Goal: Obtain resource: Download file/media

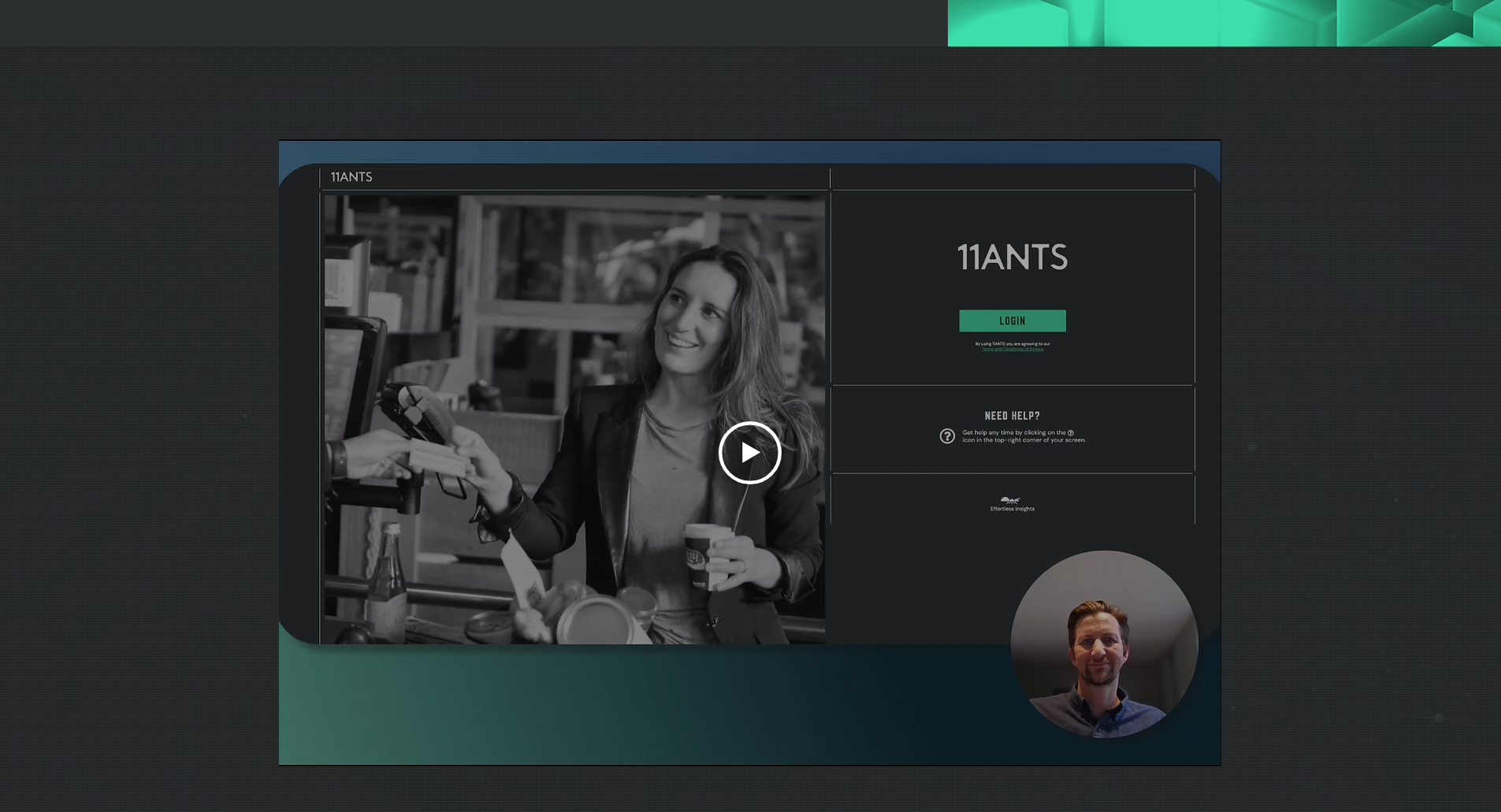
scroll to position [4646, 0]
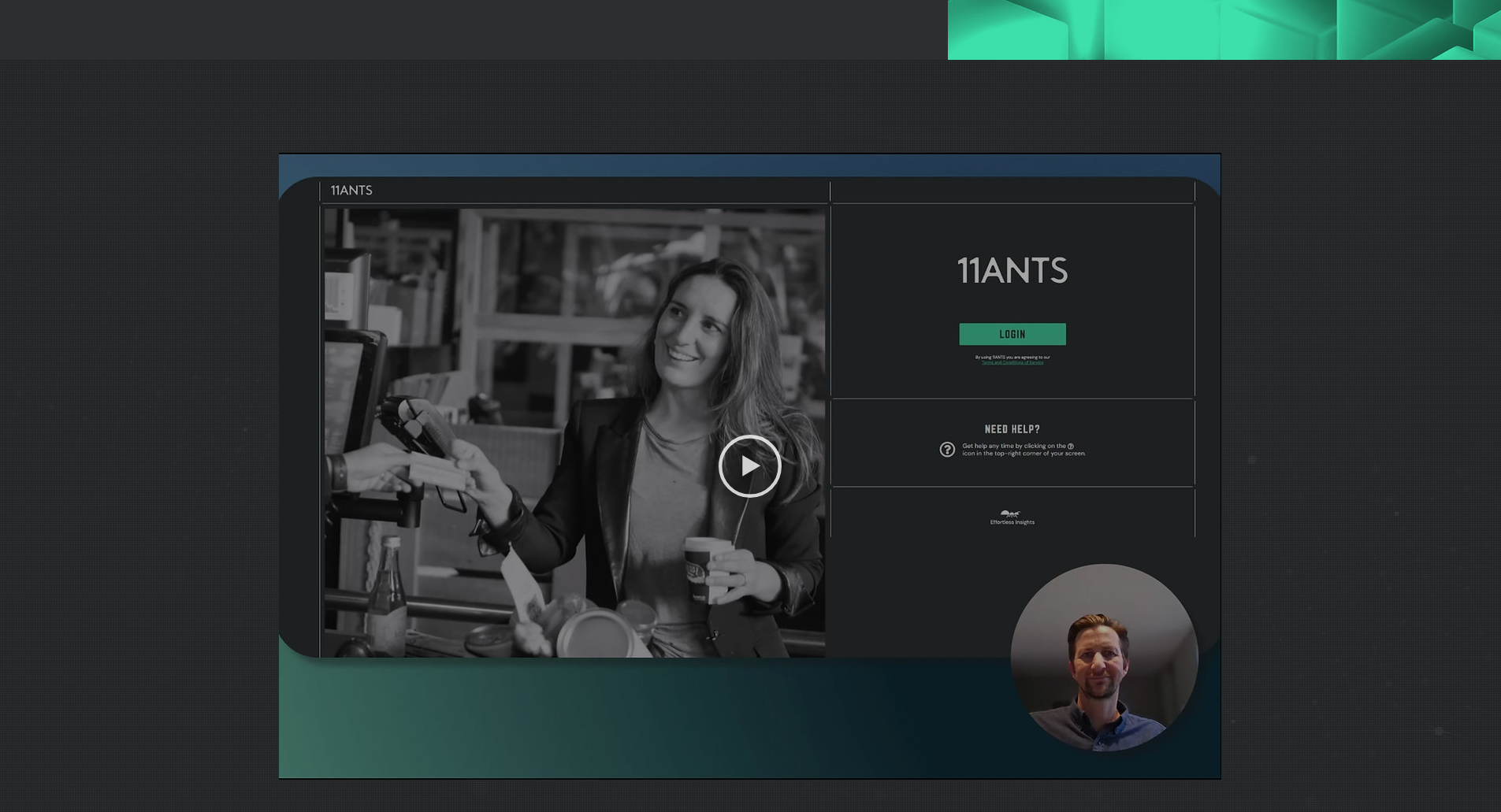
click at [774, 487] on icon "Play video" at bounding box center [750, 465] width 63 height 63
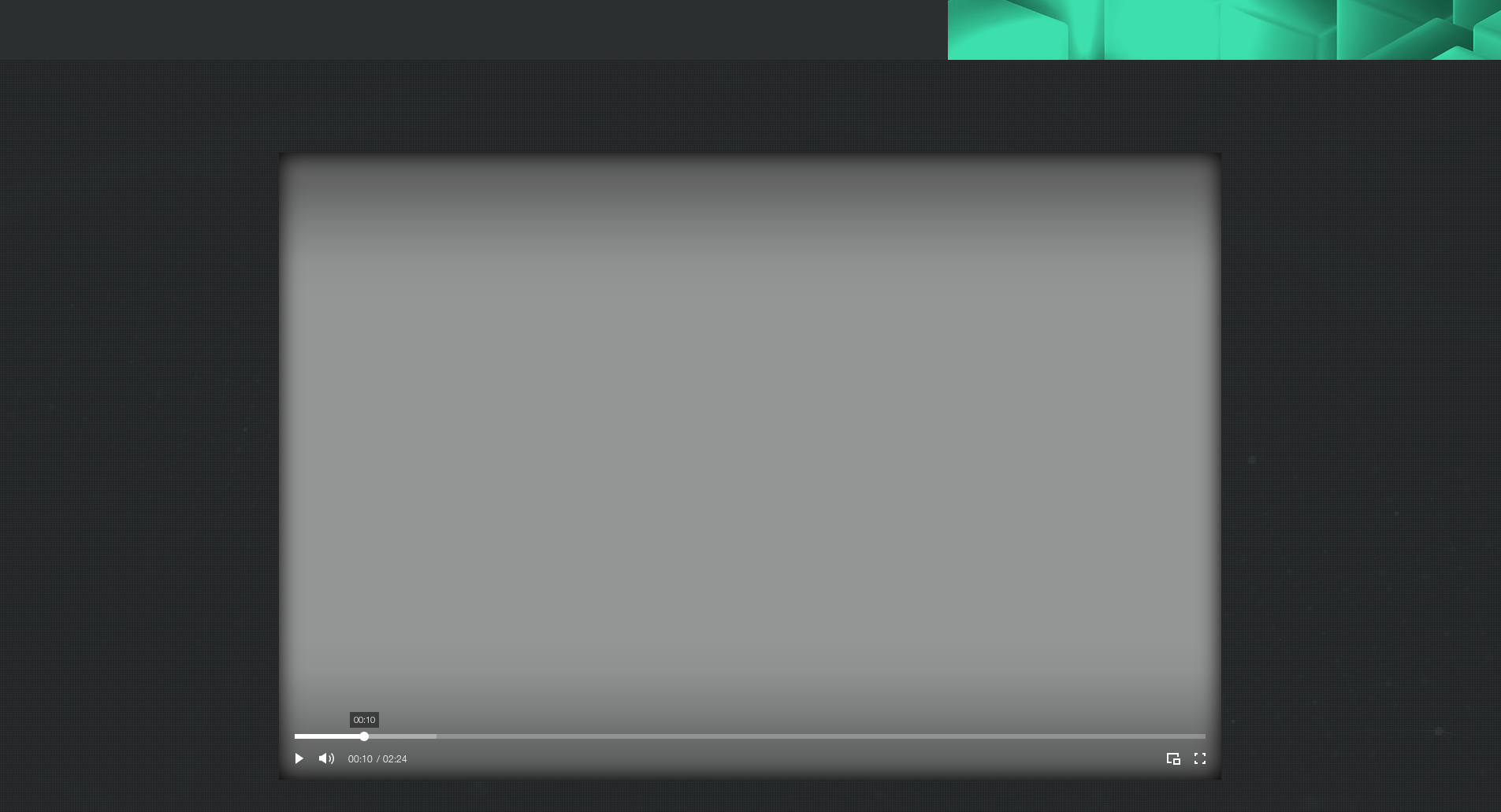
click at [364, 738] on div "Your Video Title Video Player" at bounding box center [750, 736] width 911 height 5
click at [623, 743] on div "Your Video Title Video Player" at bounding box center [750, 736] width 911 height 13
click at [801, 738] on div "Your Video Title Video Player" at bounding box center [750, 736] width 911 height 5
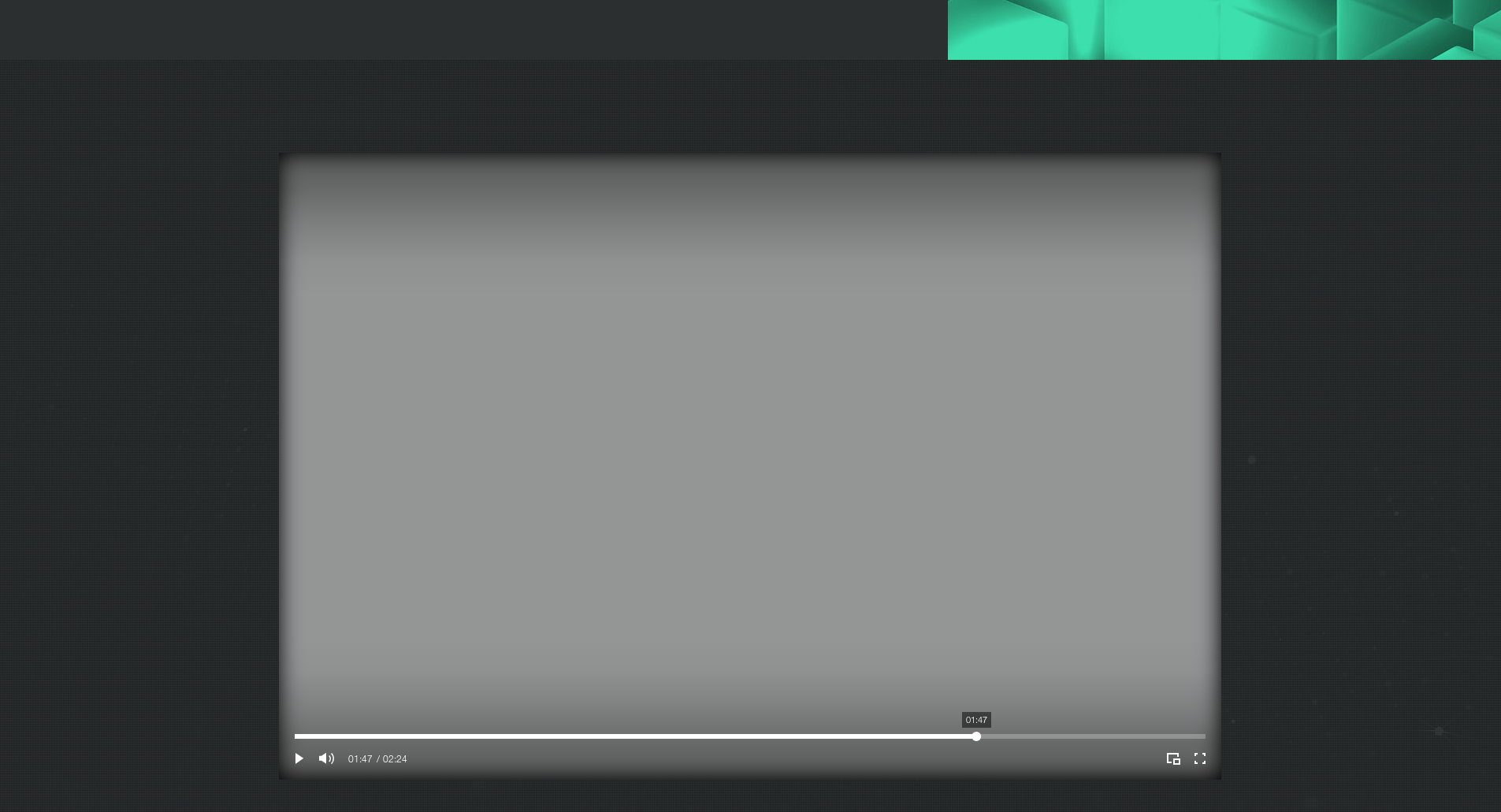
click at [977, 738] on div "Your Video Title Video Player" at bounding box center [750, 736] width 911 height 5
click at [1082, 738] on div "Your Video Title Video Player" at bounding box center [750, 736] width 911 height 5
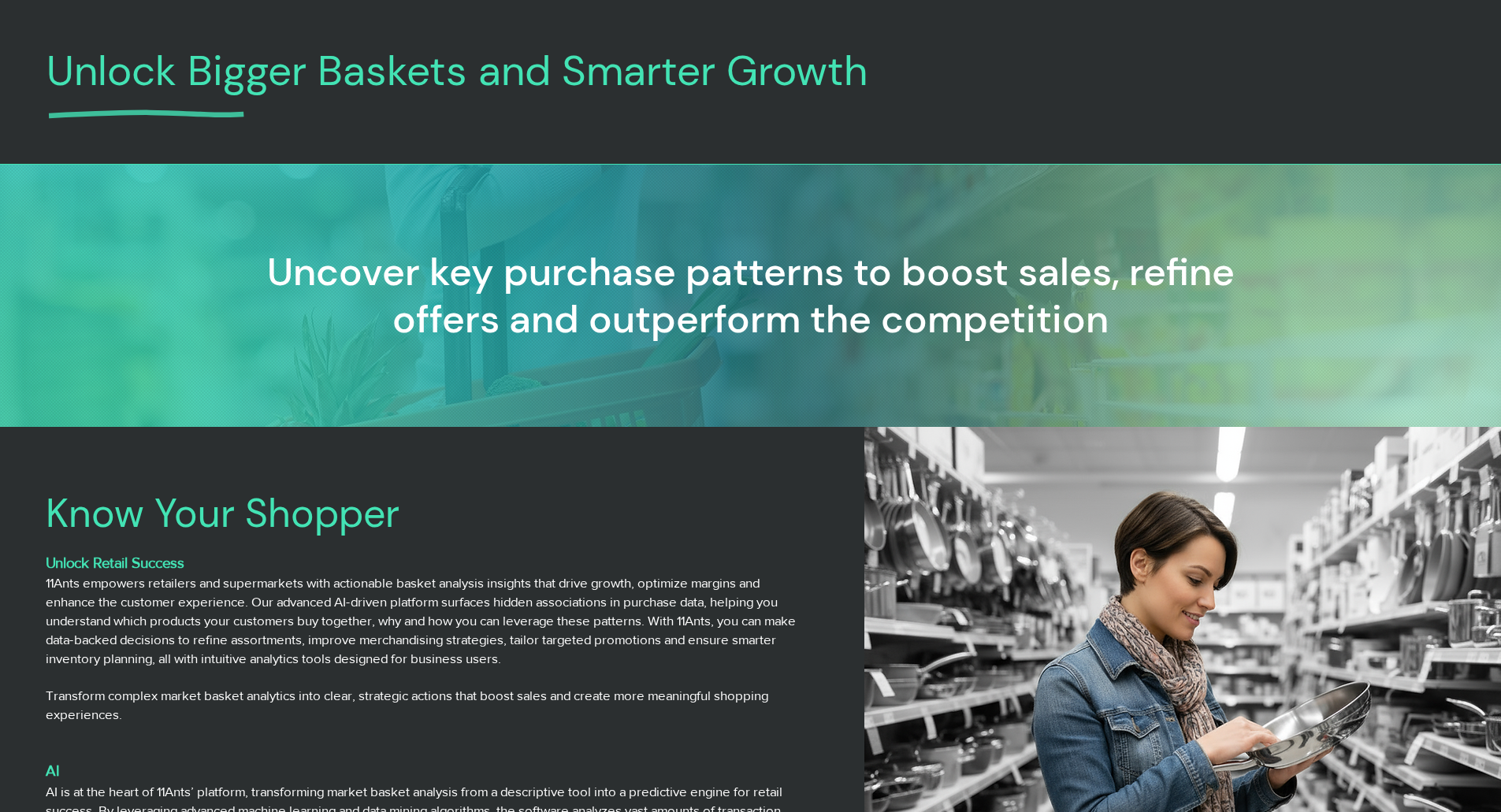
scroll to position [0, 0]
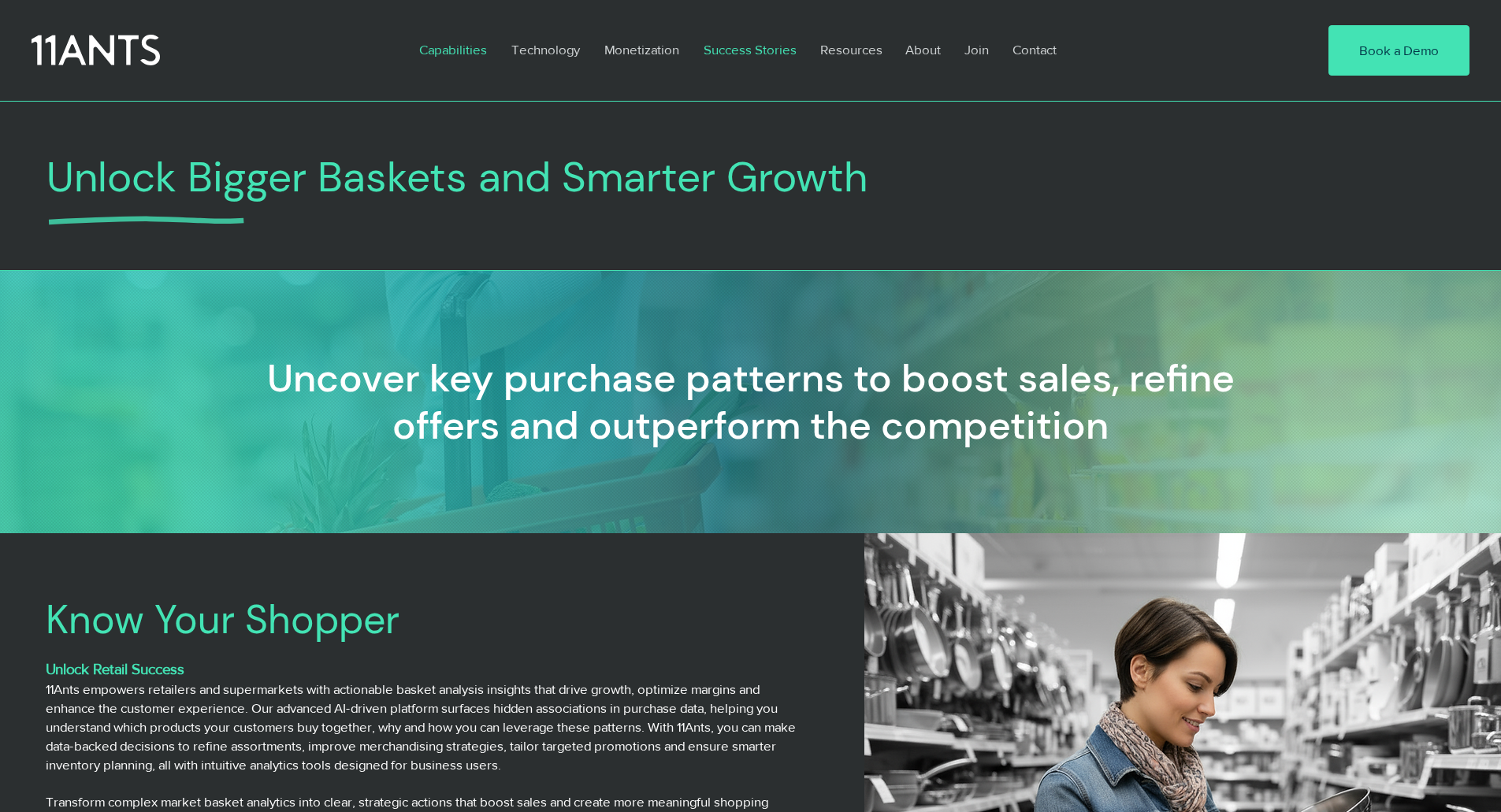
click at [760, 61] on p "Success Stories" at bounding box center [750, 49] width 109 height 36
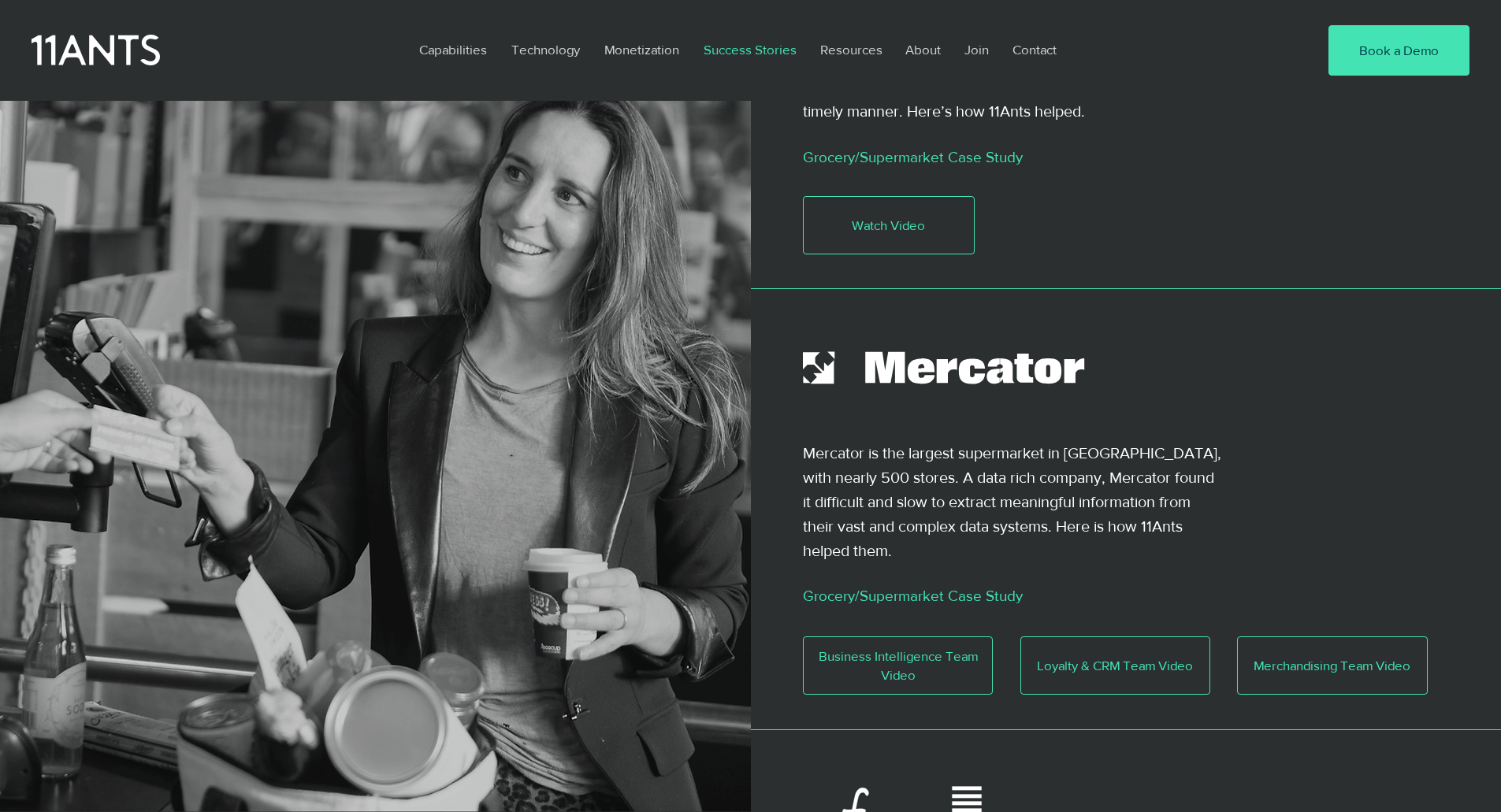
scroll to position [473, 0]
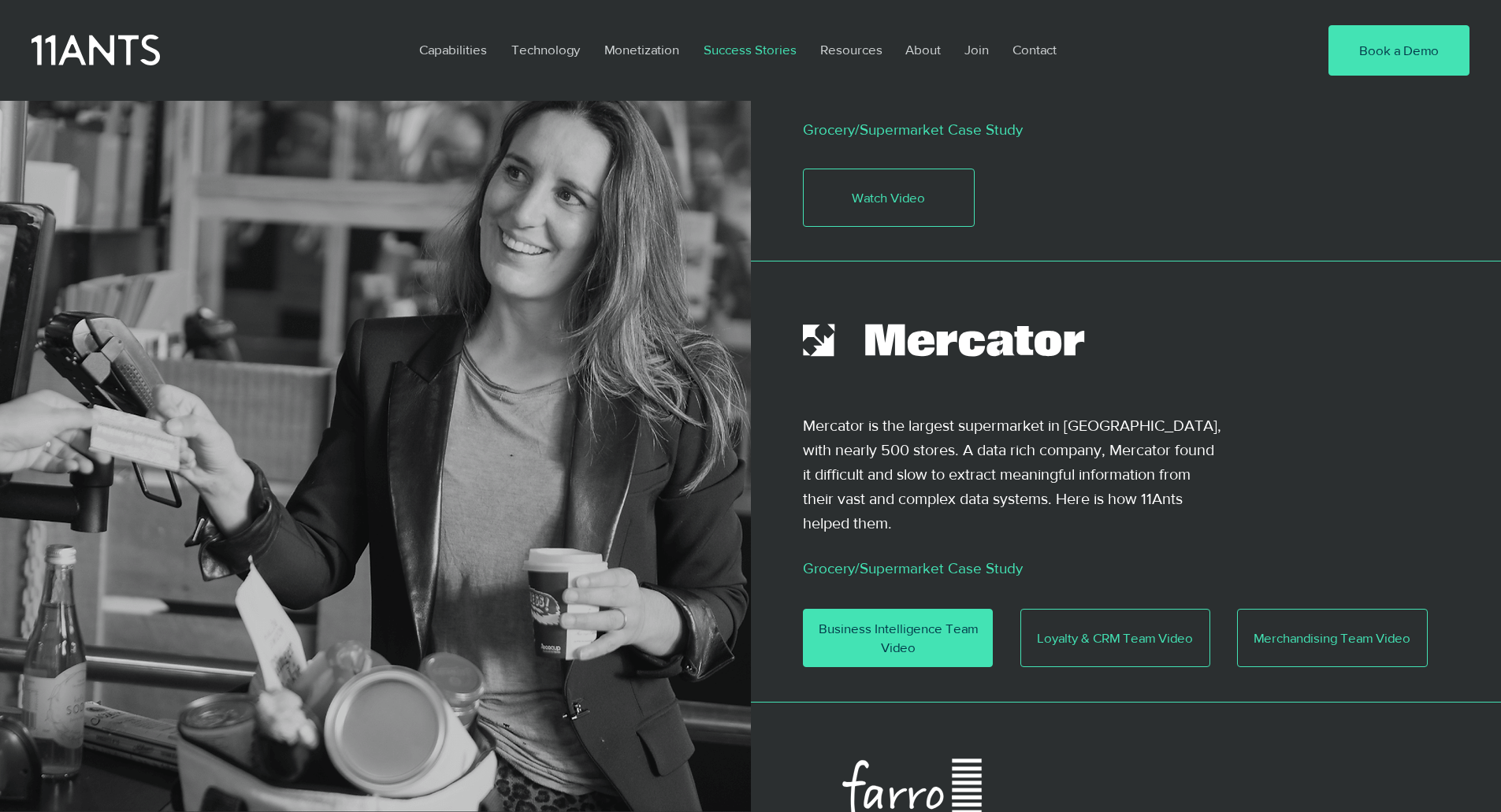
click at [909, 619] on span "Business Intelligence Team Video" at bounding box center [897, 637] width 188 height 38
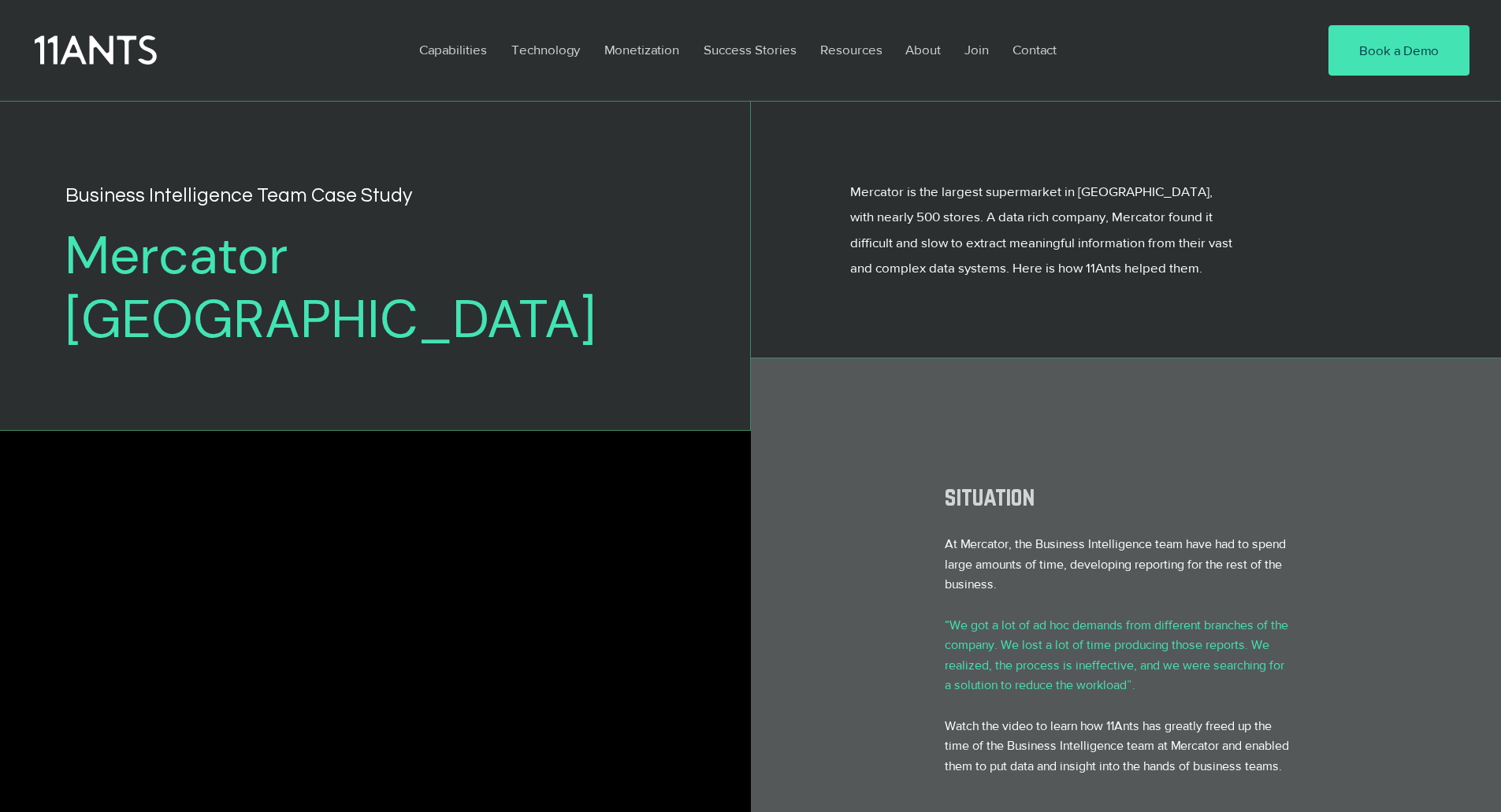
click at [89, 63] on icon at bounding box center [95, 51] width 122 height 35
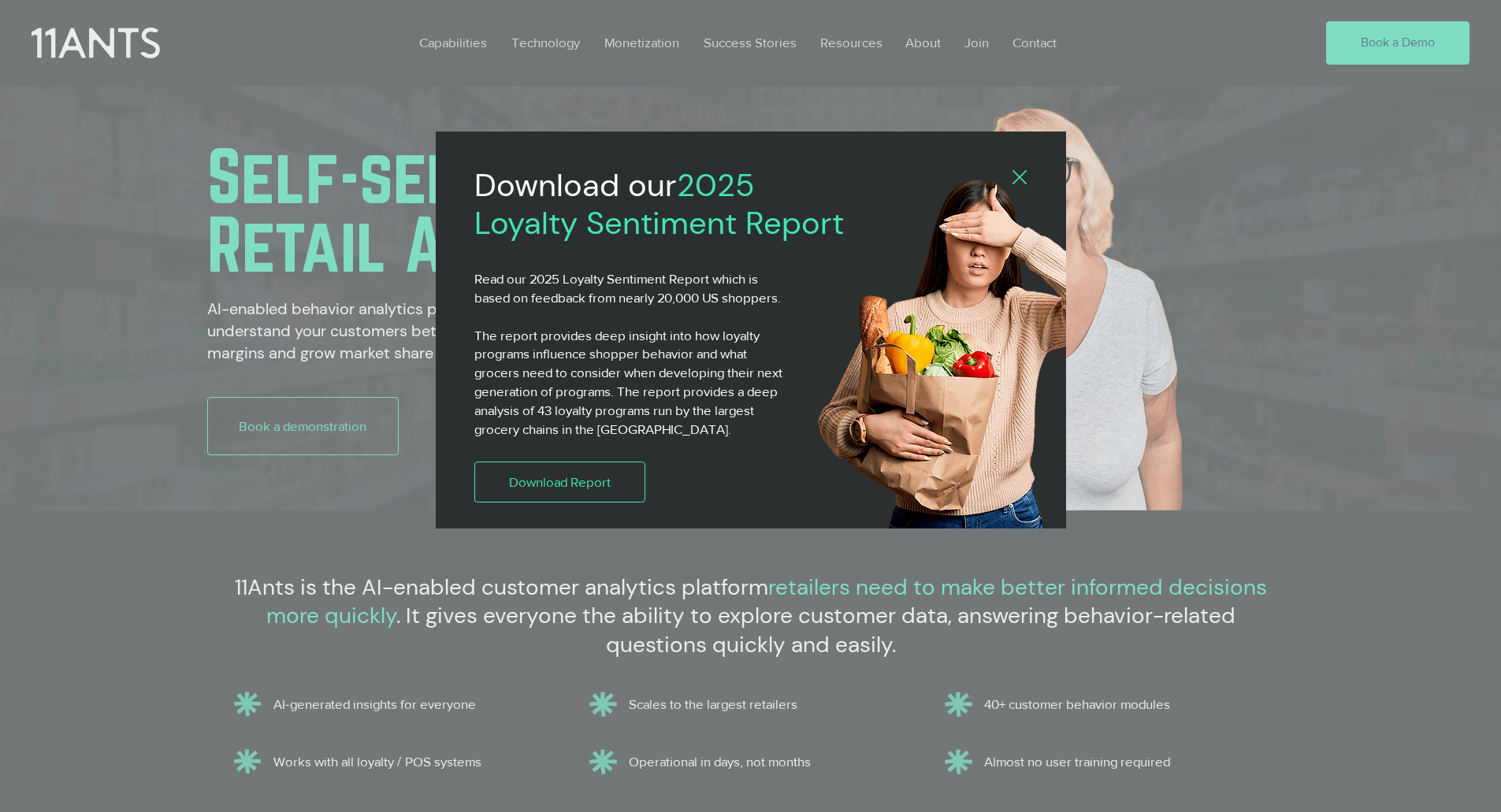
click at [1023, 177] on icon "Back to site" at bounding box center [1019, 177] width 14 height 14
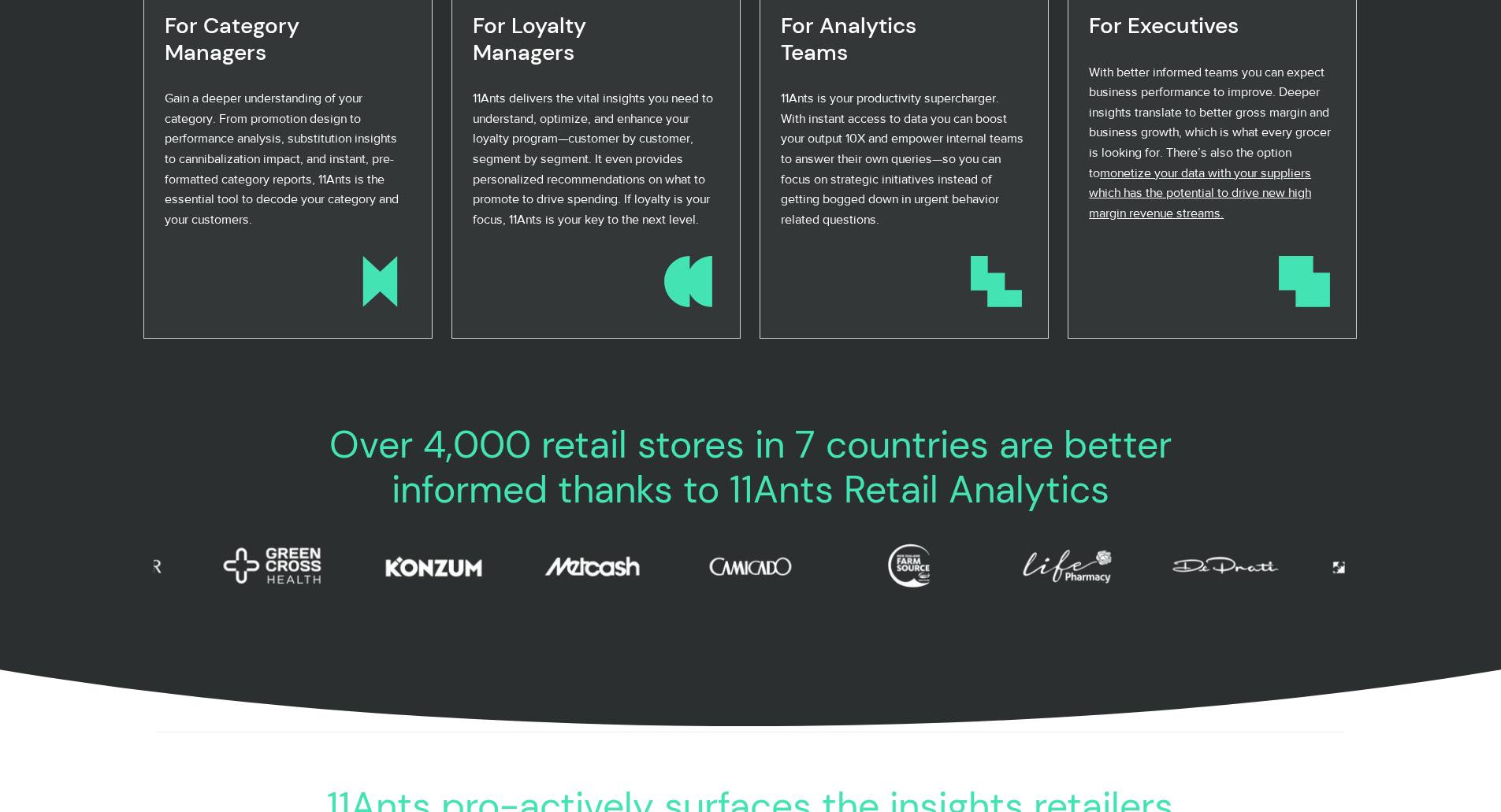
scroll to position [0, 418]
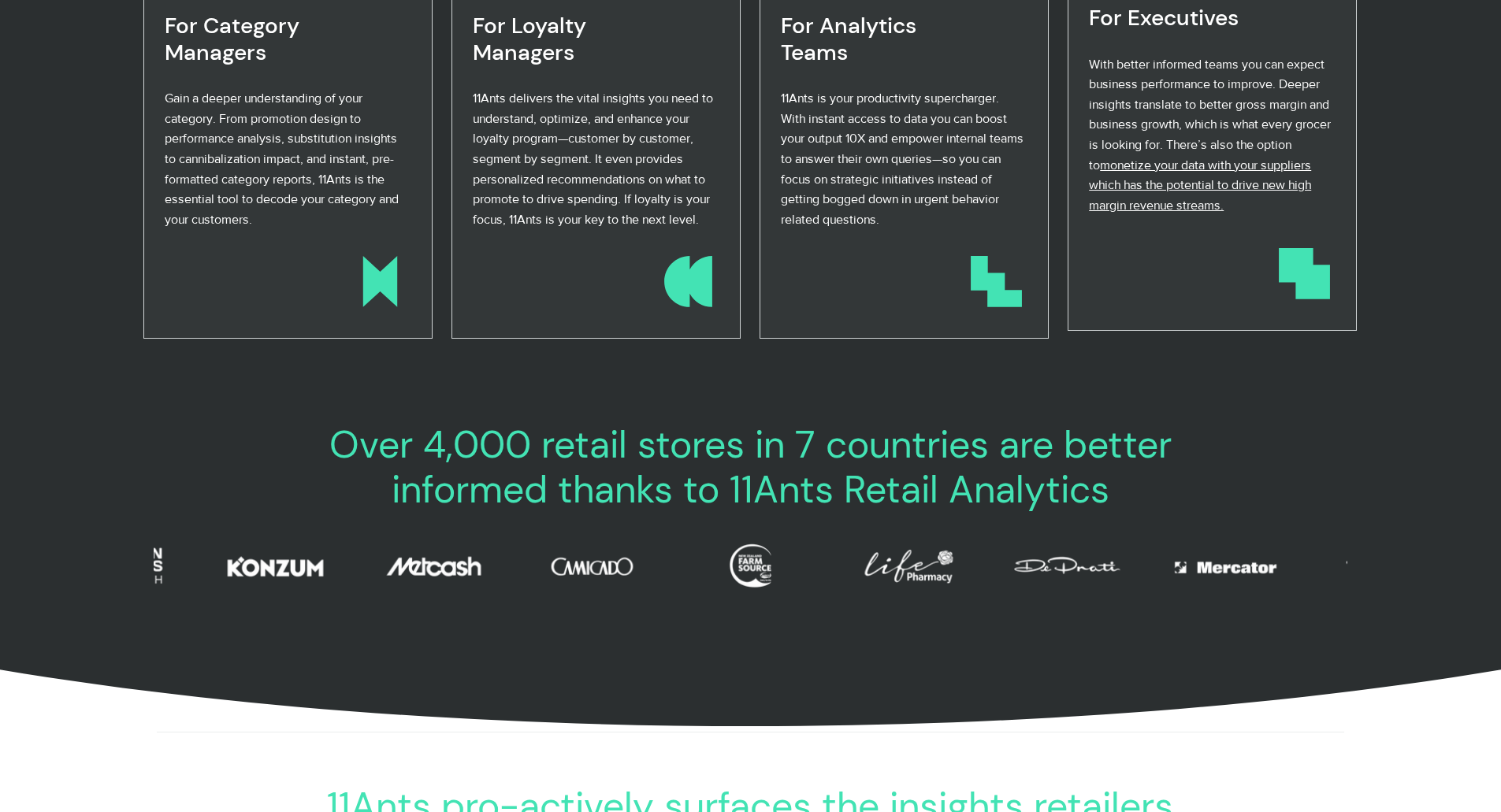
click at [1266, 190] on span "monetize your data with your suppliers which has the potential to drive new hig…" at bounding box center [1200, 185] width 222 height 53
click at [1216, 185] on span "monetize your data with your suppliers which has the potential to drive new hig…" at bounding box center [1200, 185] width 222 height 53
click at [1208, 183] on span "monetize your data with your suppliers which has the potential to drive new hig…" at bounding box center [1200, 185] width 222 height 53
click at [1114, 269] on div at bounding box center [1212, 133] width 289 height 393
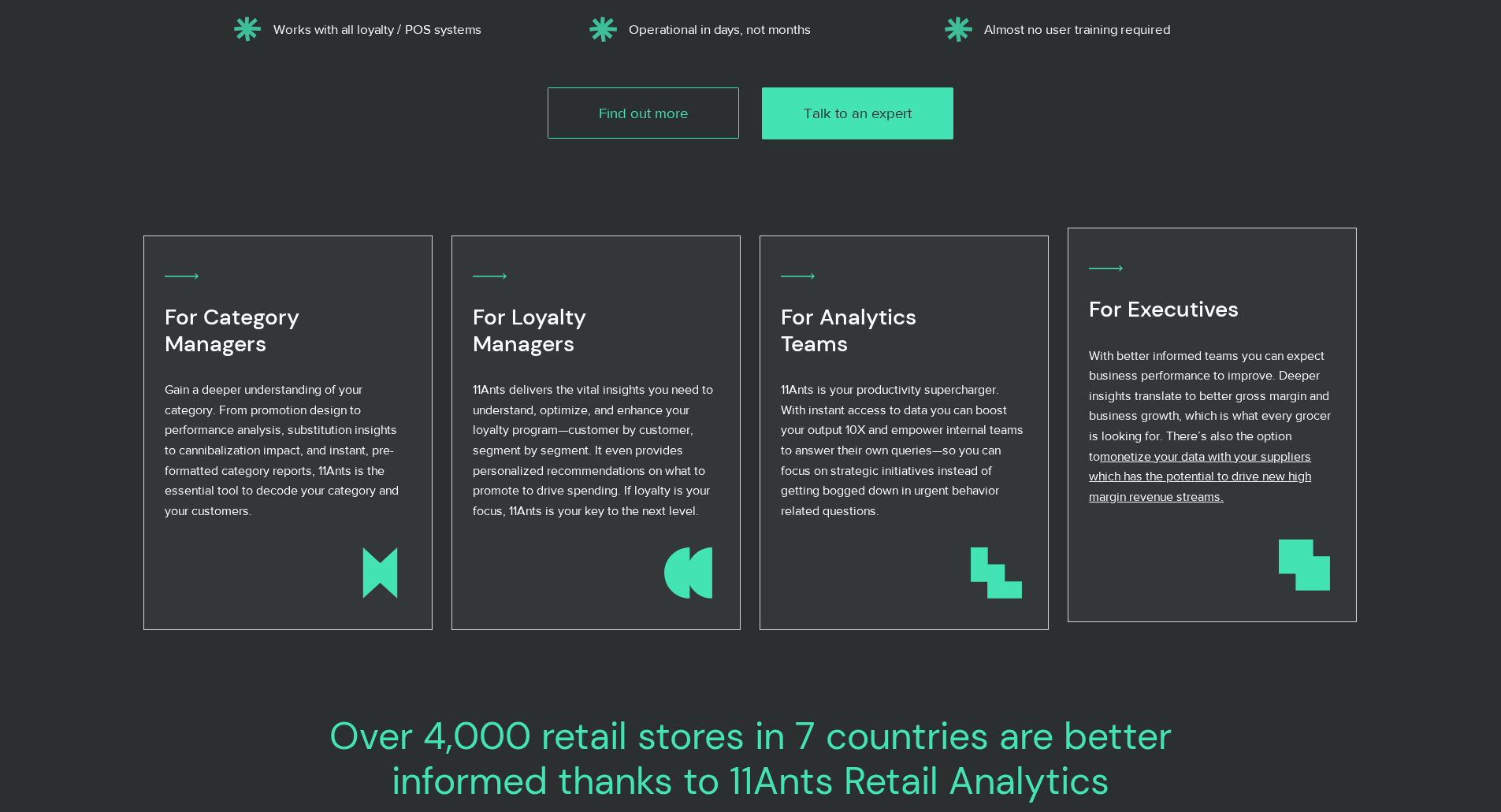
scroll to position [708, 0]
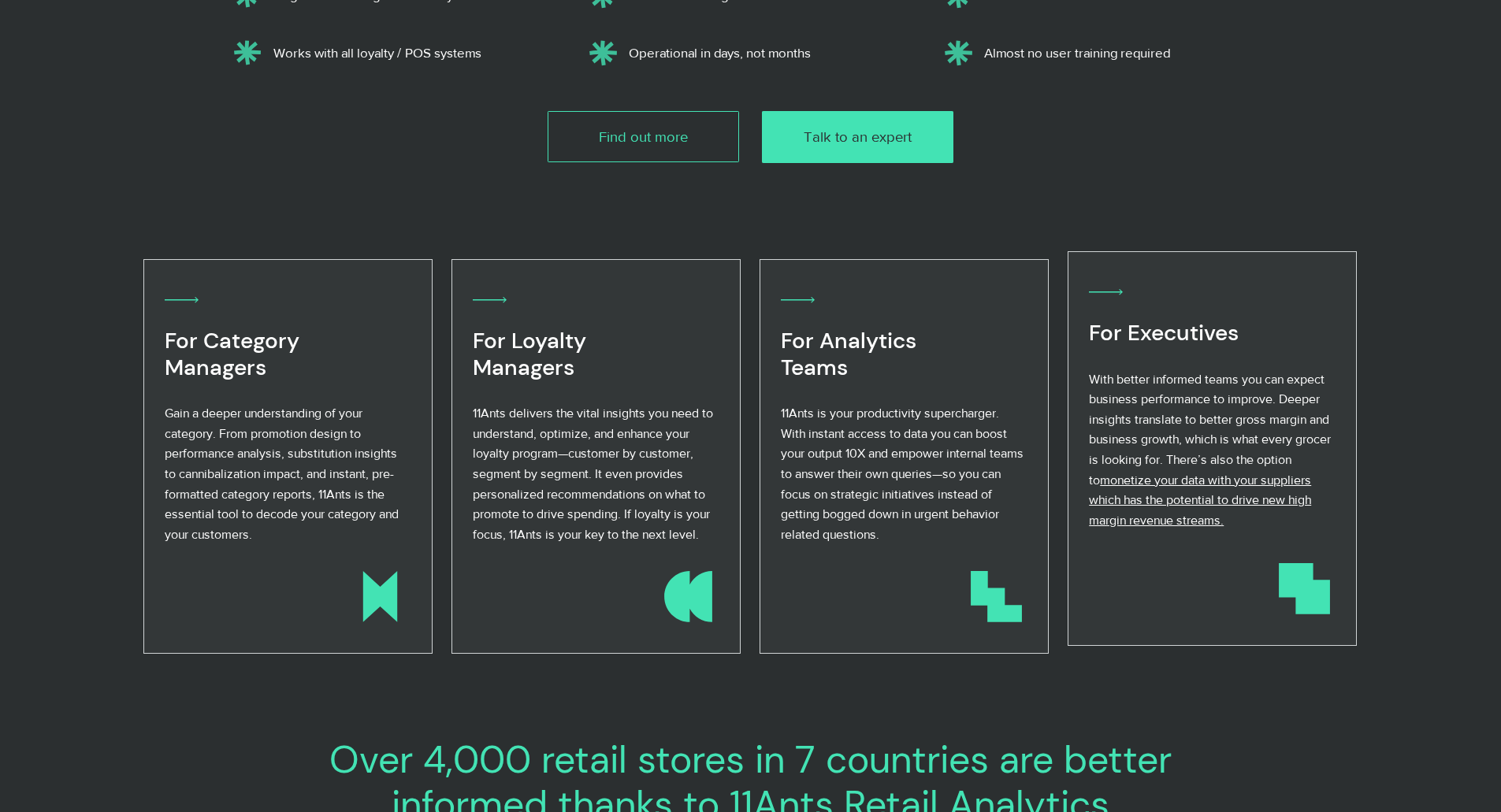
click at [1173, 333] on span "For Executives" at bounding box center [1163, 332] width 150 height 29
click at [1111, 290] on icon at bounding box center [1106, 292] width 34 height 18
click at [1127, 396] on span "With better informed teams you can expect business performance to improve. Deep…" at bounding box center [1209, 429] width 242 height 114
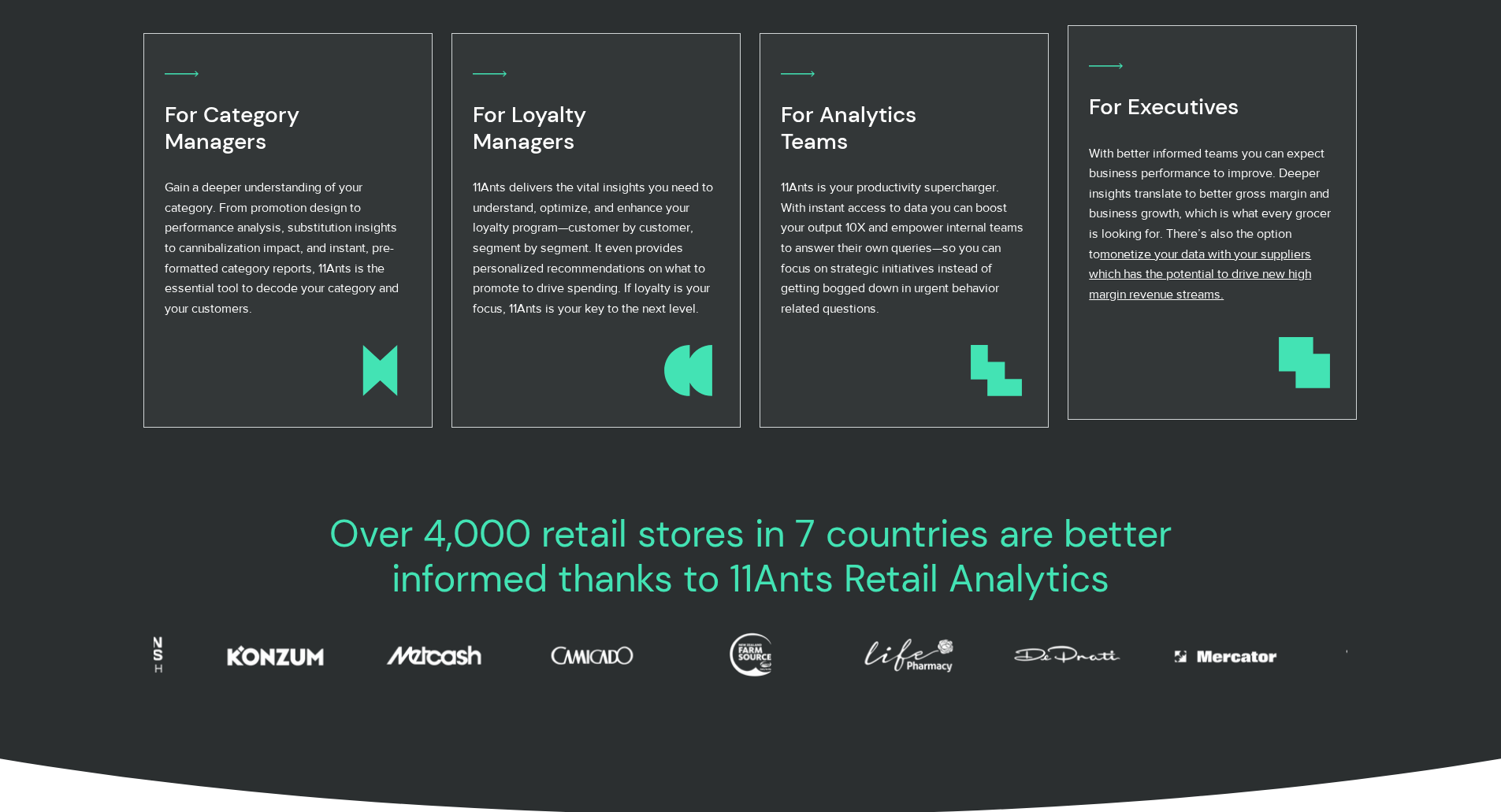
scroll to position [945, 0]
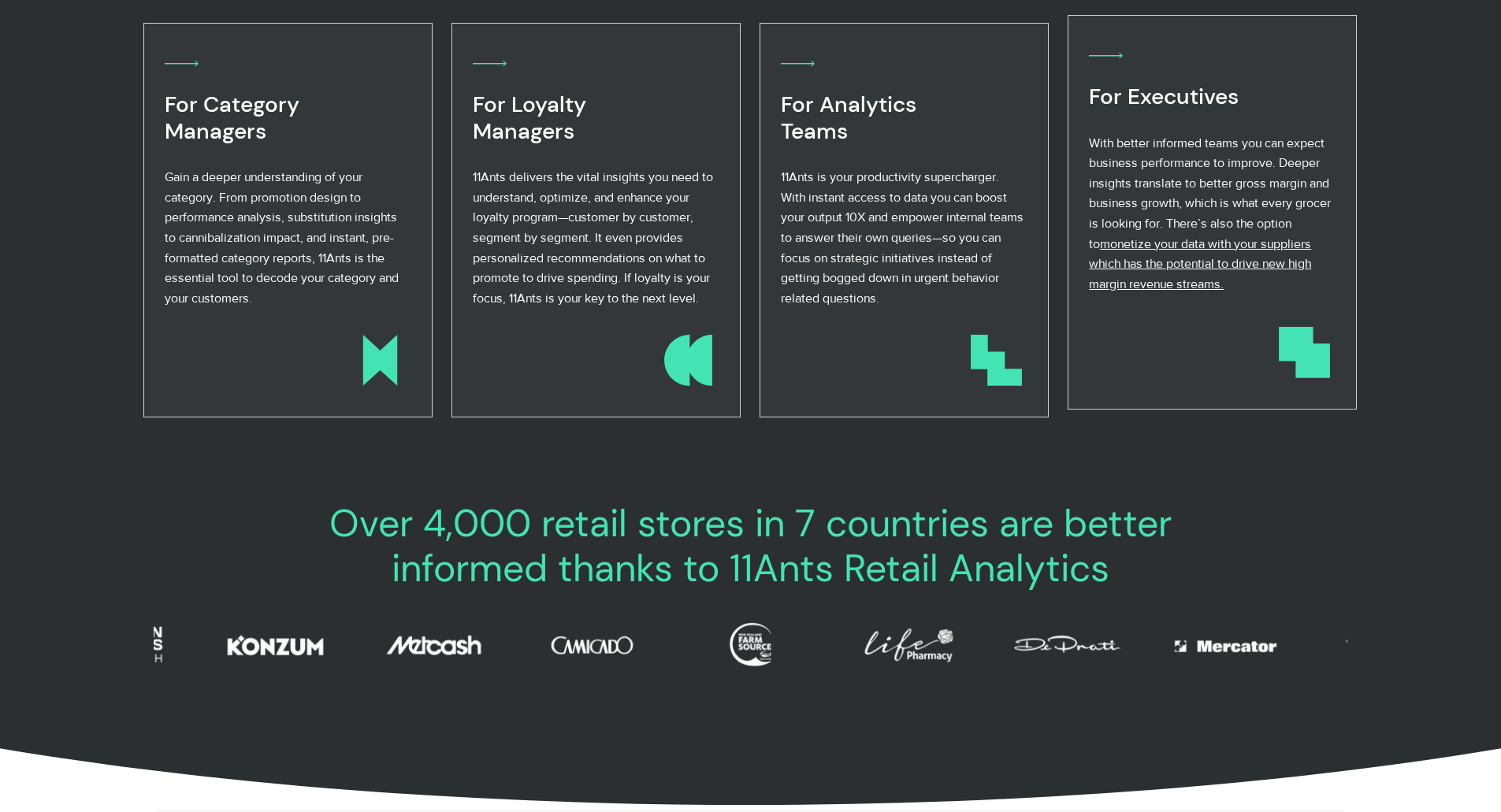
click at [1171, 263] on span "monetize your data with your suppliers which has the potential to drive new hig…" at bounding box center [1200, 264] width 222 height 53
click at [1174, 254] on p "With better informed teams you can expect business performance to improve. Deep…" at bounding box center [1211, 213] width 244 height 161
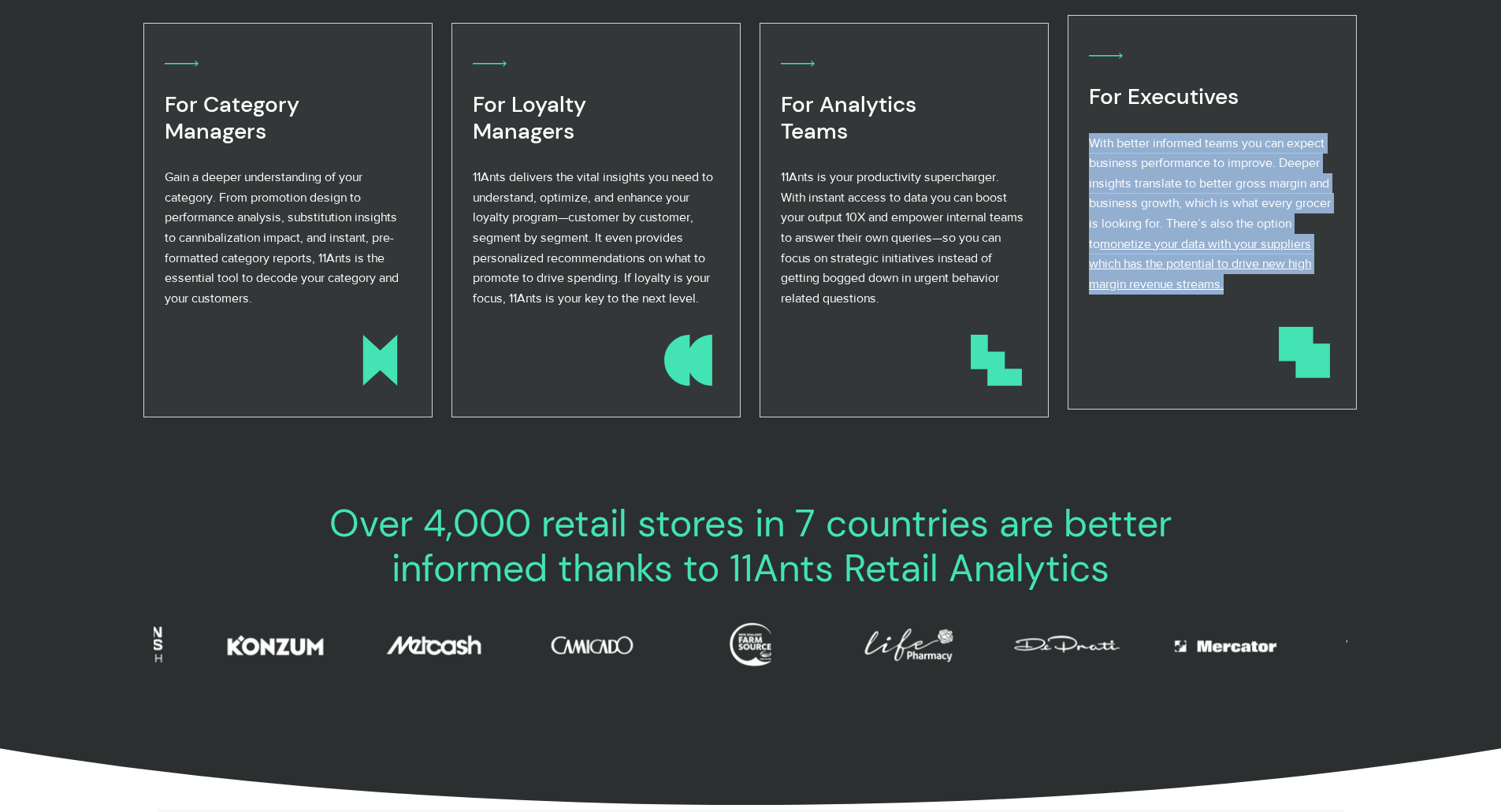
click at [1174, 254] on p "With better informed teams you can expect business performance to improve. Deep…" at bounding box center [1211, 213] width 244 height 161
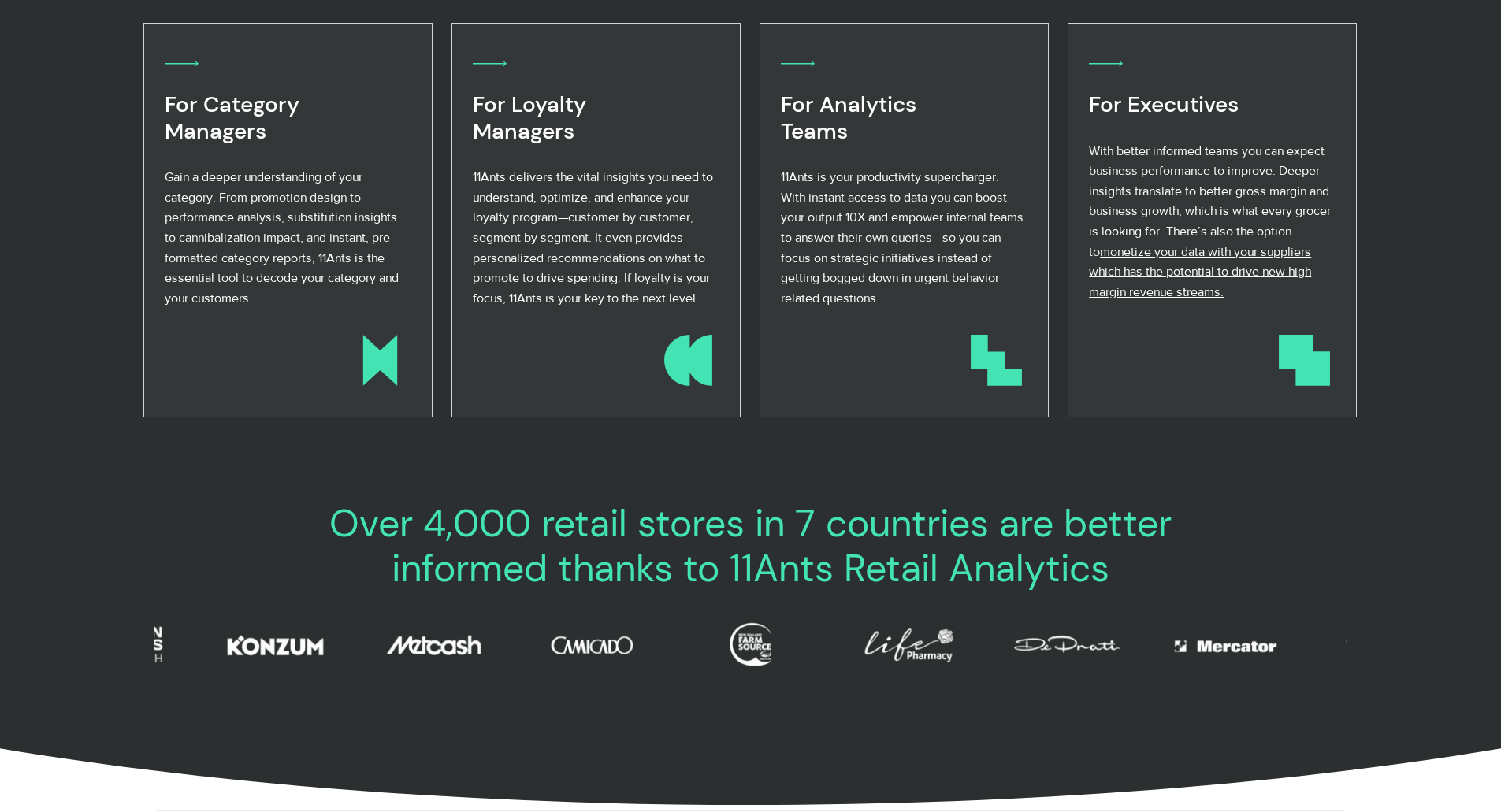
click at [761, 435] on div at bounding box center [750, 251] width 1260 height 457
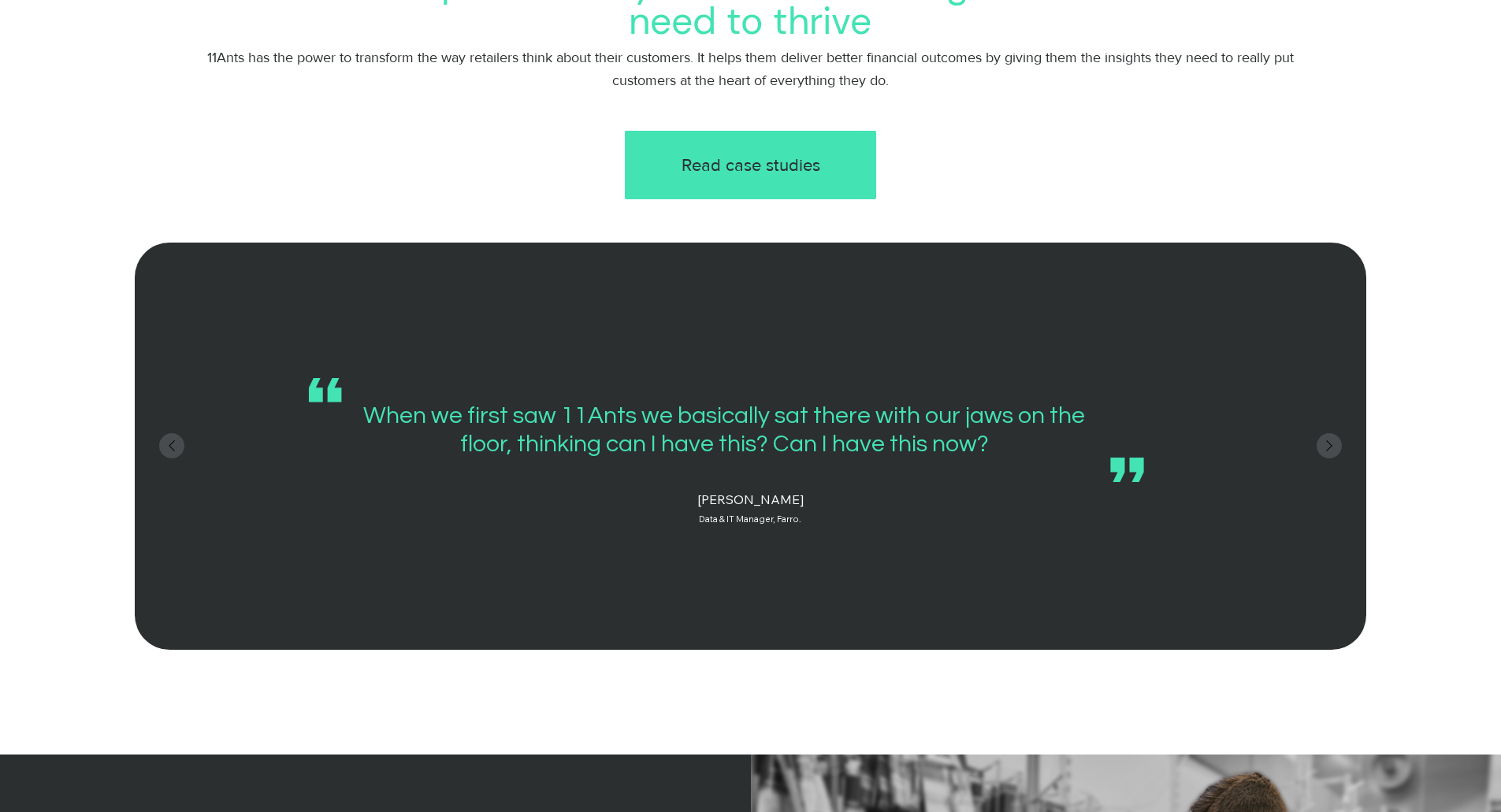
scroll to position [1890, 0]
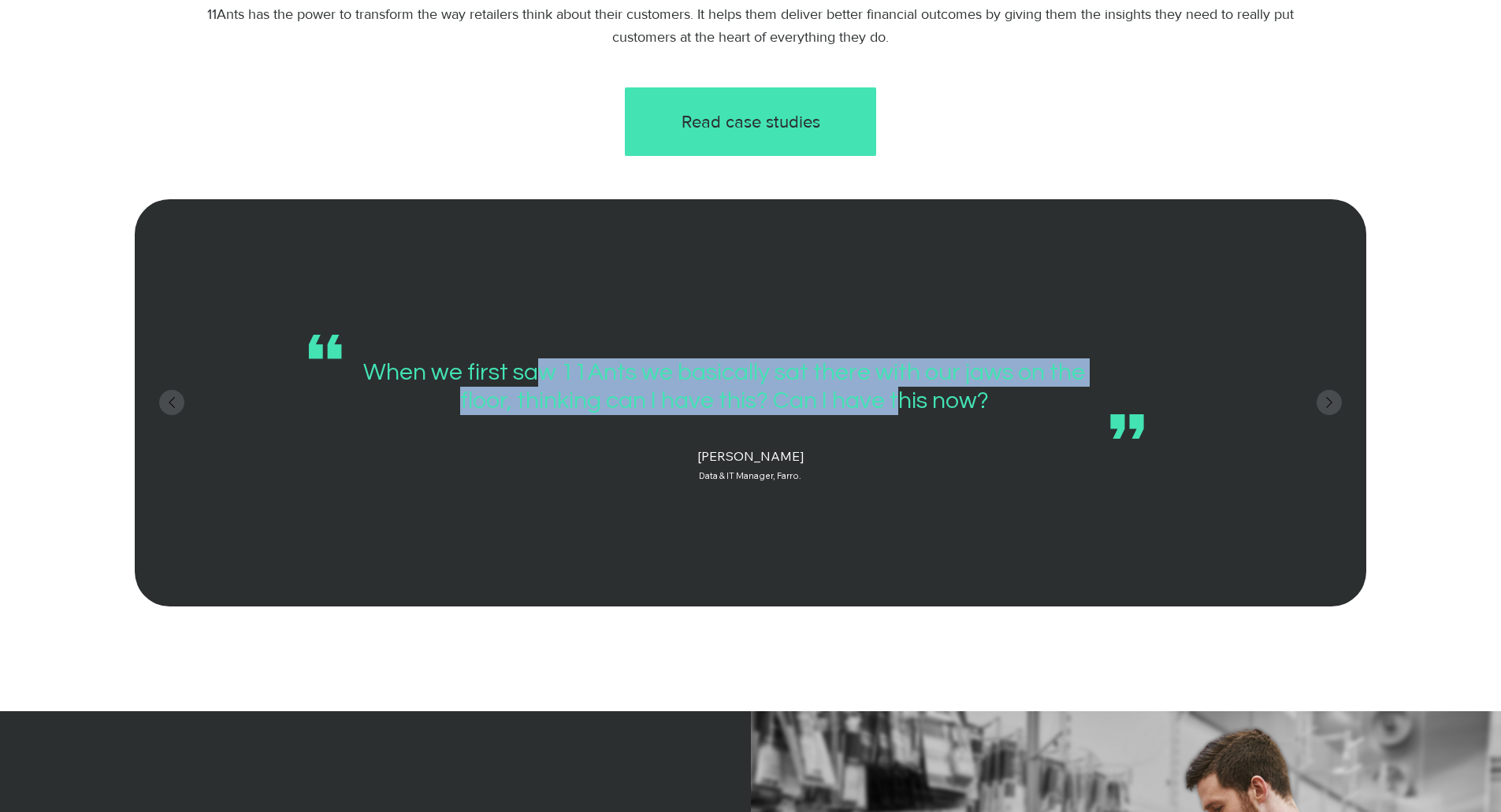
drag, startPoint x: 547, startPoint y: 388, endPoint x: 949, endPoint y: 407, distance: 402.4
click at [936, 409] on h4 "When we first saw 11Ants we basically sat there with our jaws on the floor, thi…" at bounding box center [724, 387] width 745 height 57
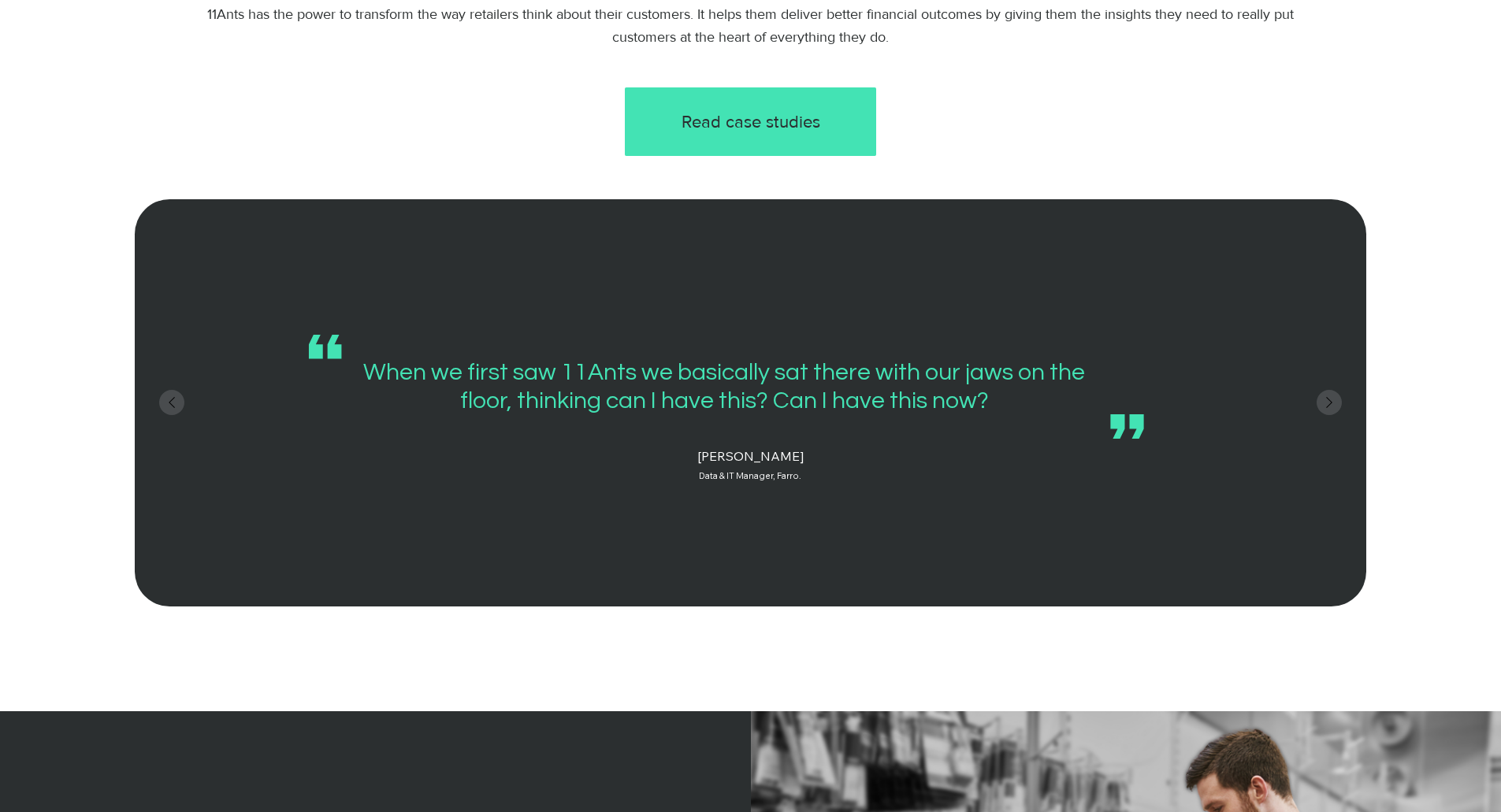
click at [1015, 391] on h4 "When we first saw 11Ants we basically sat there with our jaws on the floor, thi…" at bounding box center [724, 387] width 745 height 57
click at [1323, 403] on icon "Next" at bounding box center [1329, 402] width 22 height 22
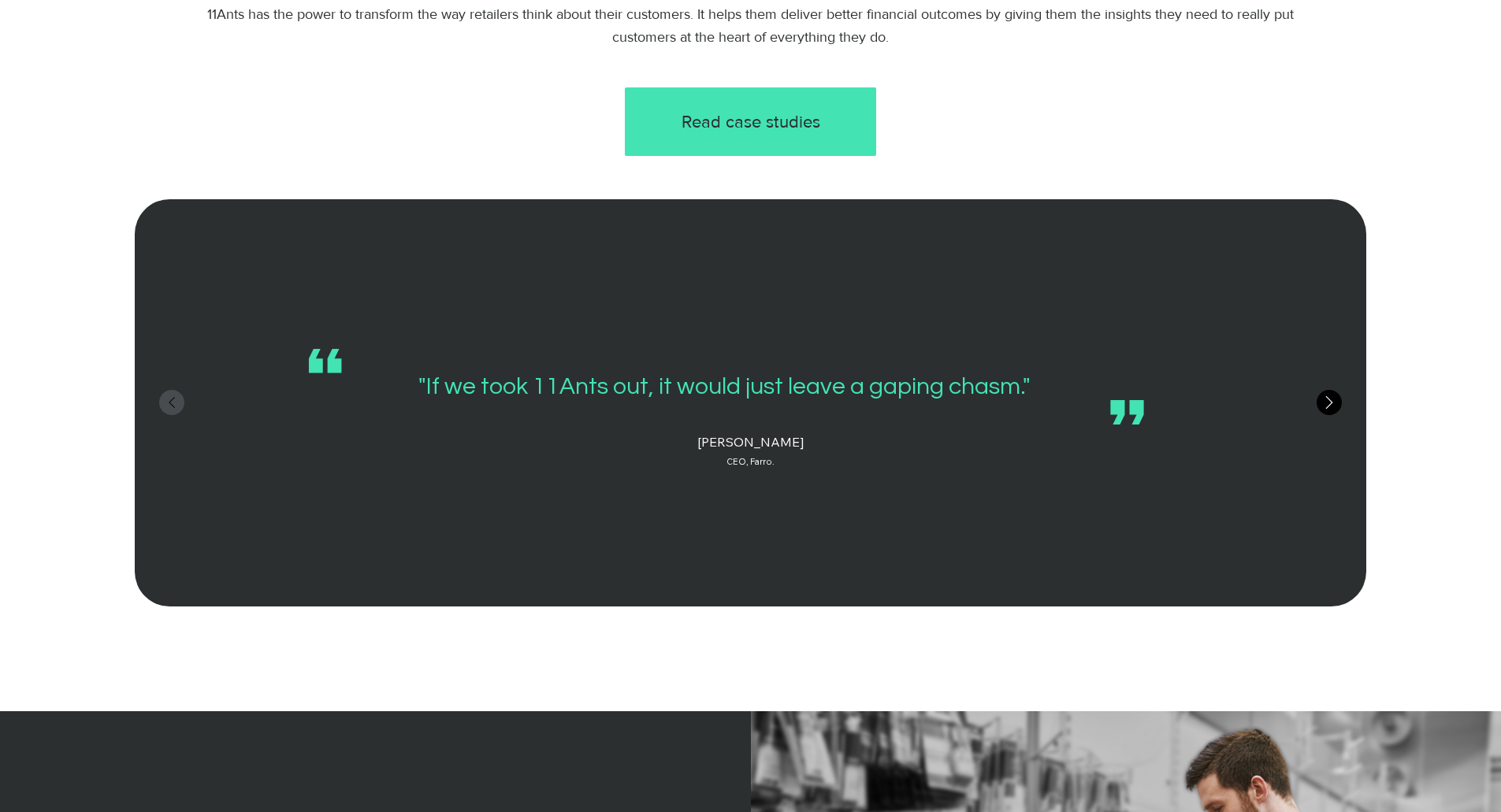
click at [1323, 403] on icon "Next" at bounding box center [1329, 402] width 22 height 22
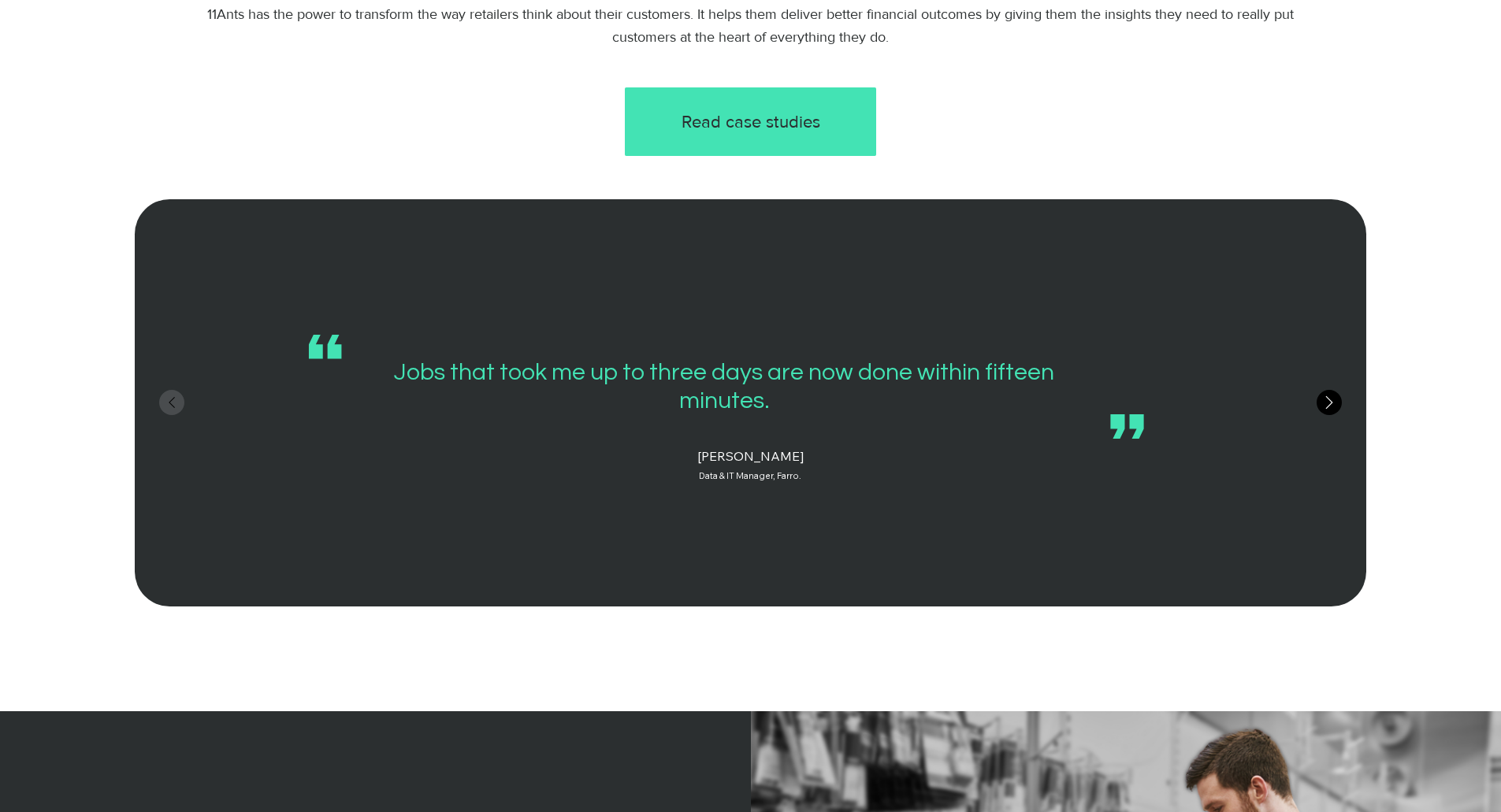
scroll to position [0, 734]
click at [1323, 403] on icon "Next" at bounding box center [1329, 402] width 22 height 22
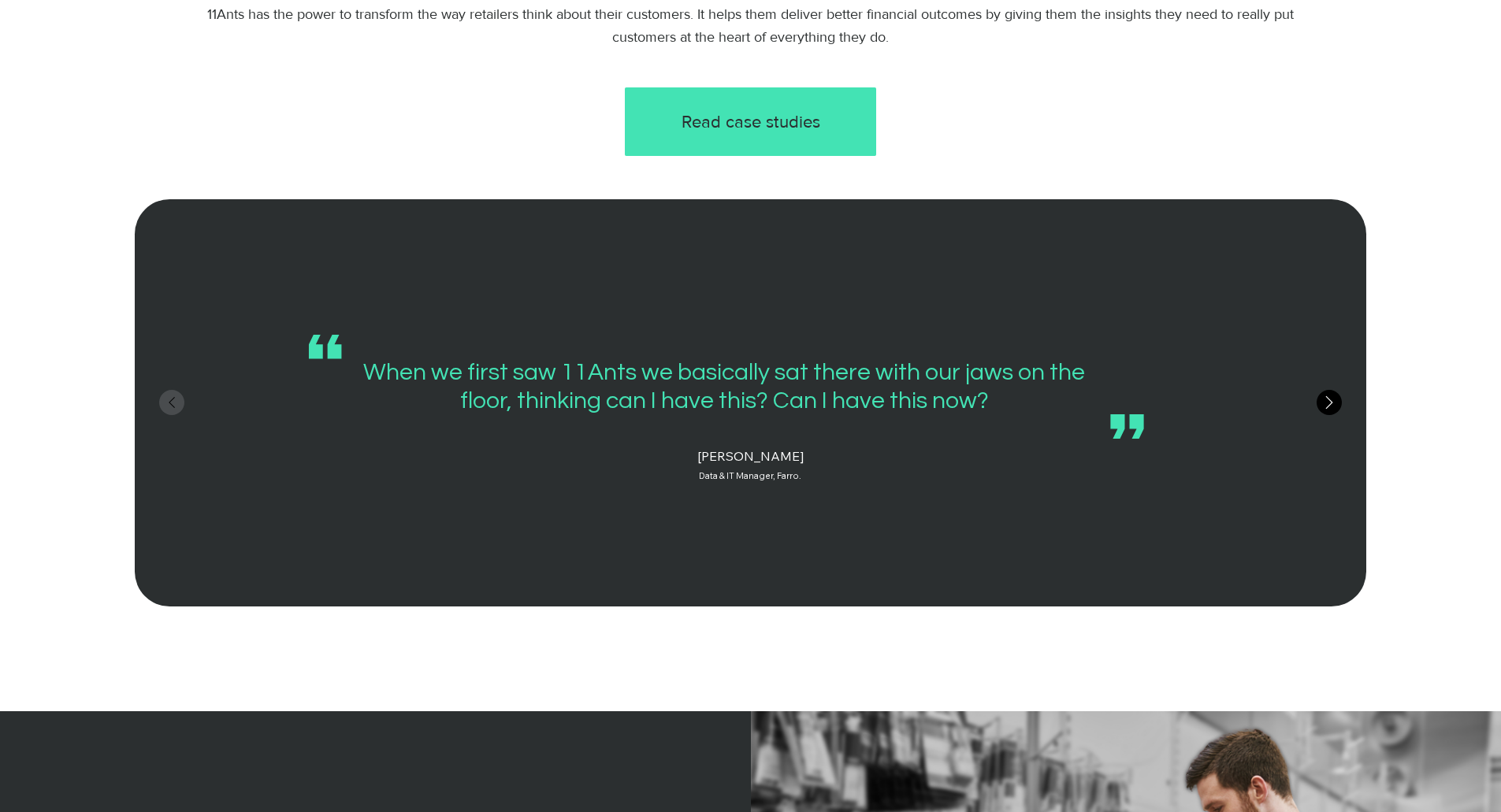
click at [1323, 403] on icon "Next" at bounding box center [1329, 402] width 22 height 22
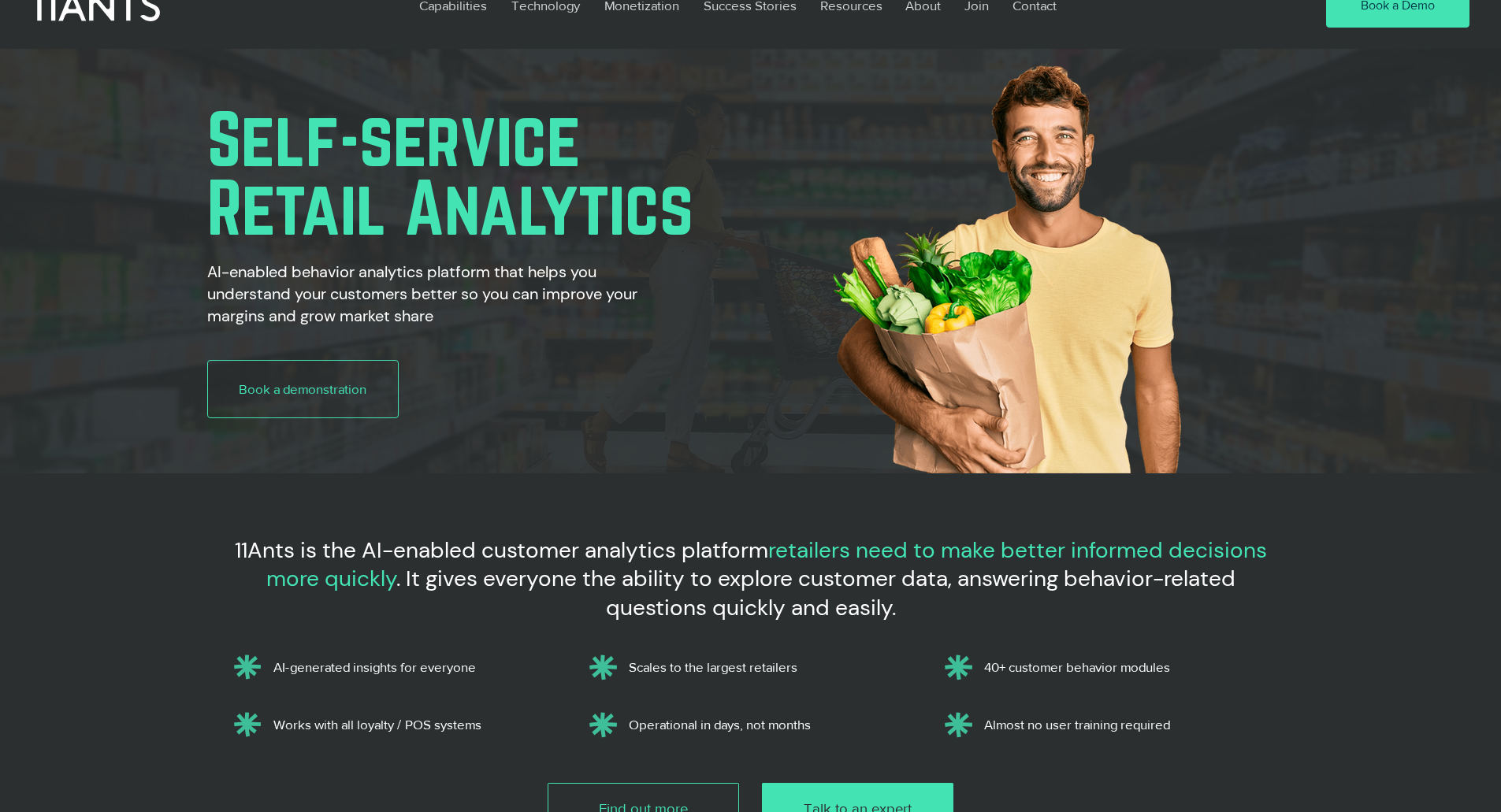
scroll to position [0, 0]
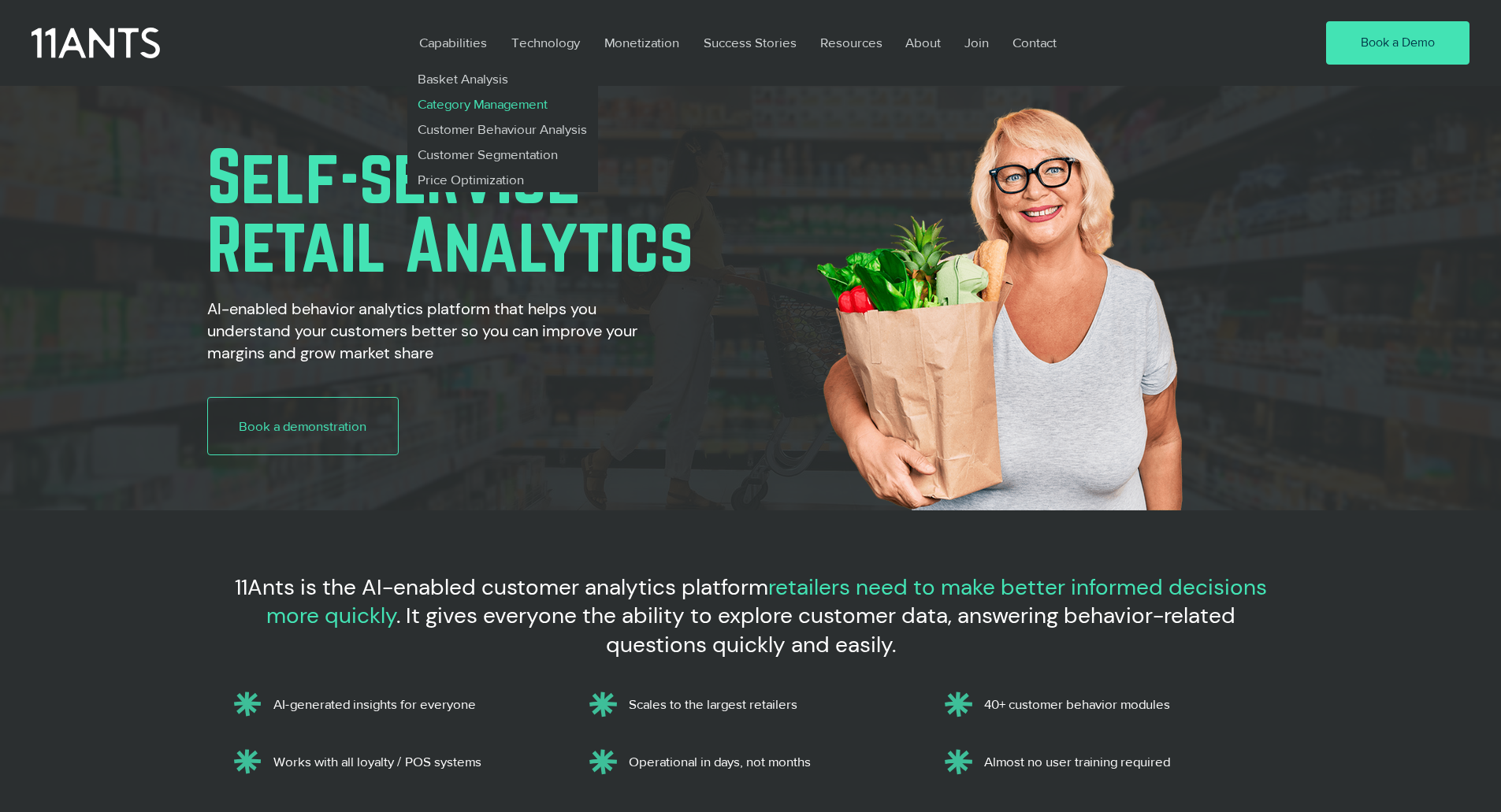
click at [460, 98] on p "Category Management" at bounding box center [483, 104] width 144 height 25
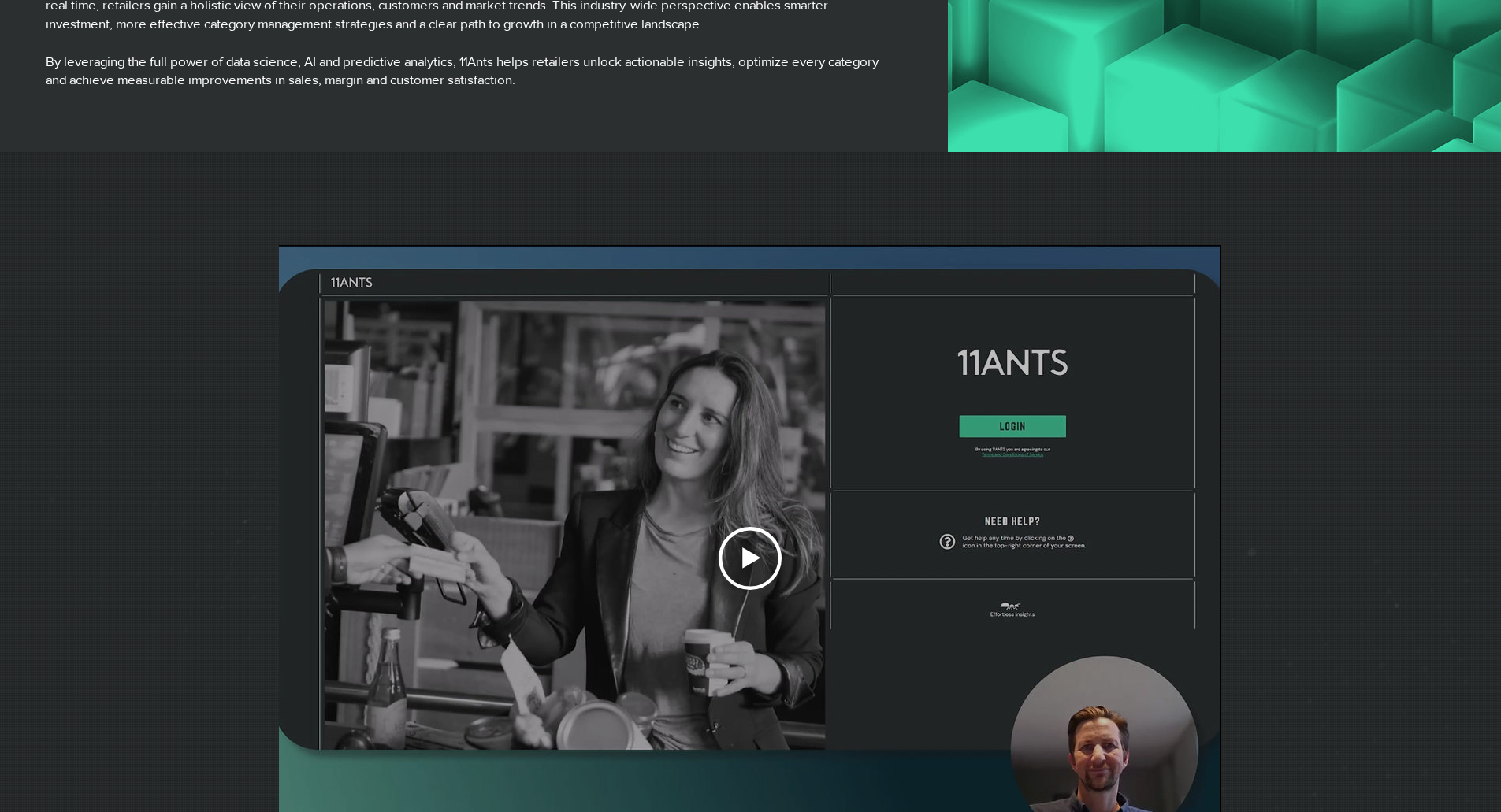
scroll to position [4567, 0]
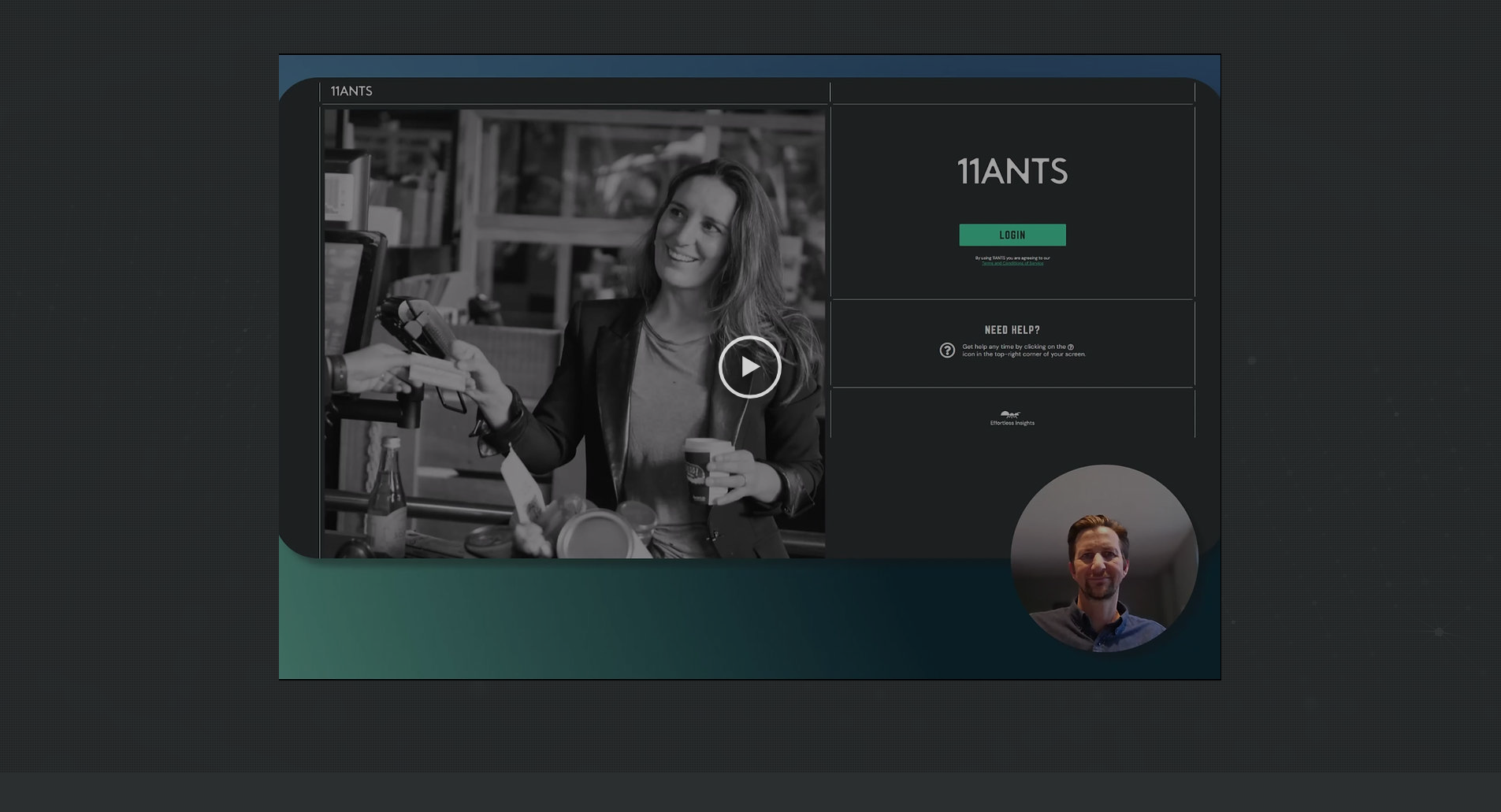
click at [738, 354] on icon "Play video" at bounding box center [750, 367] width 63 height 63
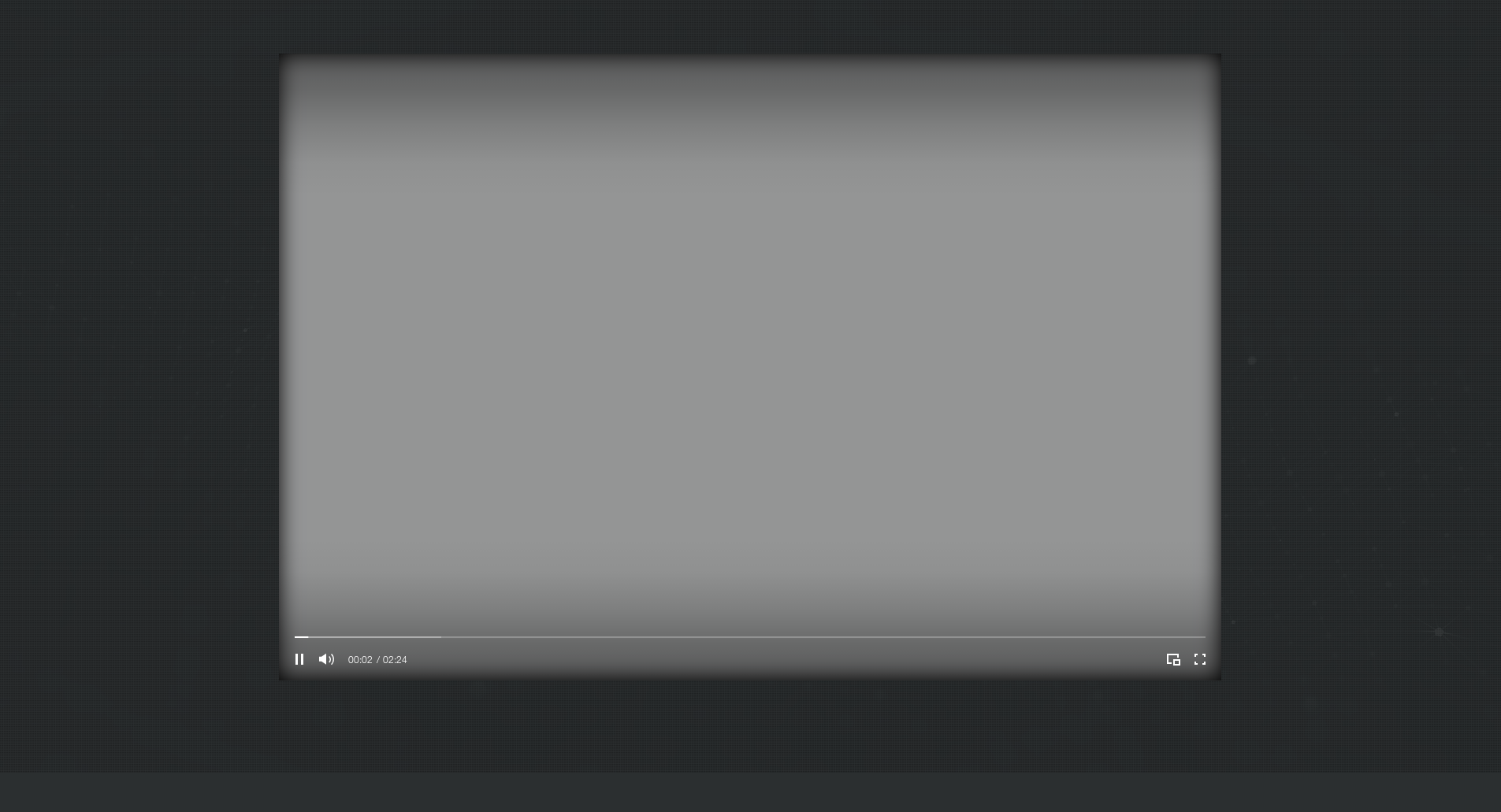
click at [752, 375] on video "Your Video Title Video Player" at bounding box center [750, 367] width 942 height 627
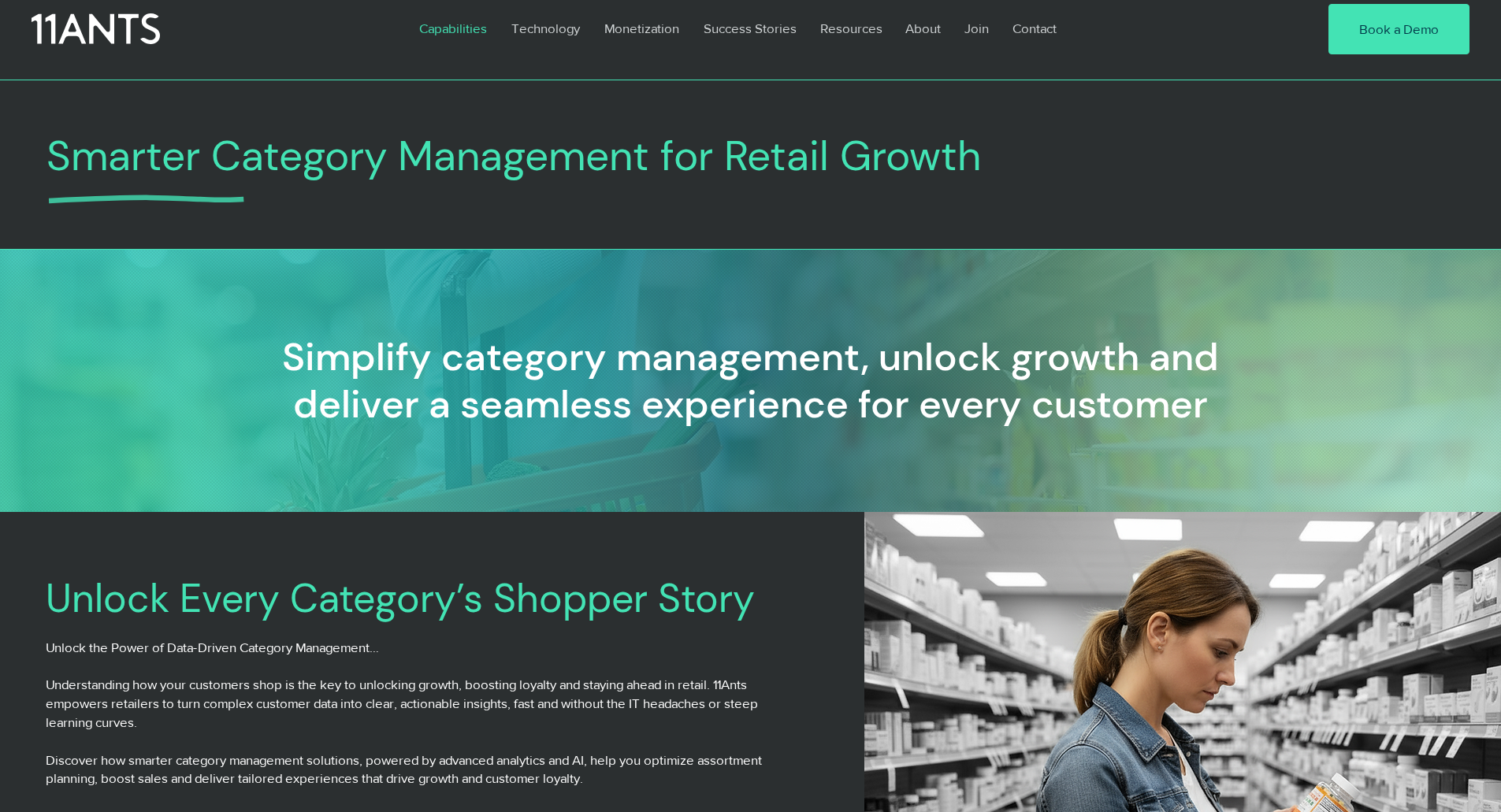
scroll to position [0, 0]
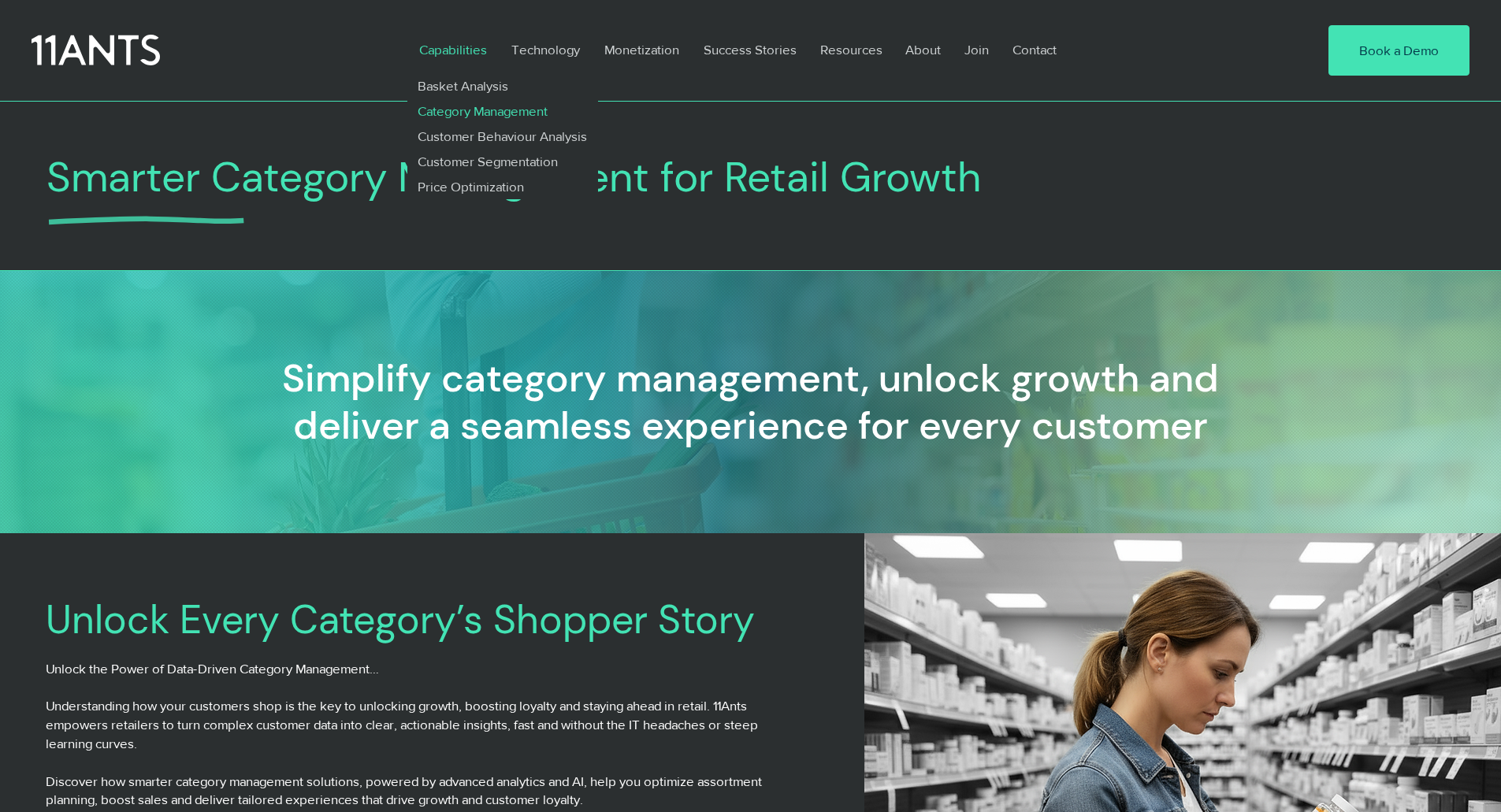
click at [472, 53] on p "Capabilities" at bounding box center [453, 49] width 84 height 36
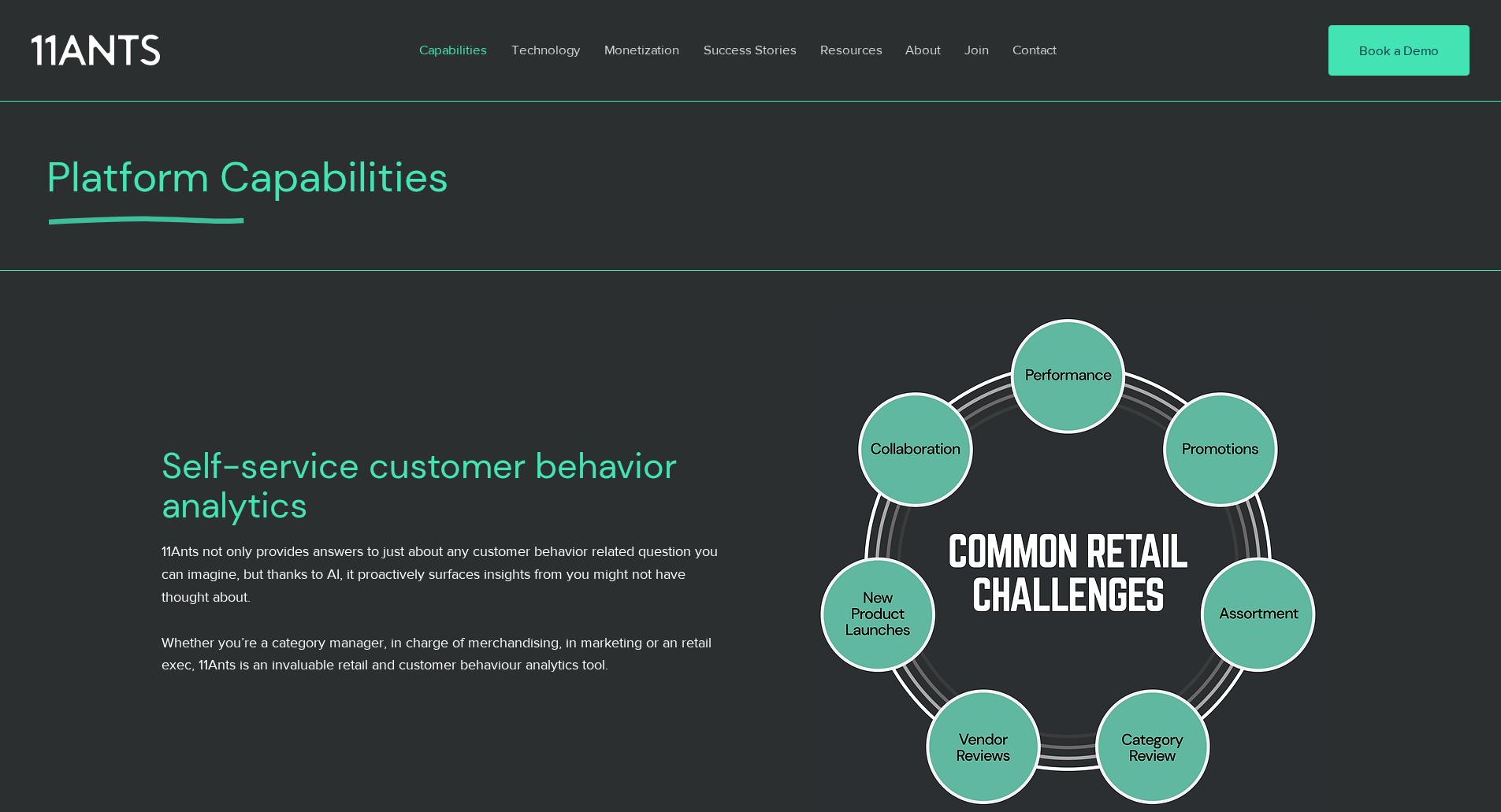
click at [458, 51] on p "Capabilities" at bounding box center [453, 49] width 84 height 36
click at [437, 180] on p "Price Optimization" at bounding box center [471, 186] width 120 height 25
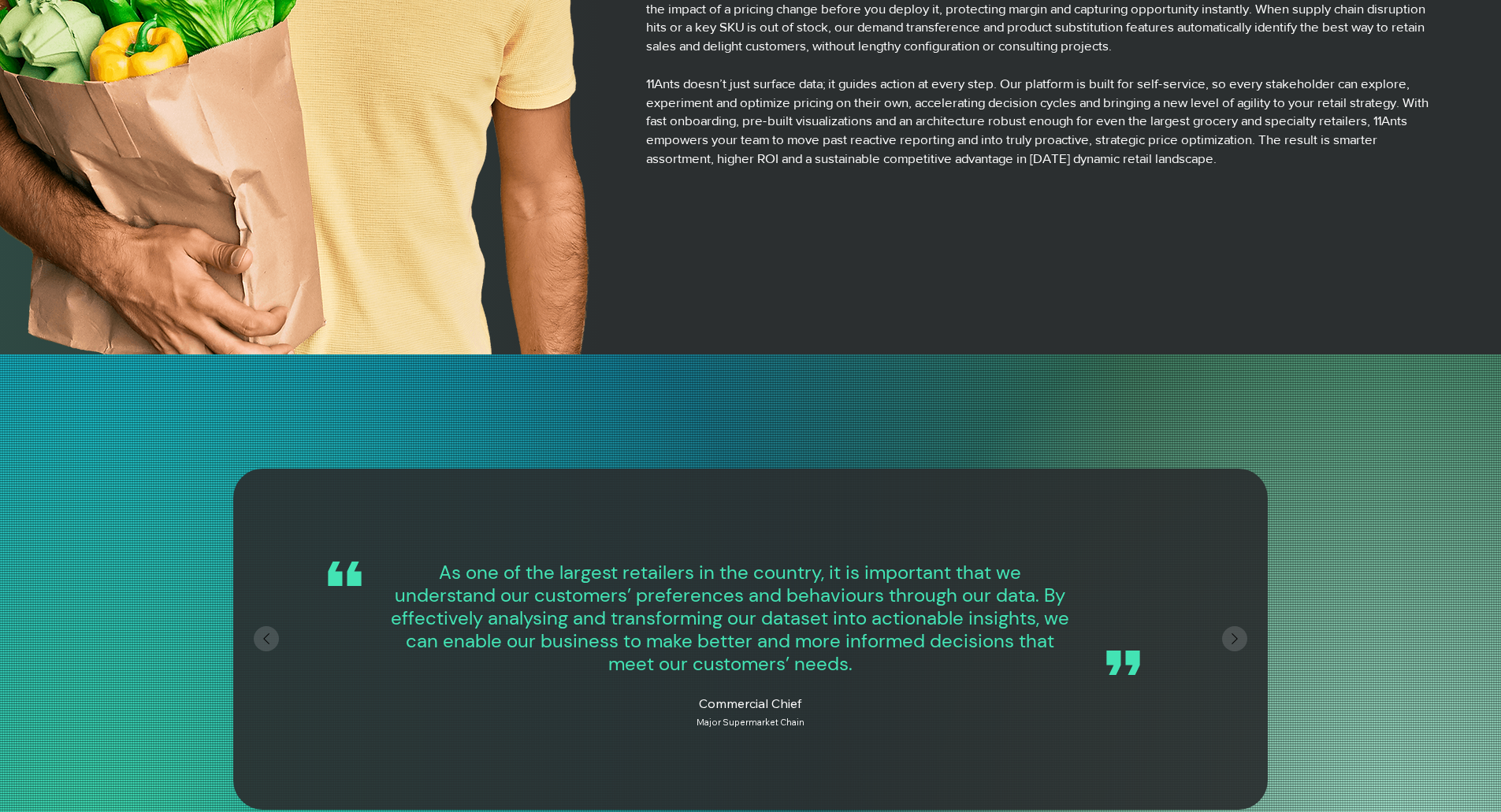
scroll to position [2677, 0]
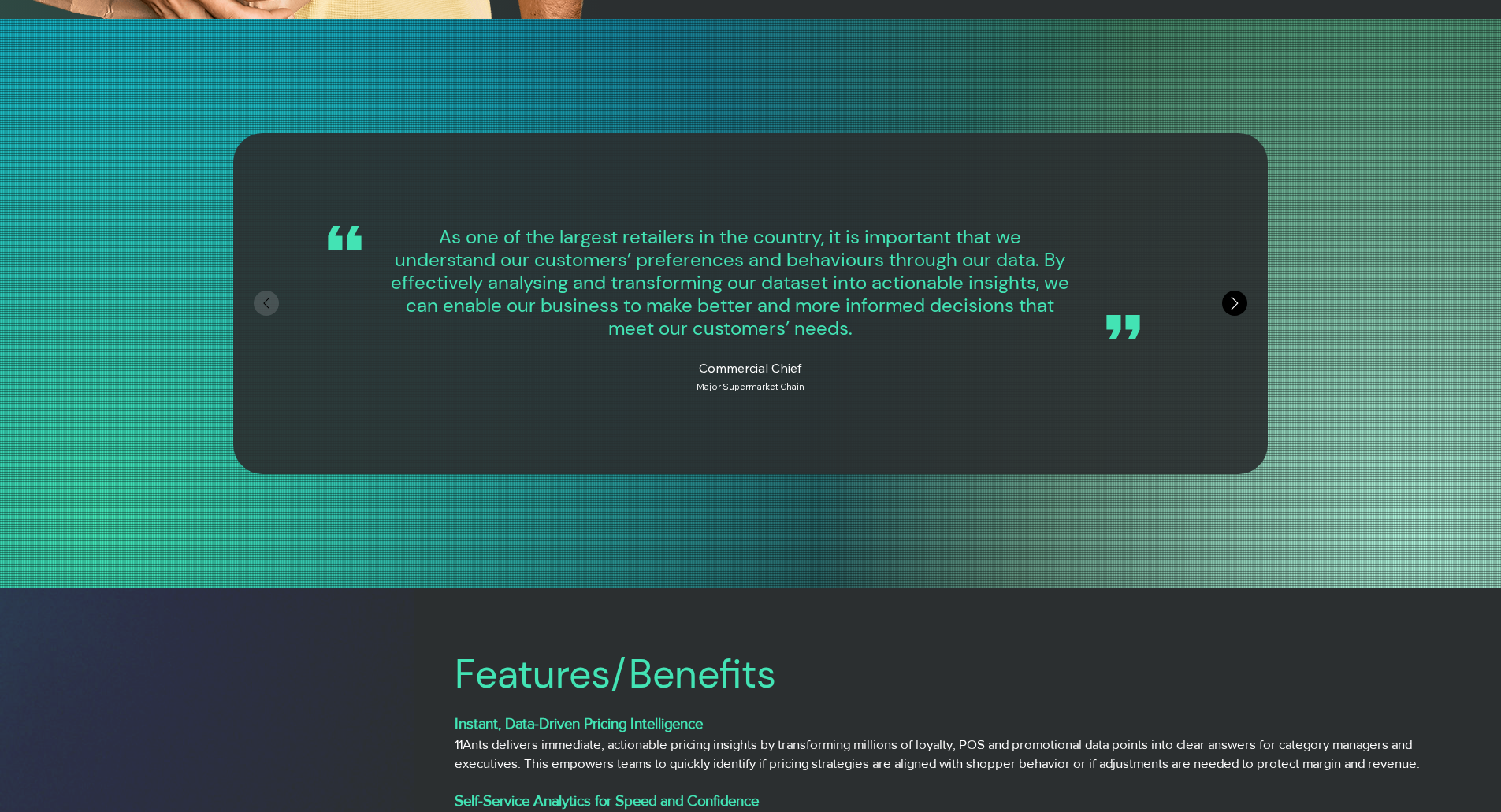
click at [1244, 310] on icon "Next" at bounding box center [1234, 303] width 22 height 22
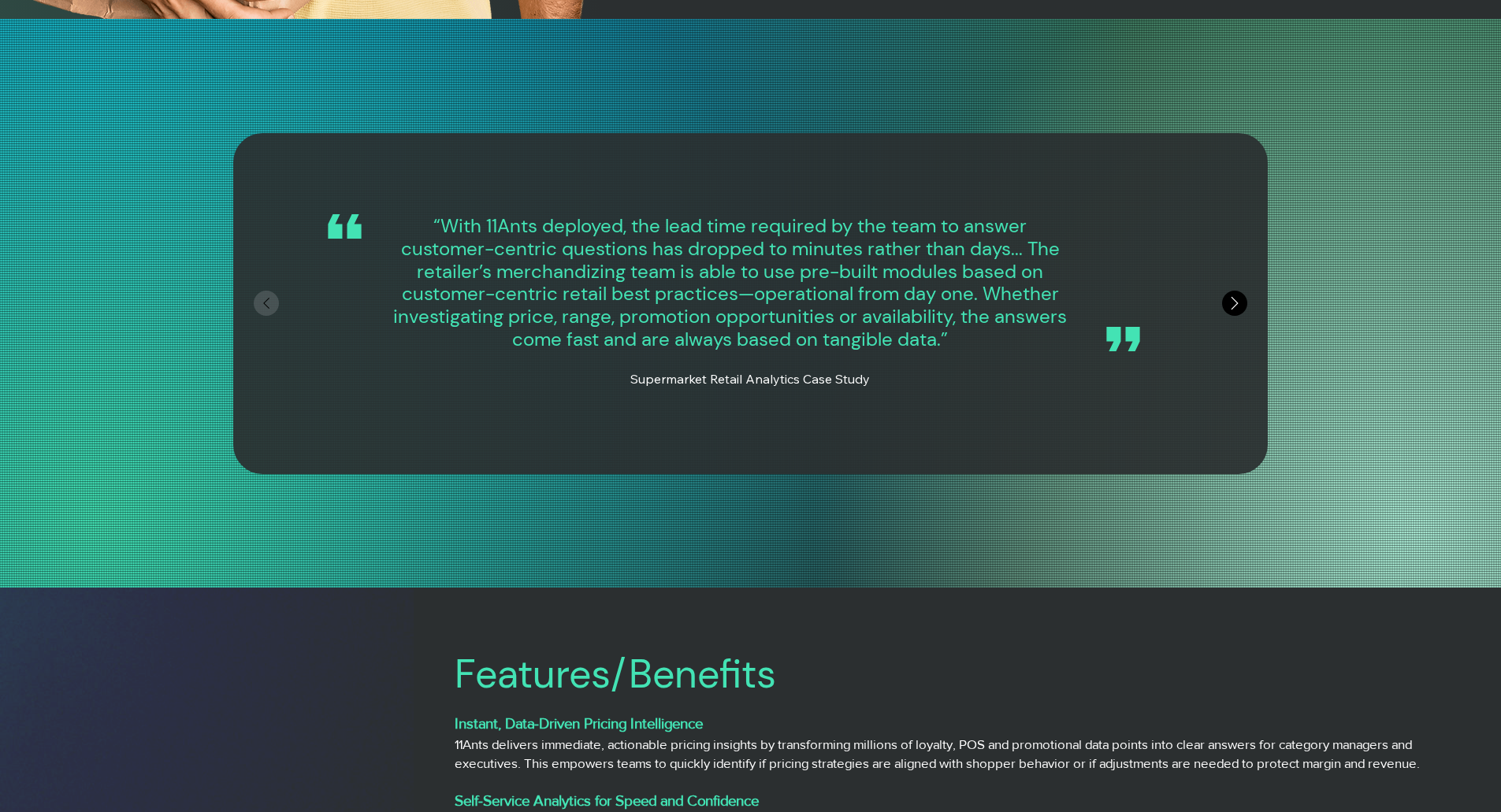
click at [1241, 308] on icon "Next" at bounding box center [1234, 303] width 22 height 22
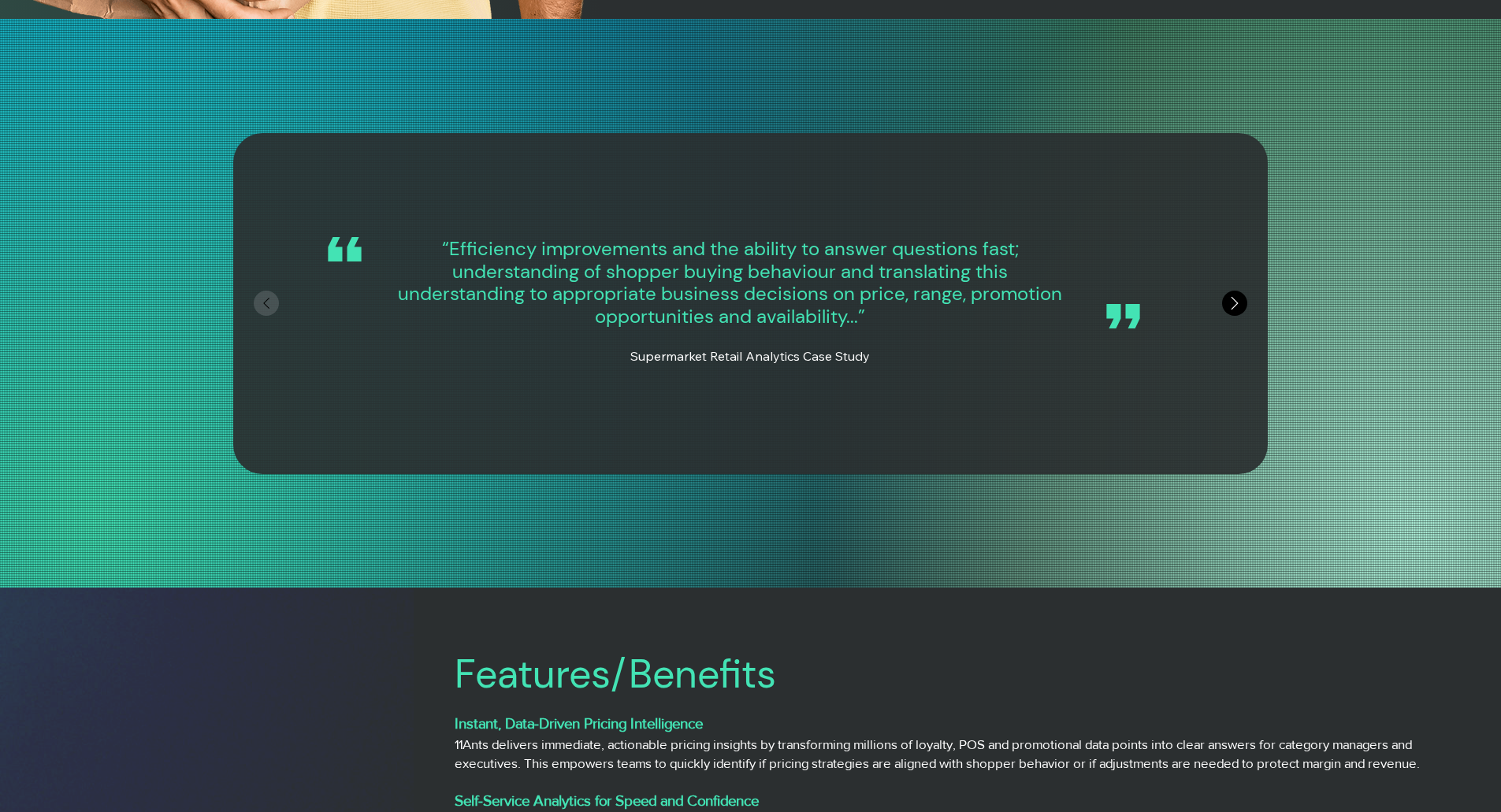
click at [1241, 308] on icon "Next" at bounding box center [1234, 303] width 22 height 22
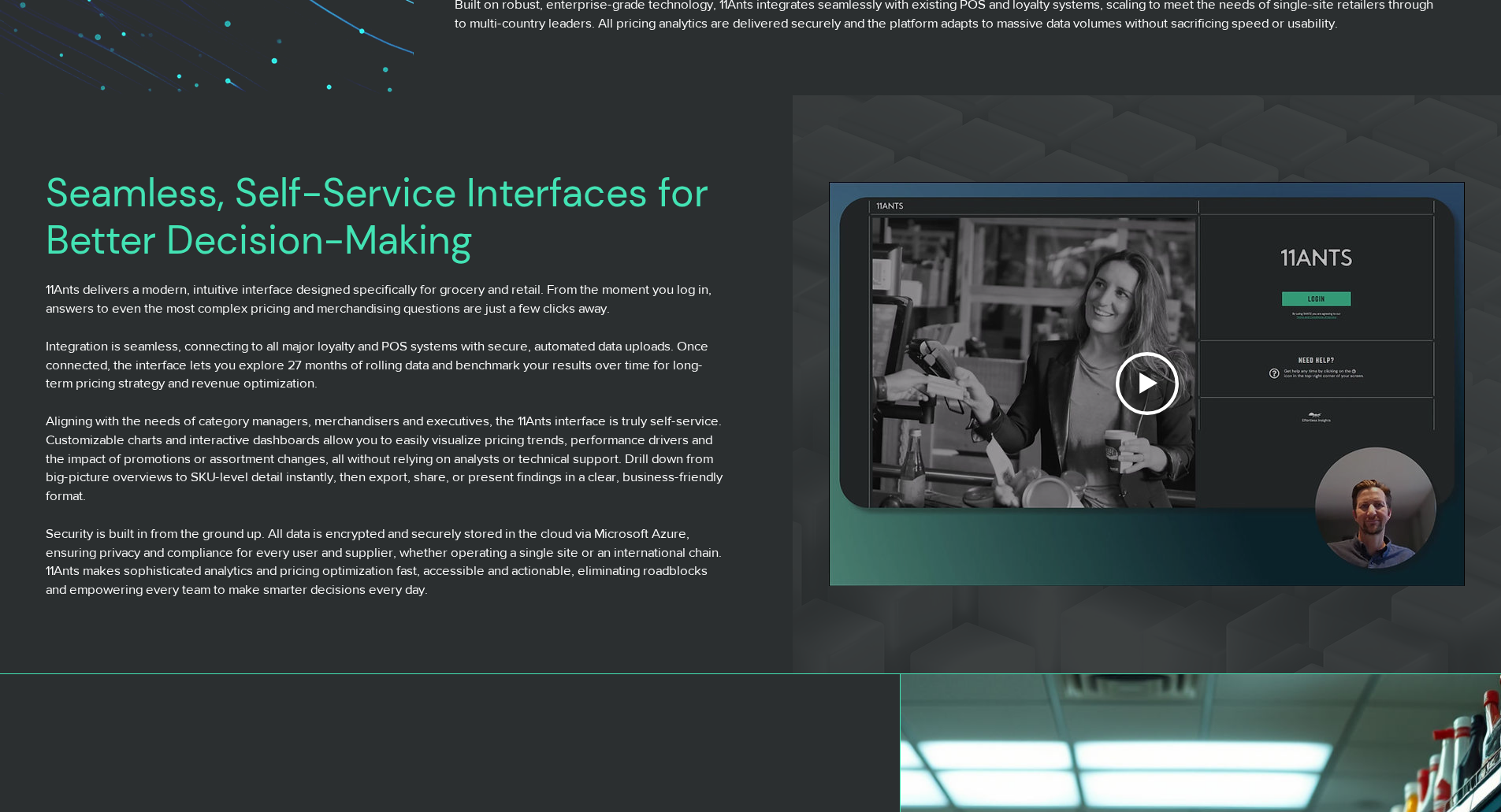
scroll to position [4016, 0]
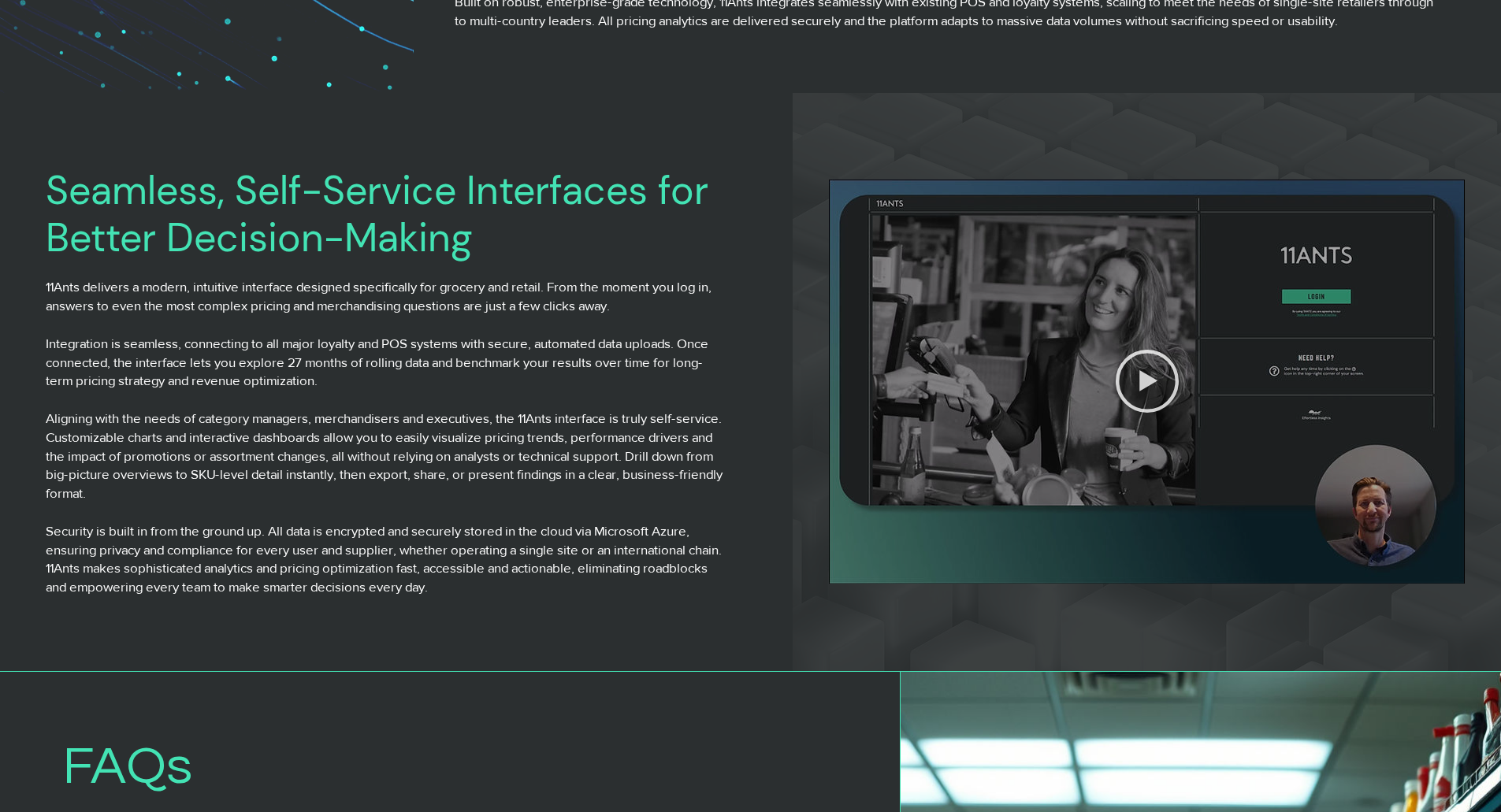
click at [1144, 375] on icon "Play video" at bounding box center [1148, 380] width 18 height 21
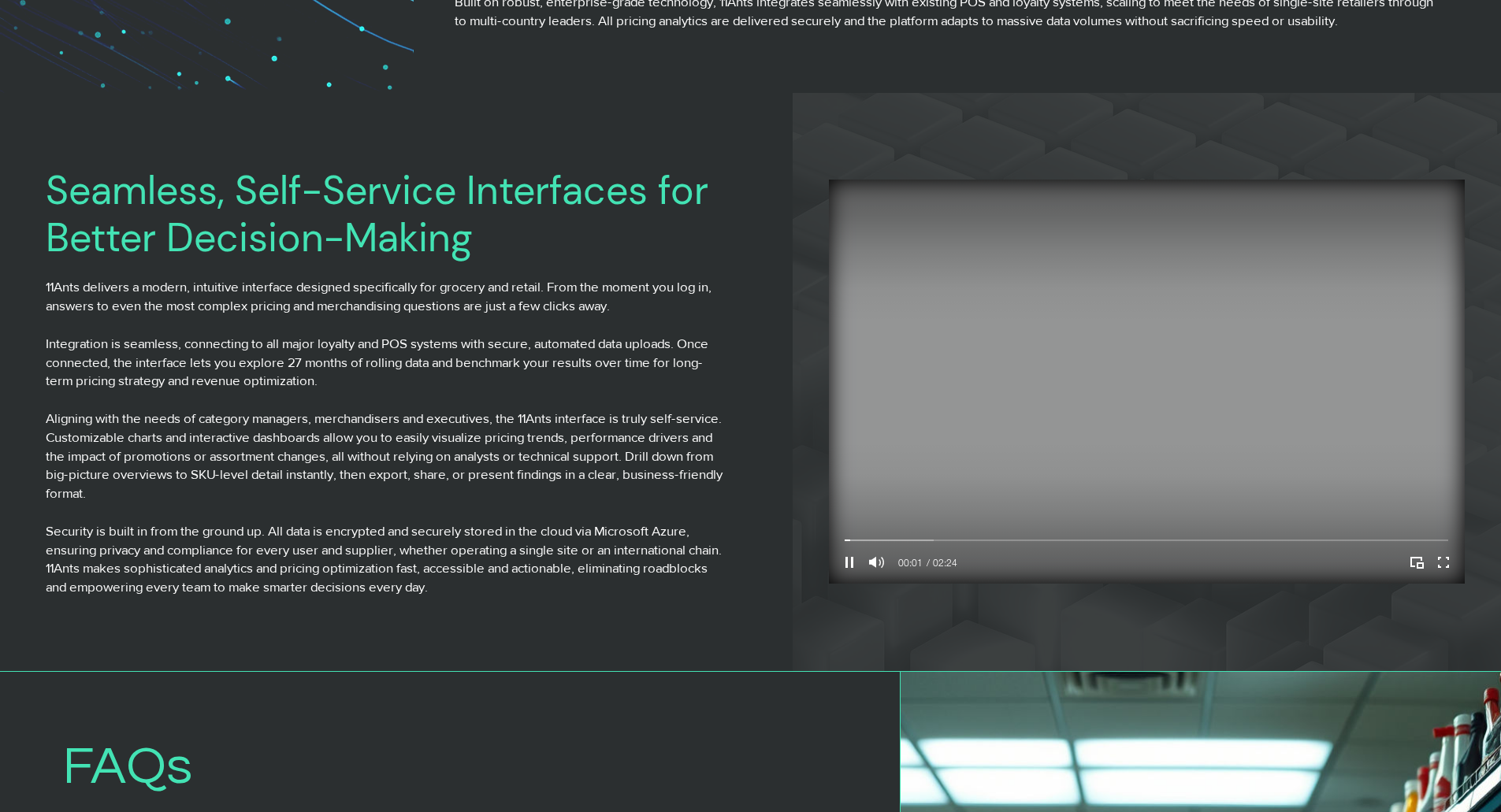
click at [999, 533] on video "Your Video Title Video Player" at bounding box center [1147, 382] width 635 height 404
click at [1003, 539] on div "Your Video Title Video Player" at bounding box center [1146, 540] width 603 height 5
click at [1076, 538] on div "Your Video Title Video Player" at bounding box center [1146, 540] width 603 height 5
click at [1154, 535] on div "Your Video Title Video Player" at bounding box center [1146, 540] width 603 height 13
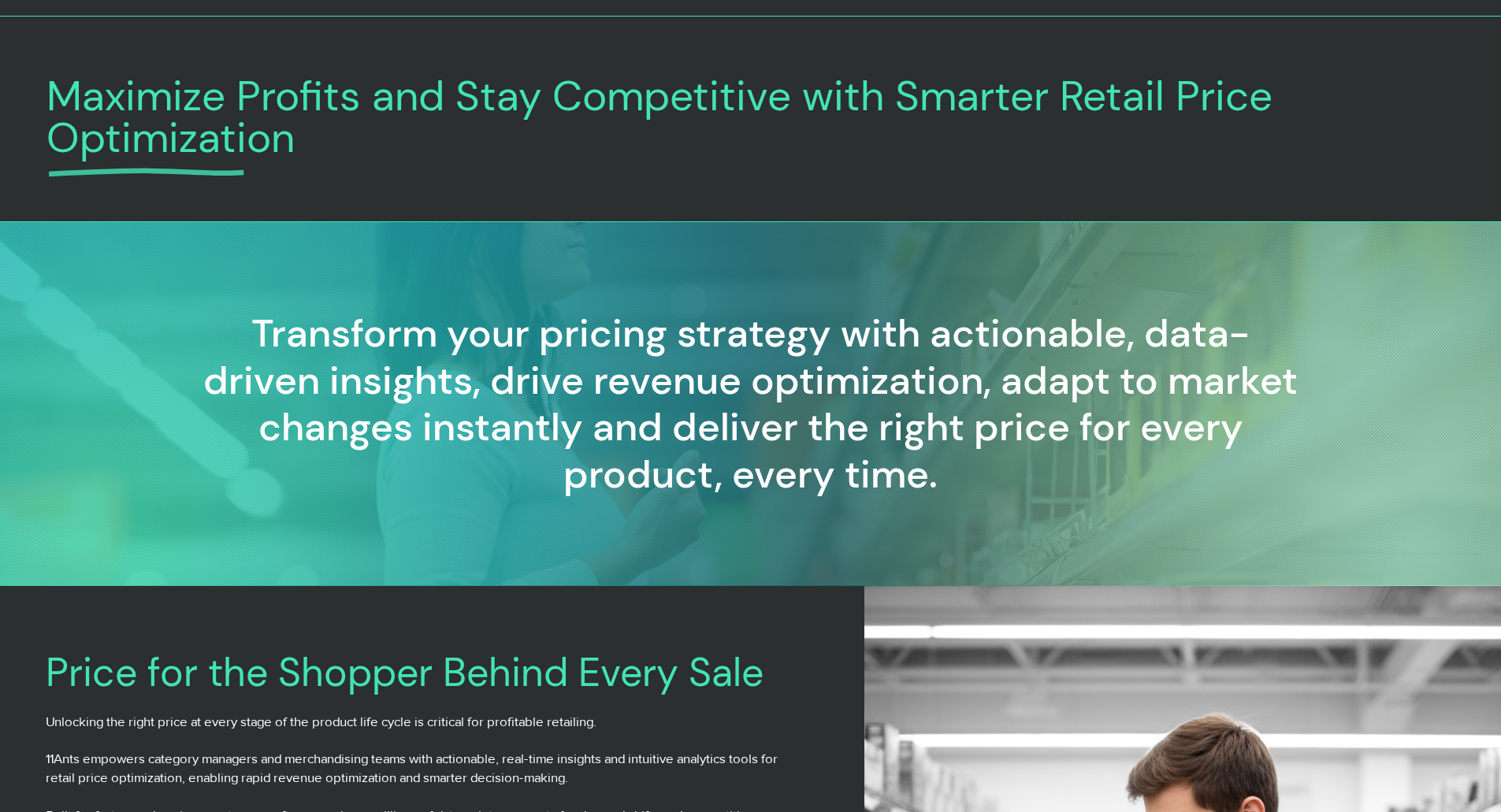
scroll to position [0, 0]
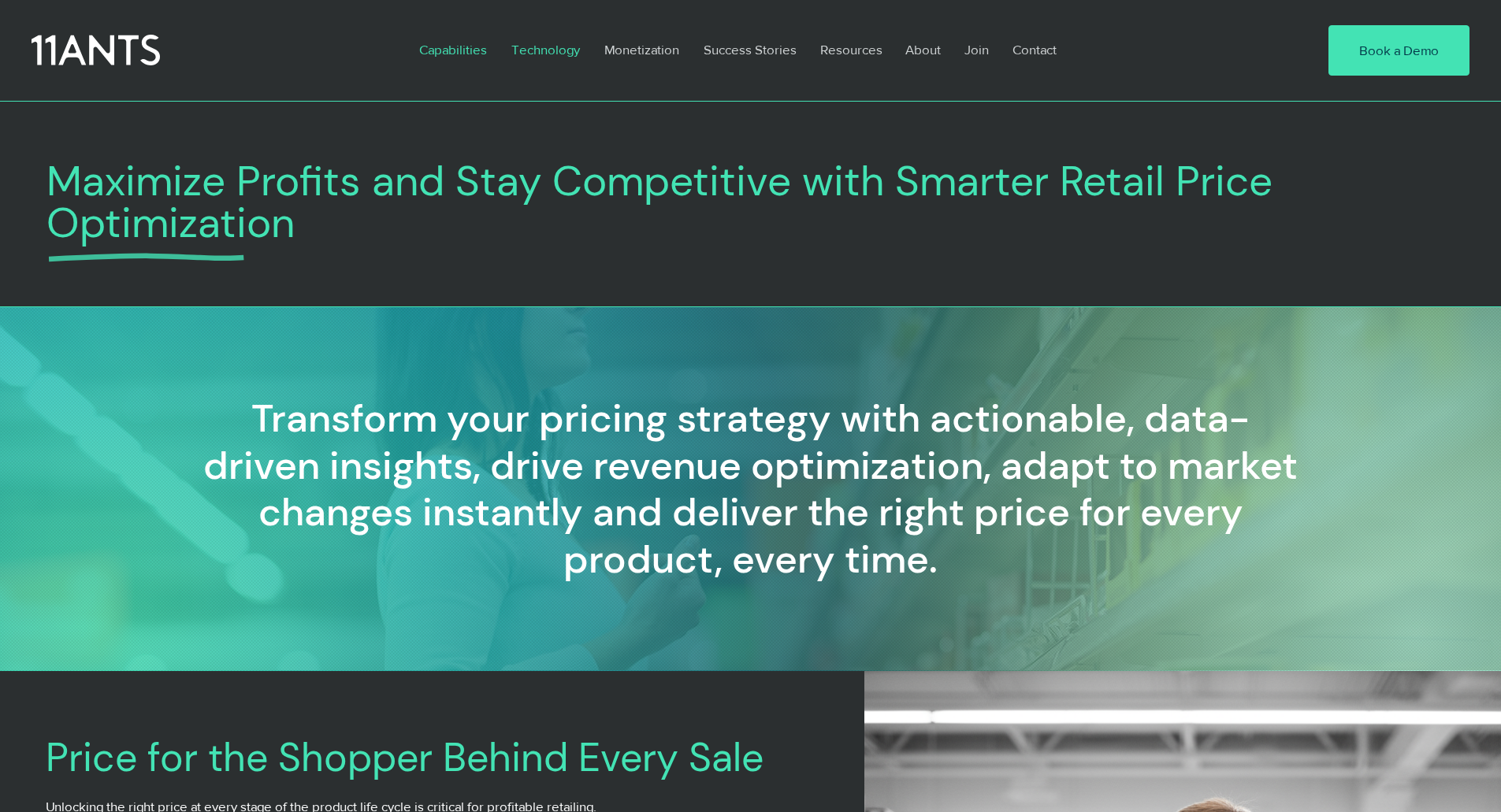
click at [553, 47] on p "Technology" at bounding box center [545, 49] width 84 height 36
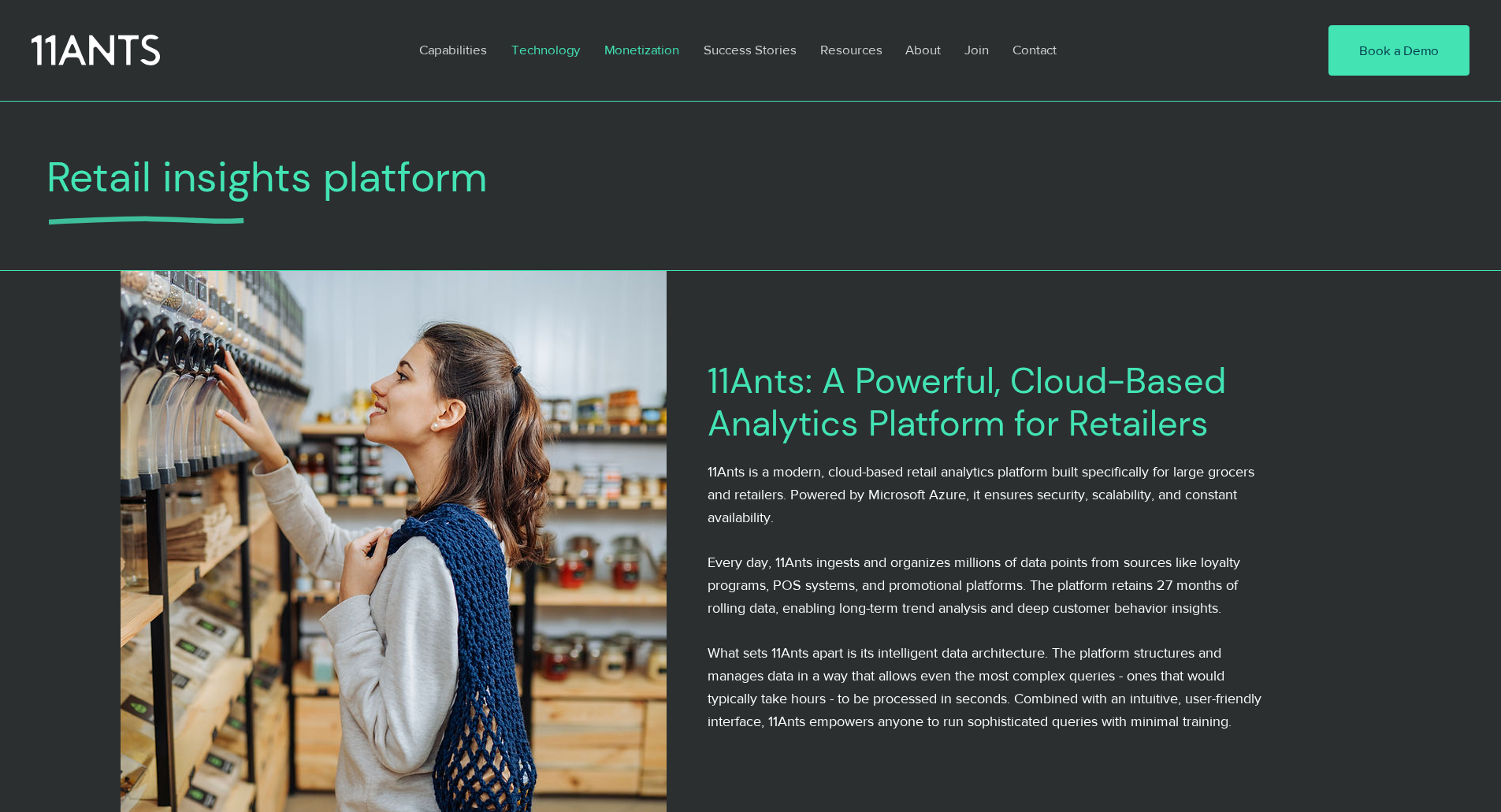
click at [640, 49] on p "Monetization" at bounding box center [642, 49] width 90 height 36
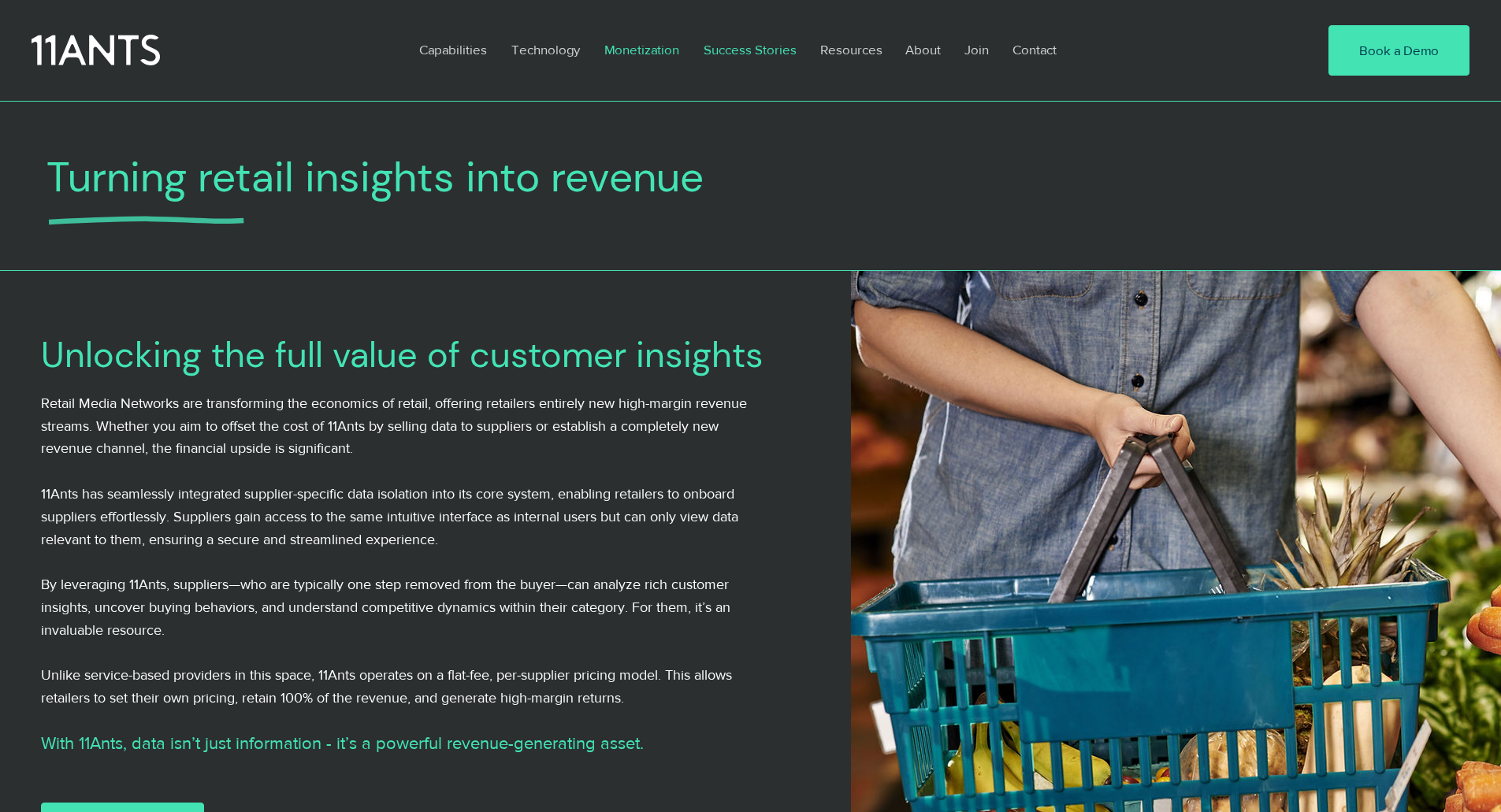
click at [766, 46] on p "Success Stories" at bounding box center [750, 49] width 109 height 36
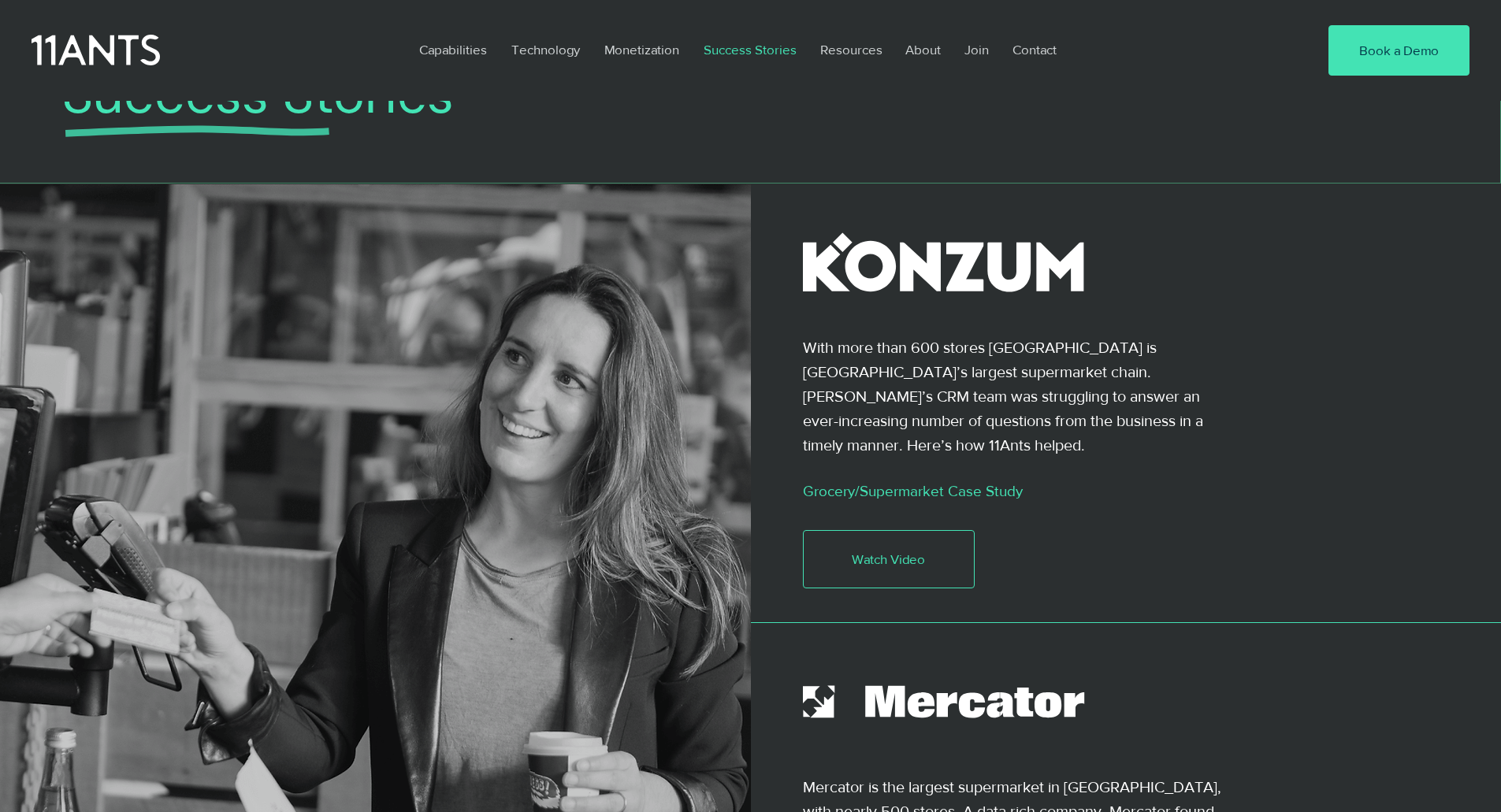
scroll to position [236, 0]
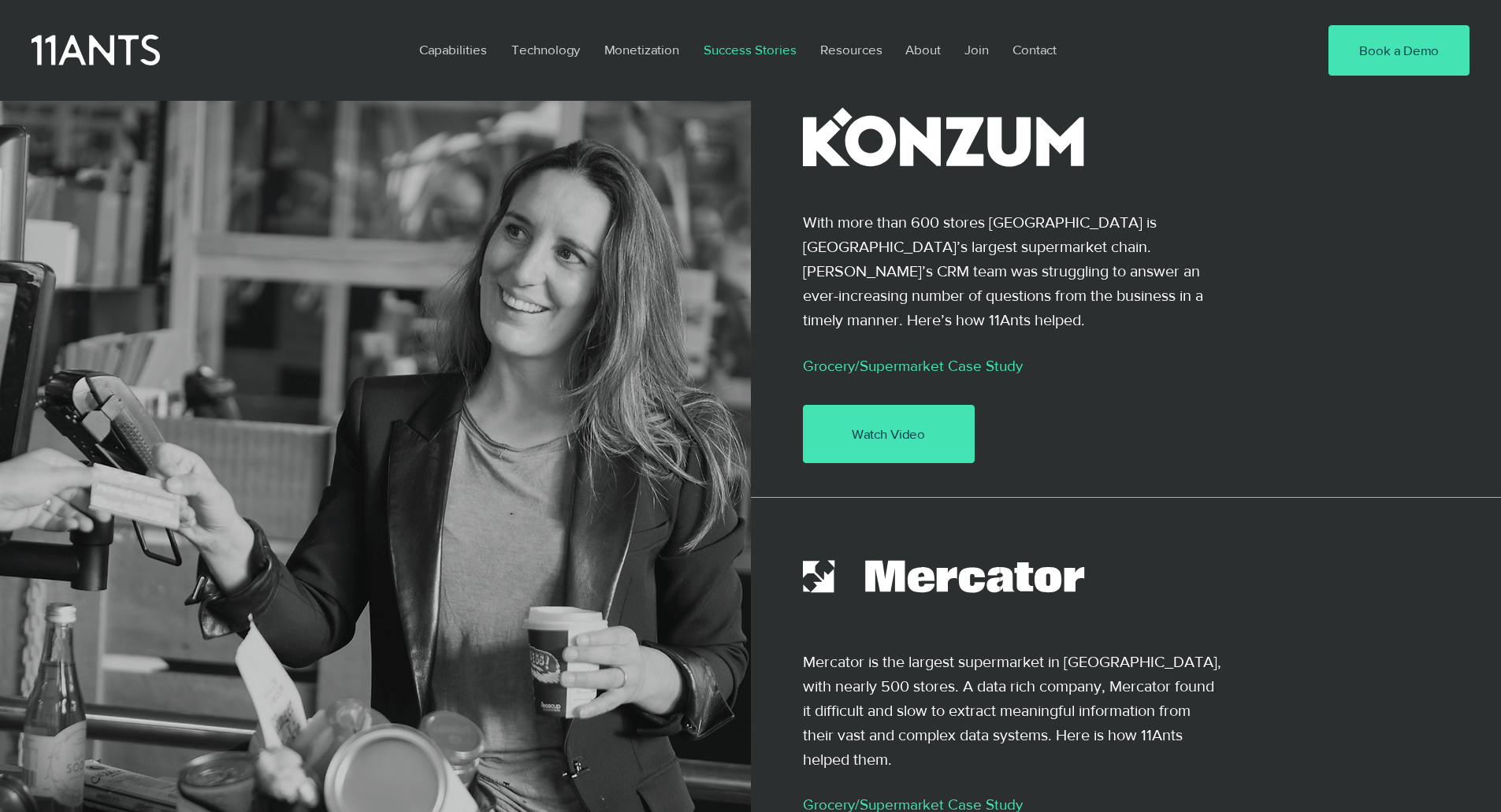
click at [839, 404] on link "Watch Video" at bounding box center [888, 434] width 171 height 58
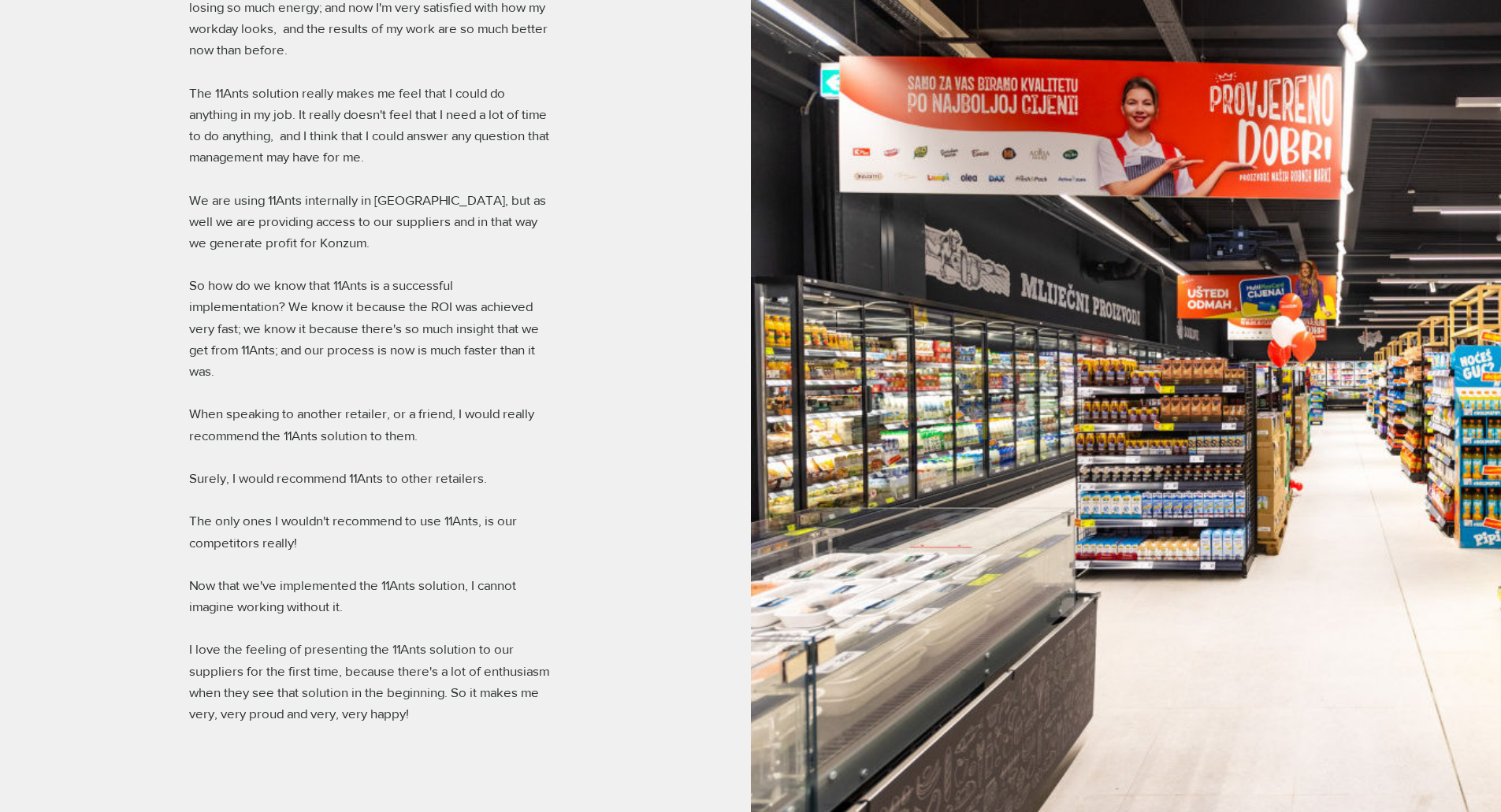
scroll to position [2423, 0]
click at [435, 252] on p "​" at bounding box center [370, 262] width 363 height 21
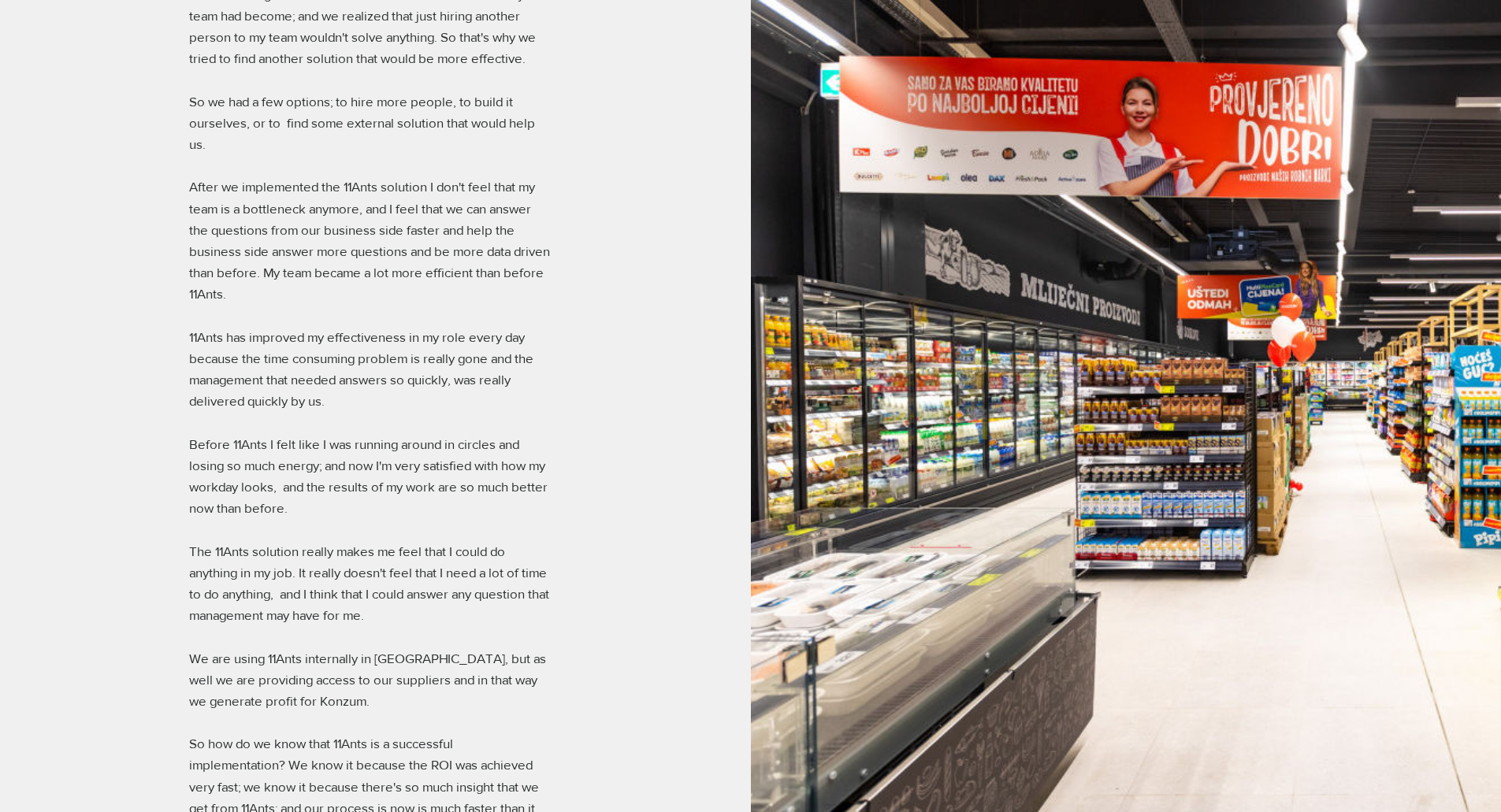
scroll to position [1968, 0]
drag, startPoint x: 231, startPoint y: 635, endPoint x: 506, endPoint y: 637, distance: 275.0
click at [496, 643] on p "We are using 11Ants internally in Konzum, but as well we are providing access t…" at bounding box center [370, 675] width 363 height 64
click at [404, 643] on p "We are using 11Ants internally in Konzum, but as well we are providing access t…" at bounding box center [370, 675] width 363 height 64
drag, startPoint x: 199, startPoint y: 650, endPoint x: 493, endPoint y: 661, distance: 294.2
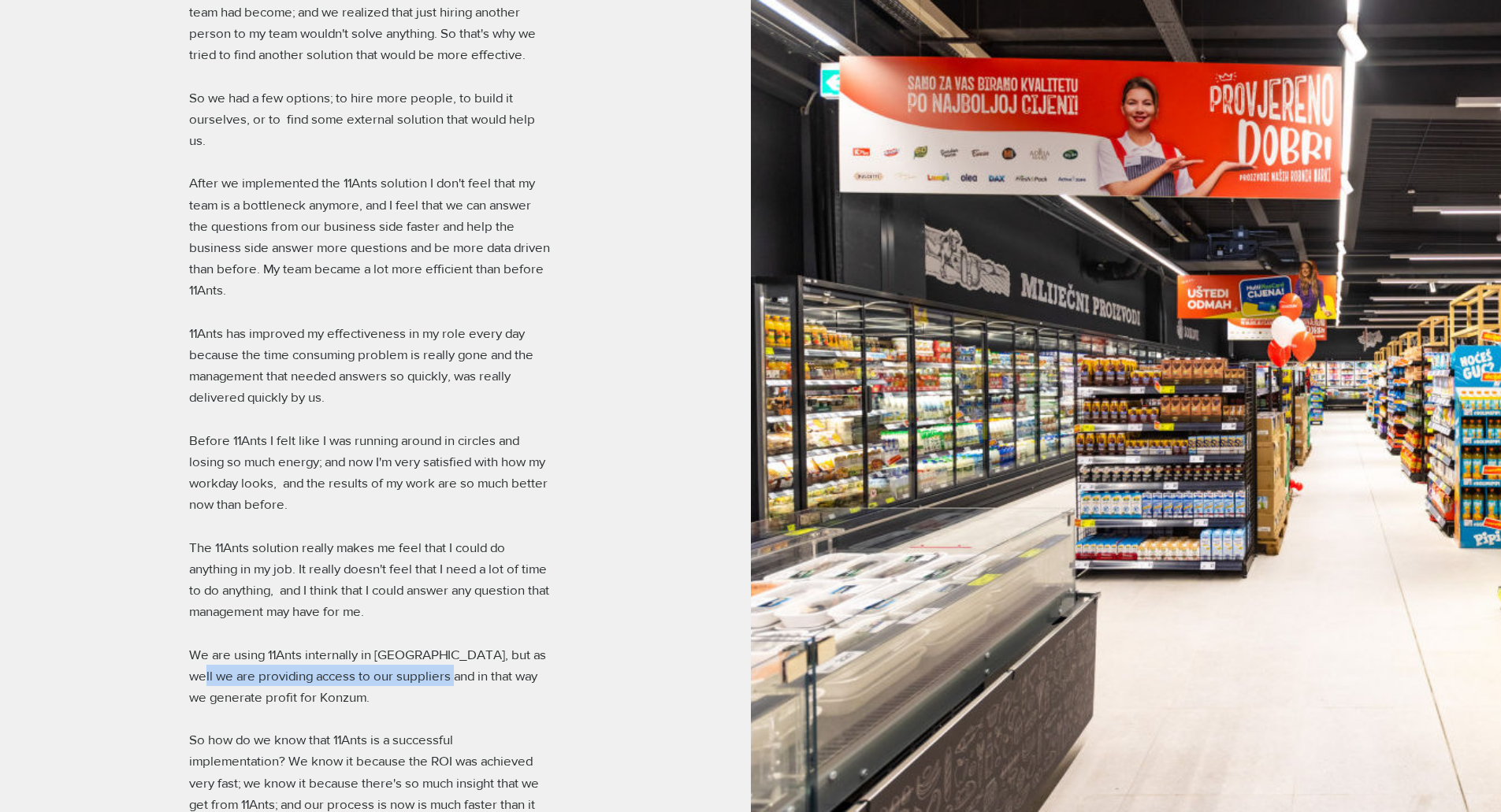
click at [459, 661] on p "We are using 11Ants internally in Konzum, but as well we are providing access t…" at bounding box center [370, 675] width 363 height 64
click at [506, 661] on p "We are using 11Ants internally in Konzum, but as well we are providing access t…" at bounding box center [370, 675] width 363 height 64
drag, startPoint x: 256, startPoint y: 664, endPoint x: 313, endPoint y: 665, distance: 57.0
click at [313, 665] on p "We are using 11Ants internally in Konzum, but as well we are providing access t…" at bounding box center [370, 675] width 363 height 64
drag, startPoint x: 259, startPoint y: 679, endPoint x: 364, endPoint y: 677, distance: 105.0
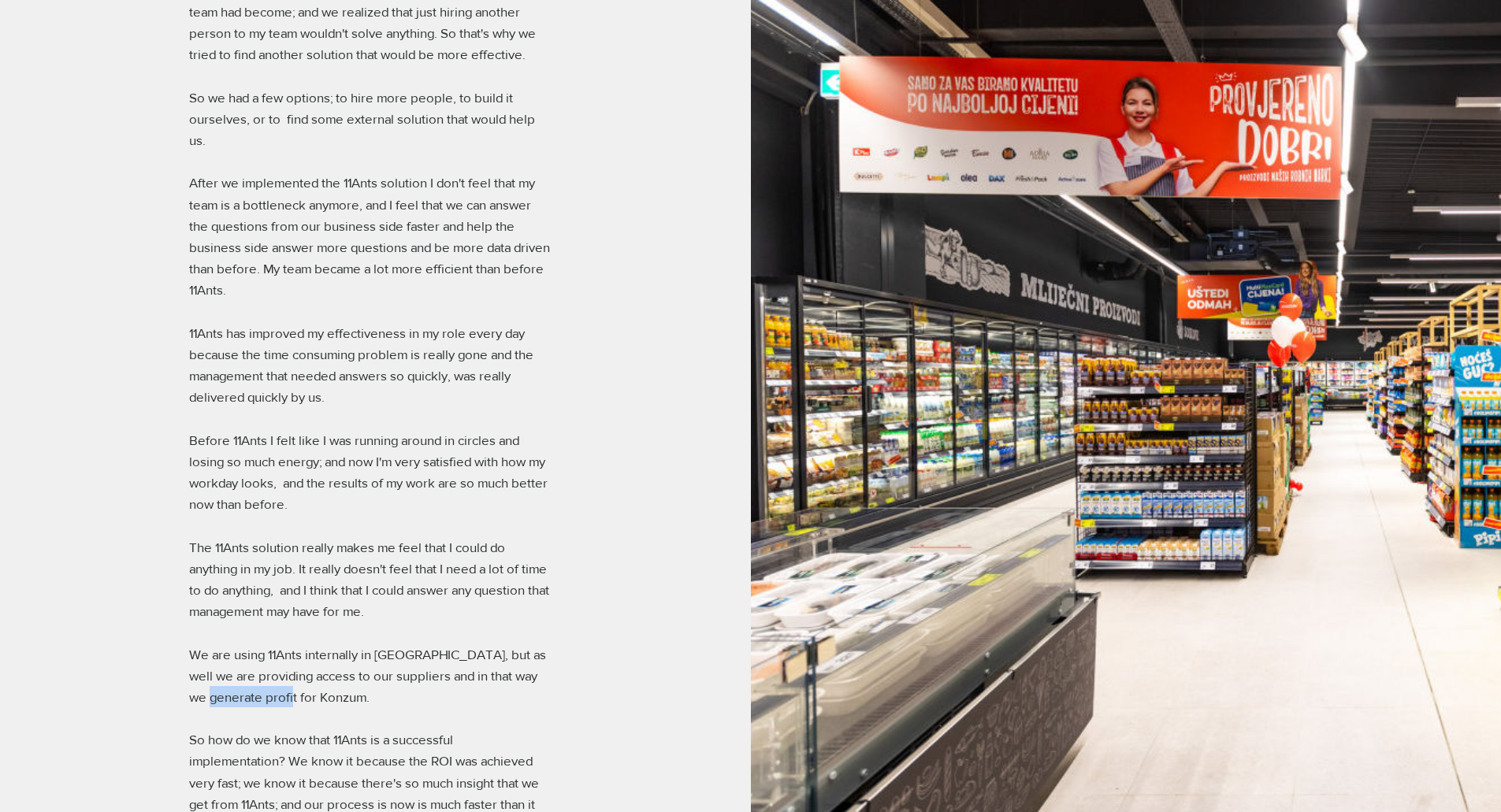
click at [344, 677] on p "We are using 11Ants internally in Konzum, but as well we are providing access t…" at bounding box center [370, 675] width 363 height 64
click at [391, 678] on p "We are using 11Ants internally in Konzum, but as well we are providing access t…" at bounding box center [370, 675] width 363 height 64
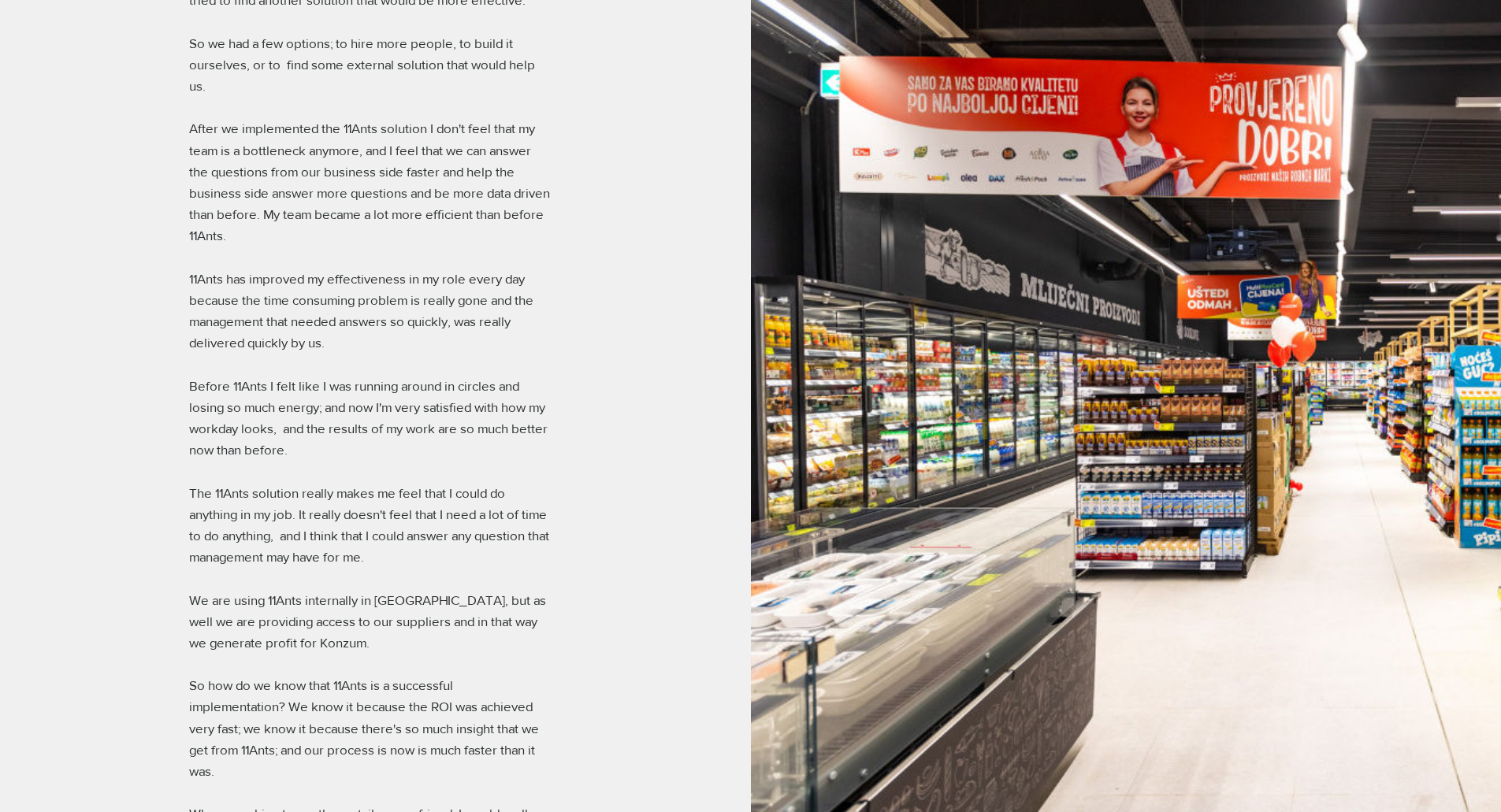
scroll to position [2048, 0]
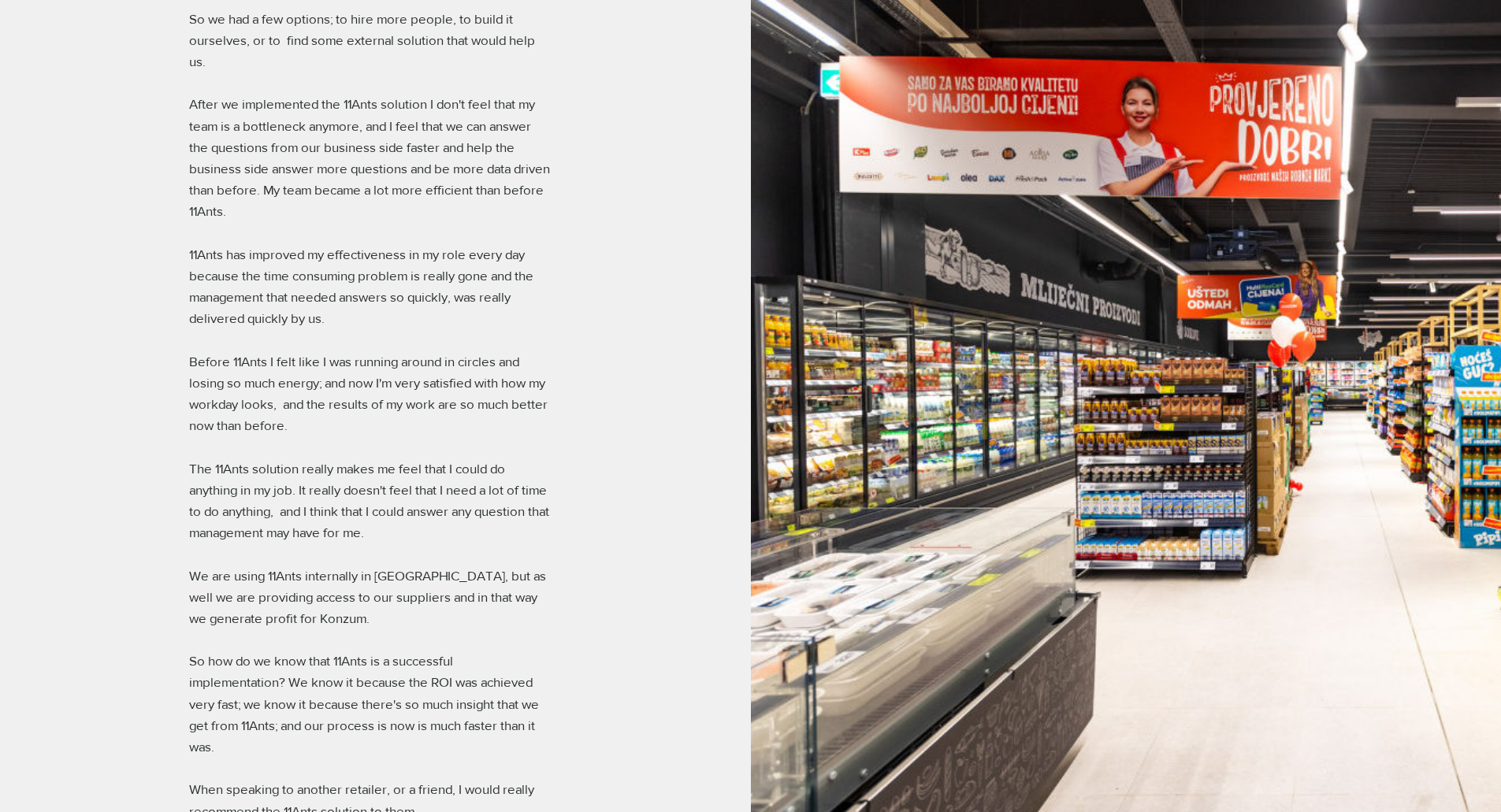
click at [374, 662] on p "So how do we know that 11Ants is a successful implementation? We know it becaus…" at bounding box center [370, 703] width 363 height 107
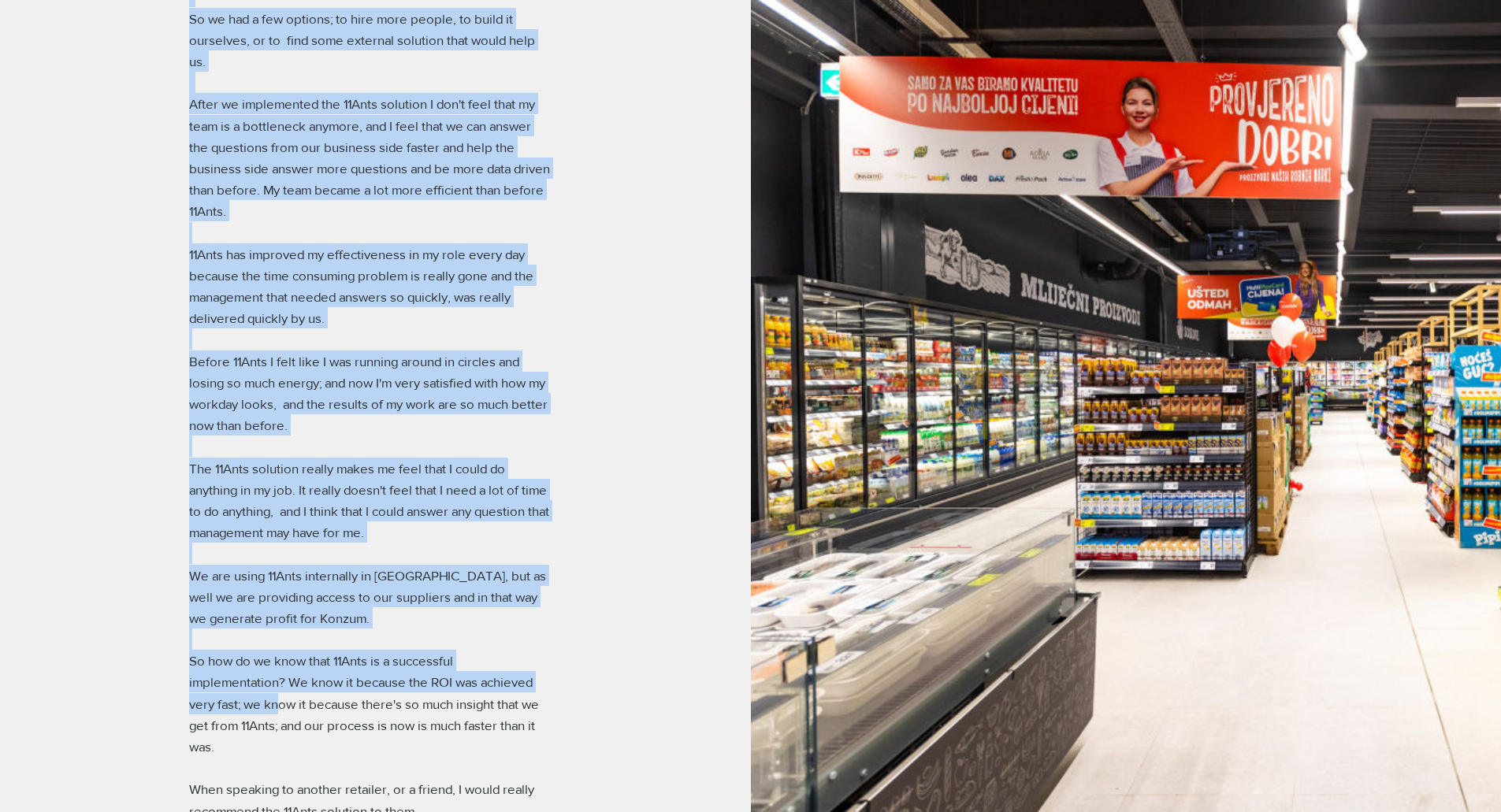
drag, startPoint x: 277, startPoint y: 686, endPoint x: 638, endPoint y: 679, distance: 361.1
click at [605, 679] on div "KONZUM VIDEO TRANSCRIPT Konzum is the largest Croatian supermarket chain, and w…" at bounding box center [375, 214] width 750 height 1991
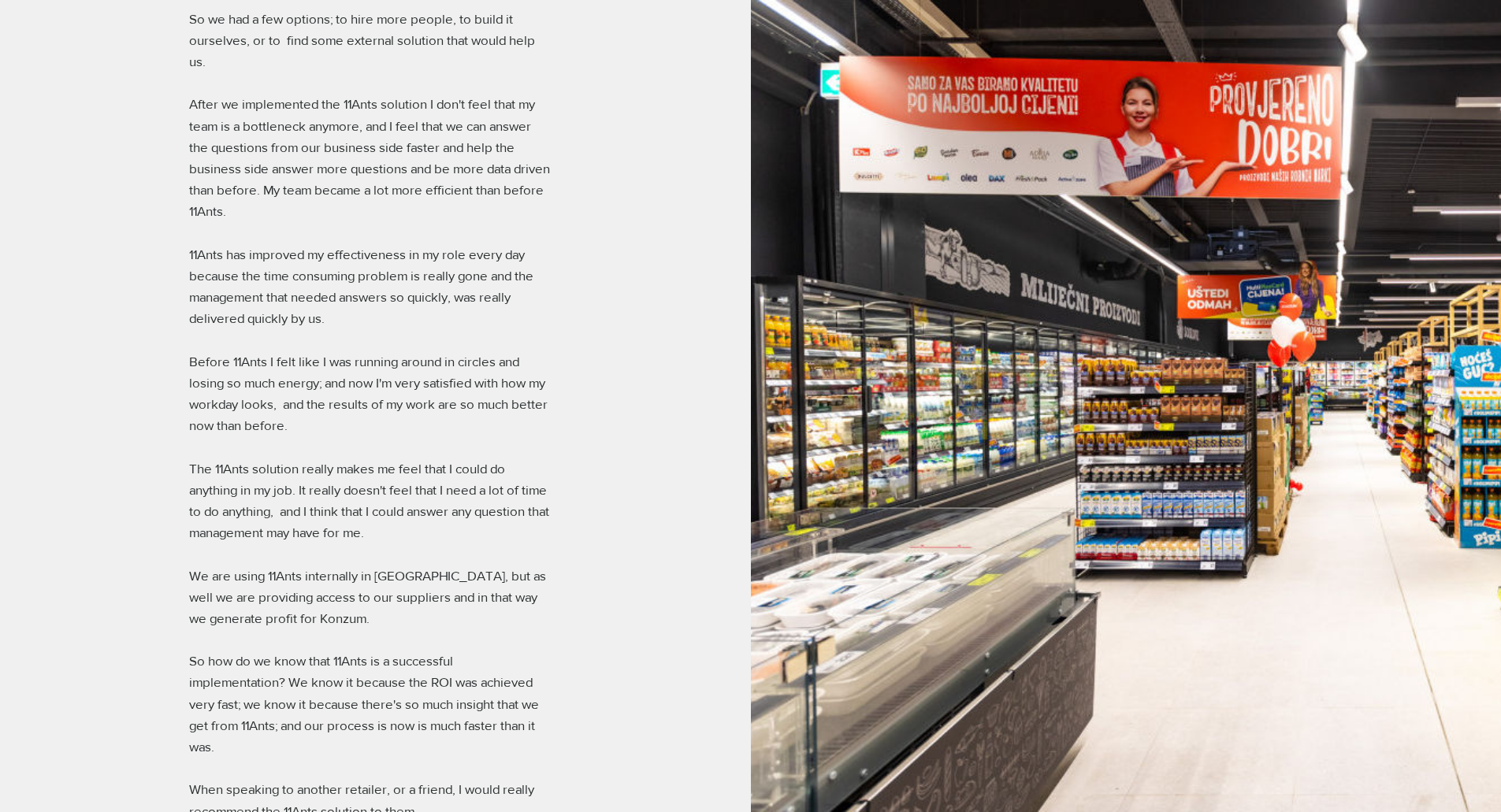
click at [508, 683] on p "So how do we know that 11Ants is a successful implementation? We know it becaus…" at bounding box center [370, 703] width 363 height 107
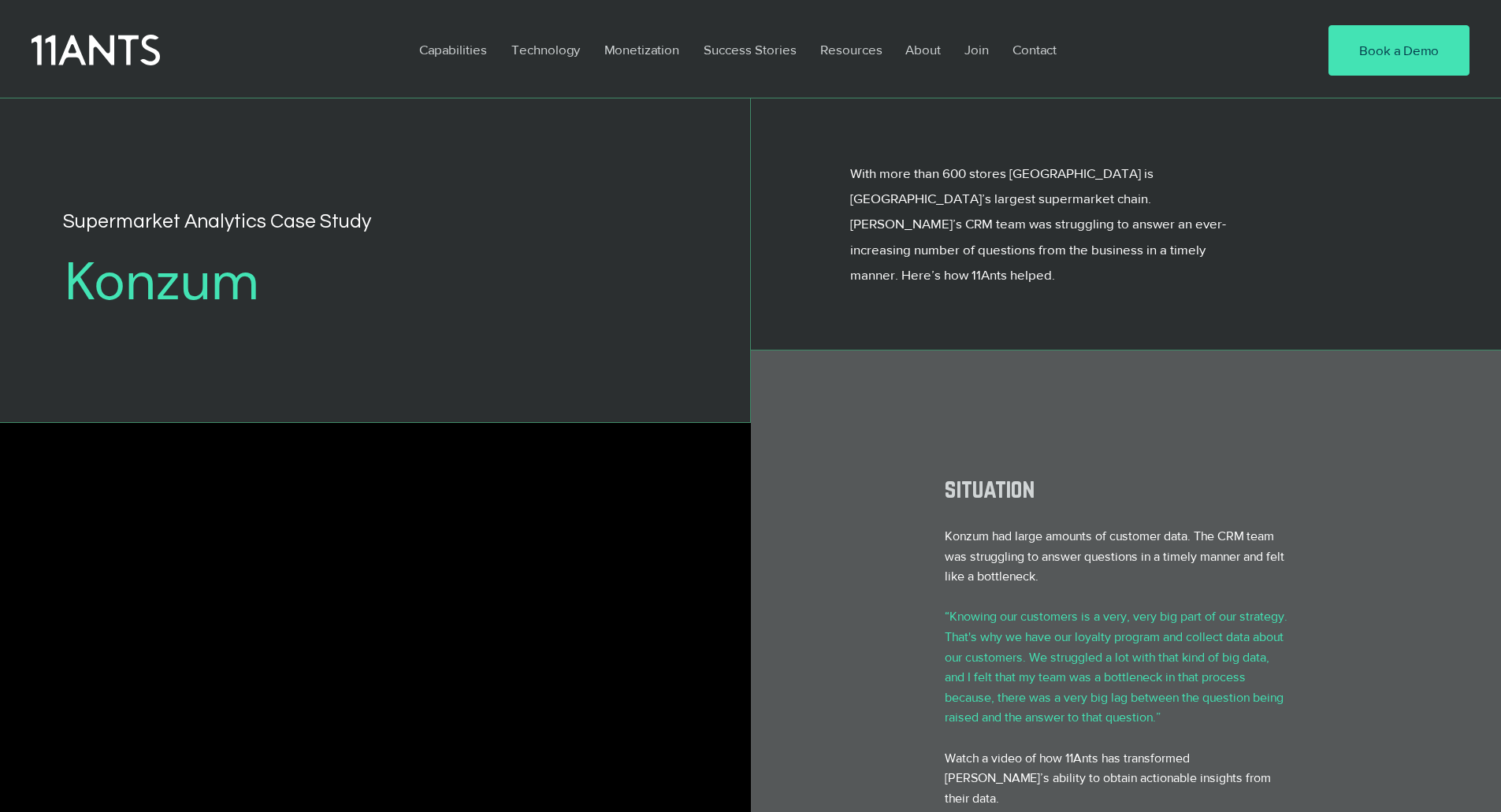
scroll to position [0, 0]
click at [664, 54] on p "Monetization" at bounding box center [642, 49] width 90 height 36
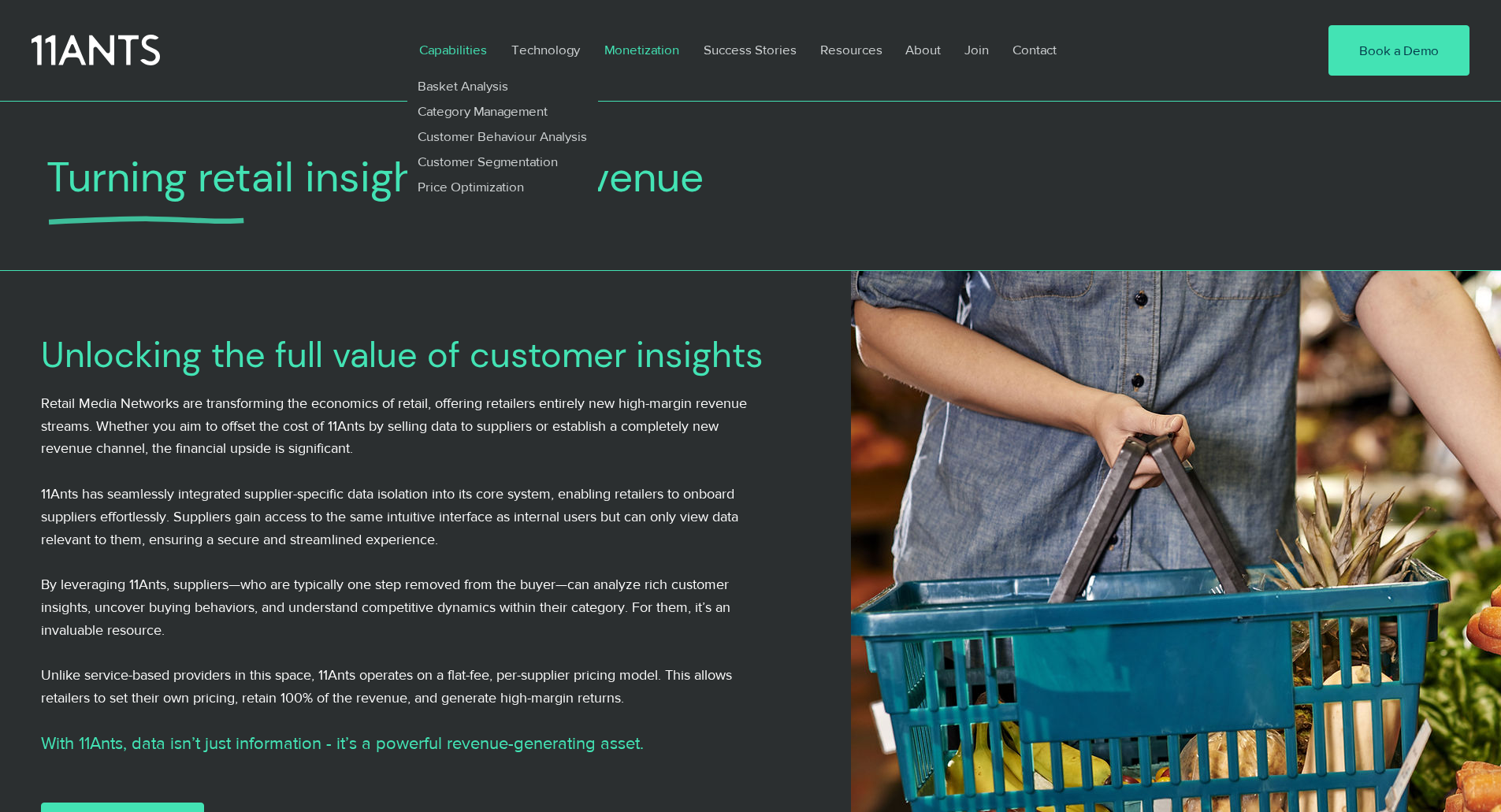
click at [481, 46] on p "Capabilities" at bounding box center [453, 49] width 84 height 36
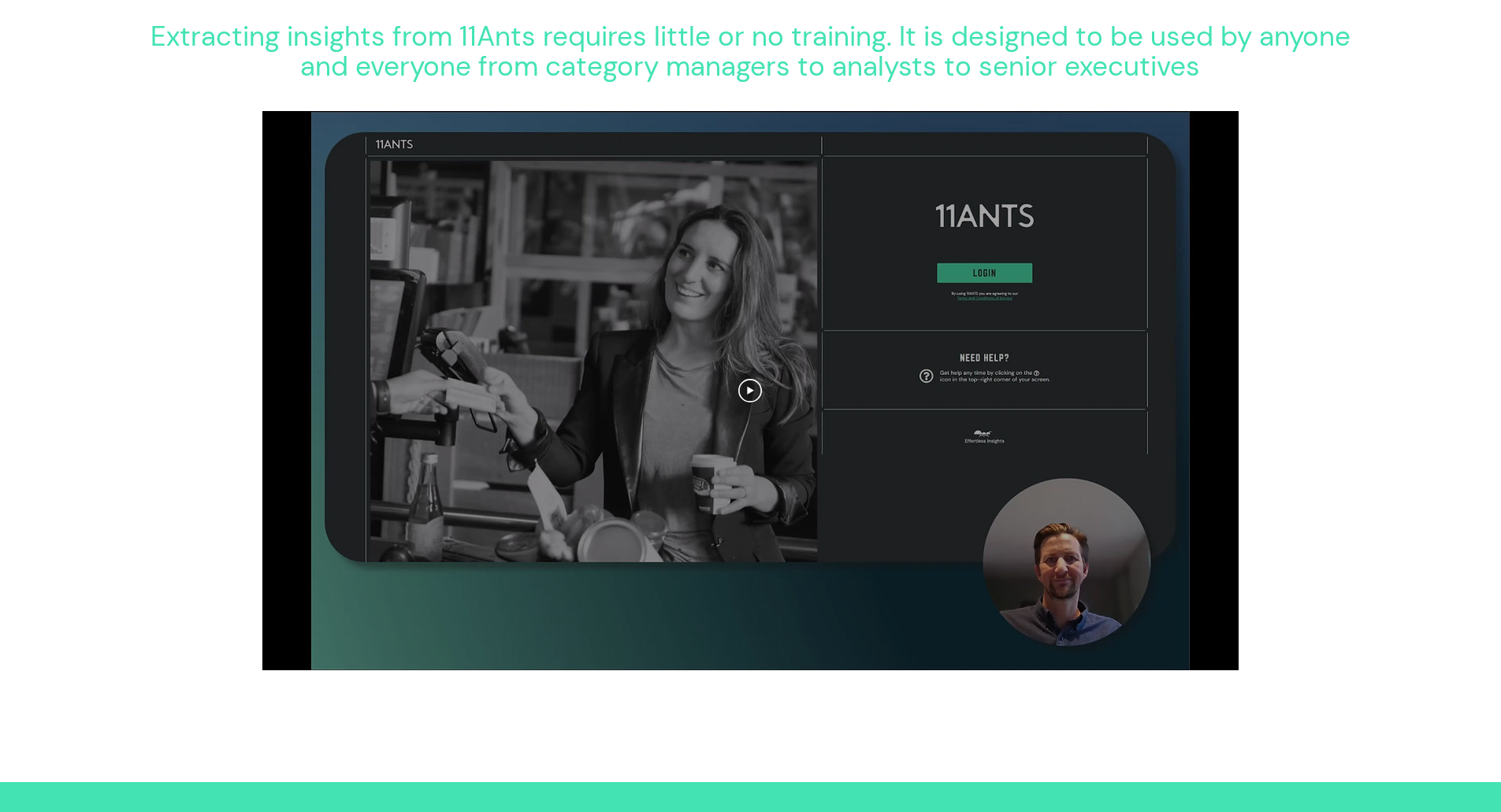
scroll to position [2126, 0]
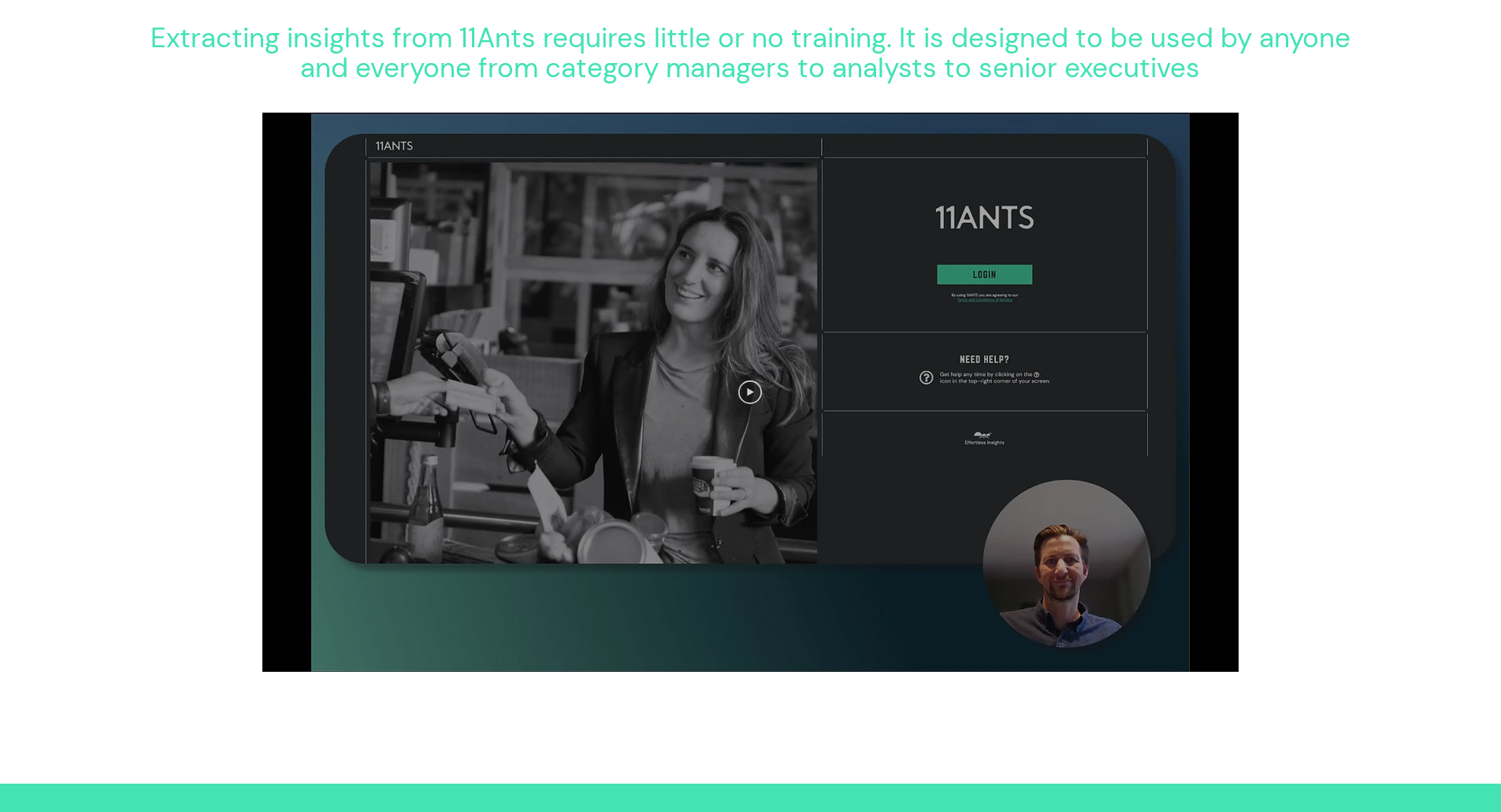
click at [750, 389] on circle "Play video" at bounding box center [750, 392] width 22 height 22
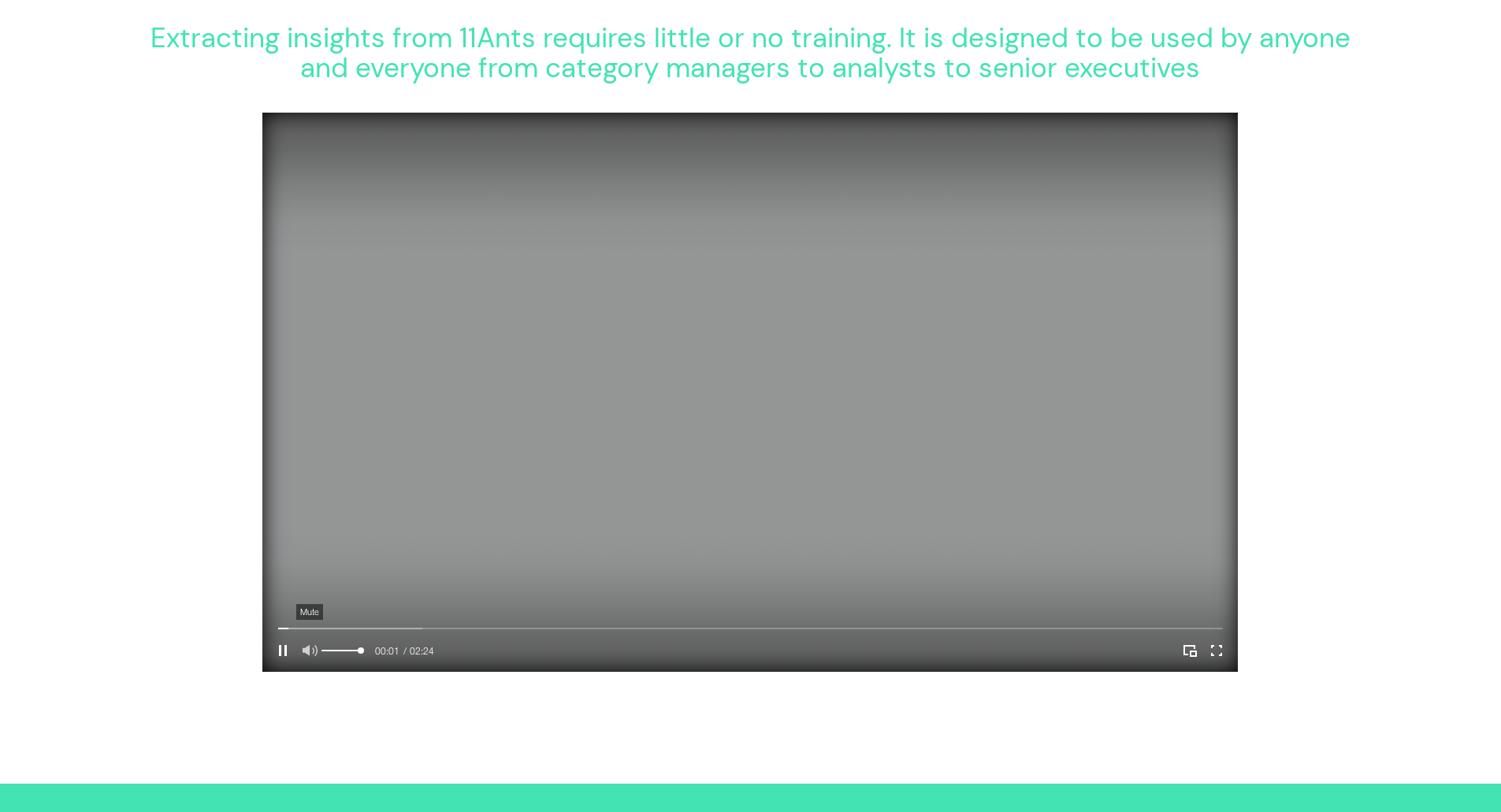
click at [306, 656] on icon "Mute" at bounding box center [310, 650] width 15 height 11
click at [565, 631] on div "Your Video Title Video Player" at bounding box center [750, 628] width 944 height 5
click at [532, 631] on div "Your Video Title Video Player" at bounding box center [750, 628] width 944 height 5
click at [497, 631] on div "Your Video Title Video Player" at bounding box center [750, 628] width 944 height 5
click at [472, 631] on div "Your Video Title Video Player" at bounding box center [750, 628] width 944 height 5
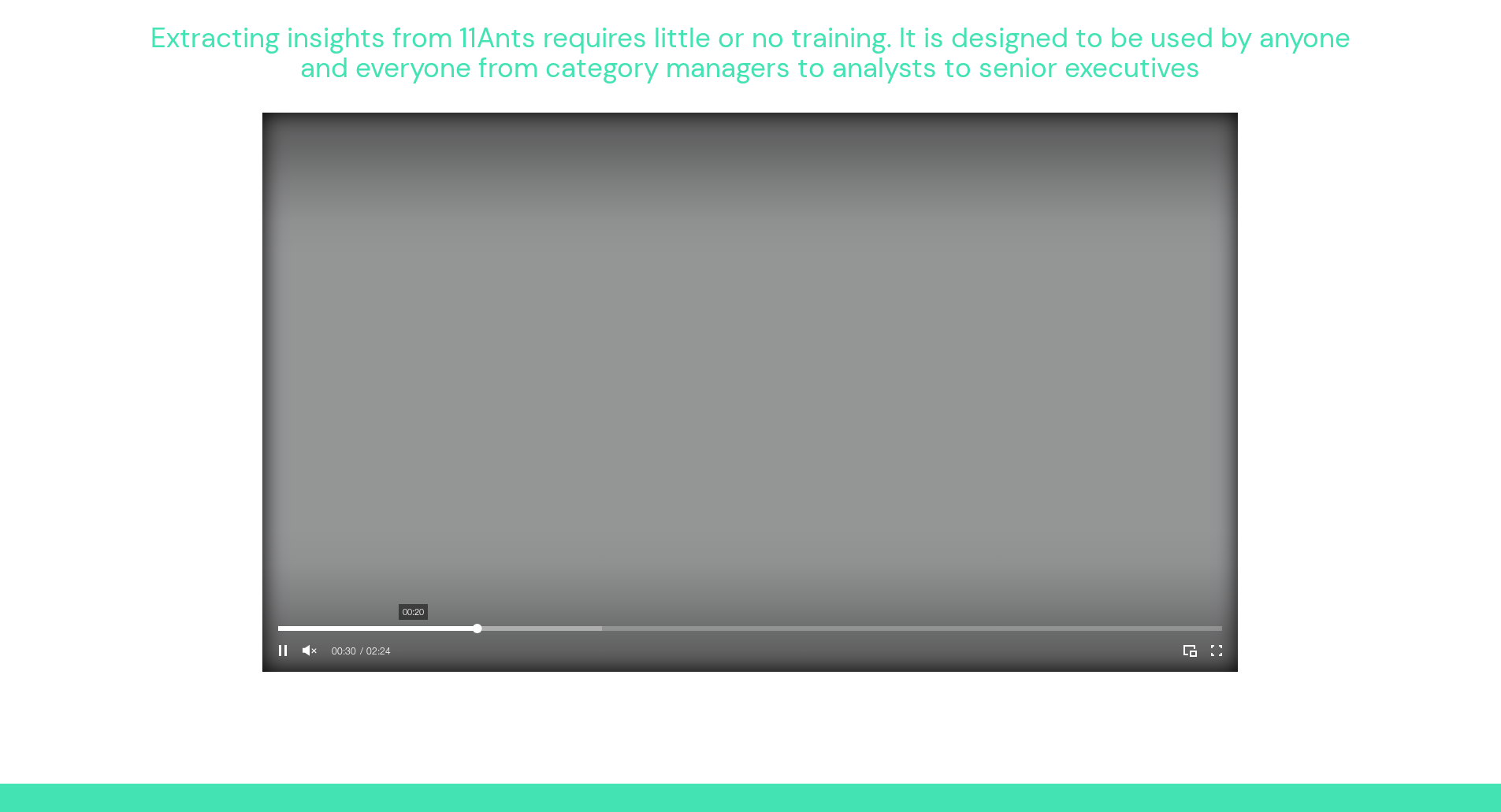
click at [414, 631] on div "Your Video Title Video Player" at bounding box center [750, 628] width 944 height 5
click at [360, 630] on div "Your Video Title Video Player" at bounding box center [750, 628] width 944 height 13
click at [343, 630] on div "Your Video Title Video Player" at bounding box center [750, 628] width 944 height 13
click at [325, 630] on div "Your Video Title Video Player" at bounding box center [750, 628] width 944 height 13
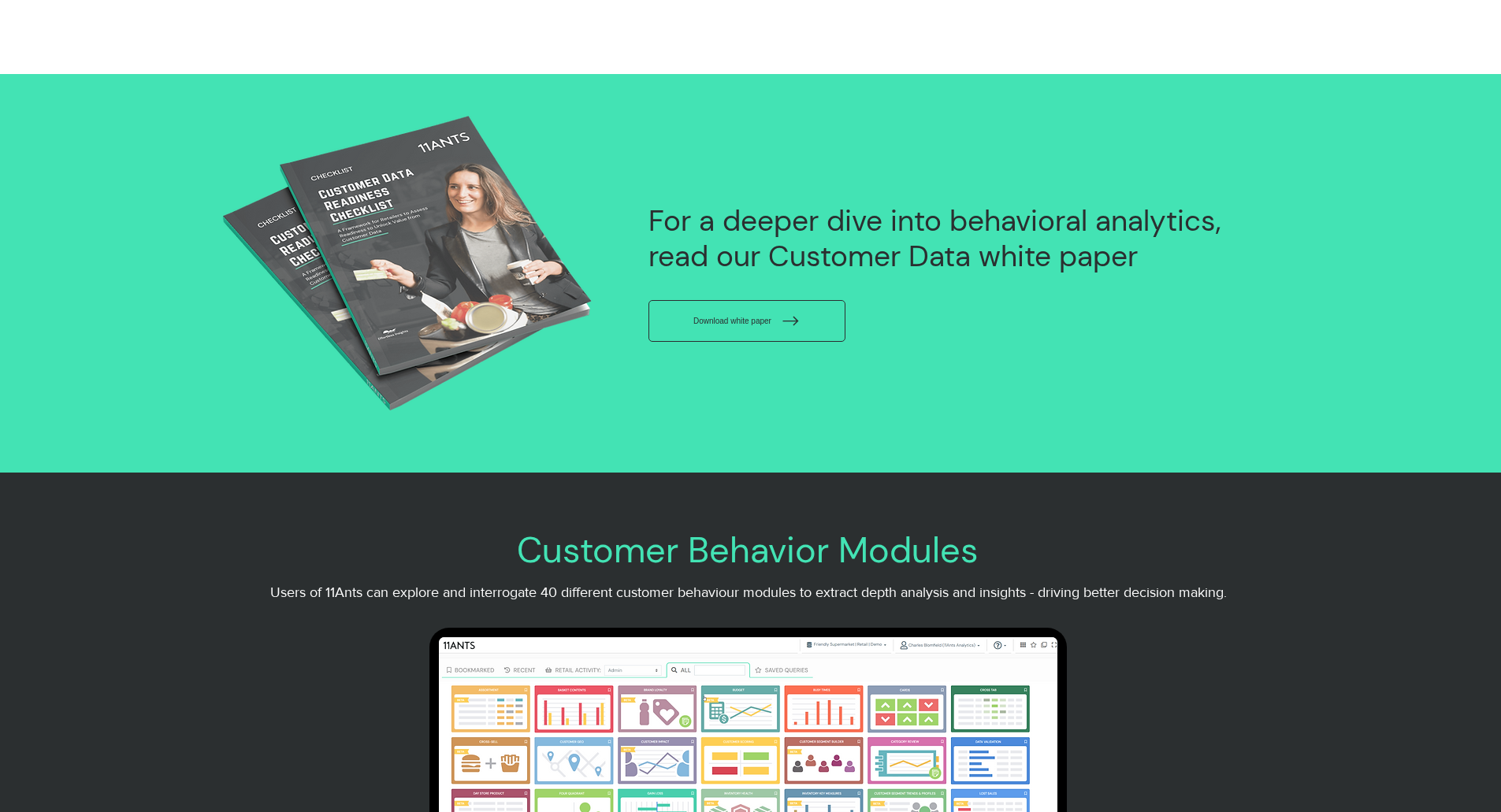
scroll to position [2914, 0]
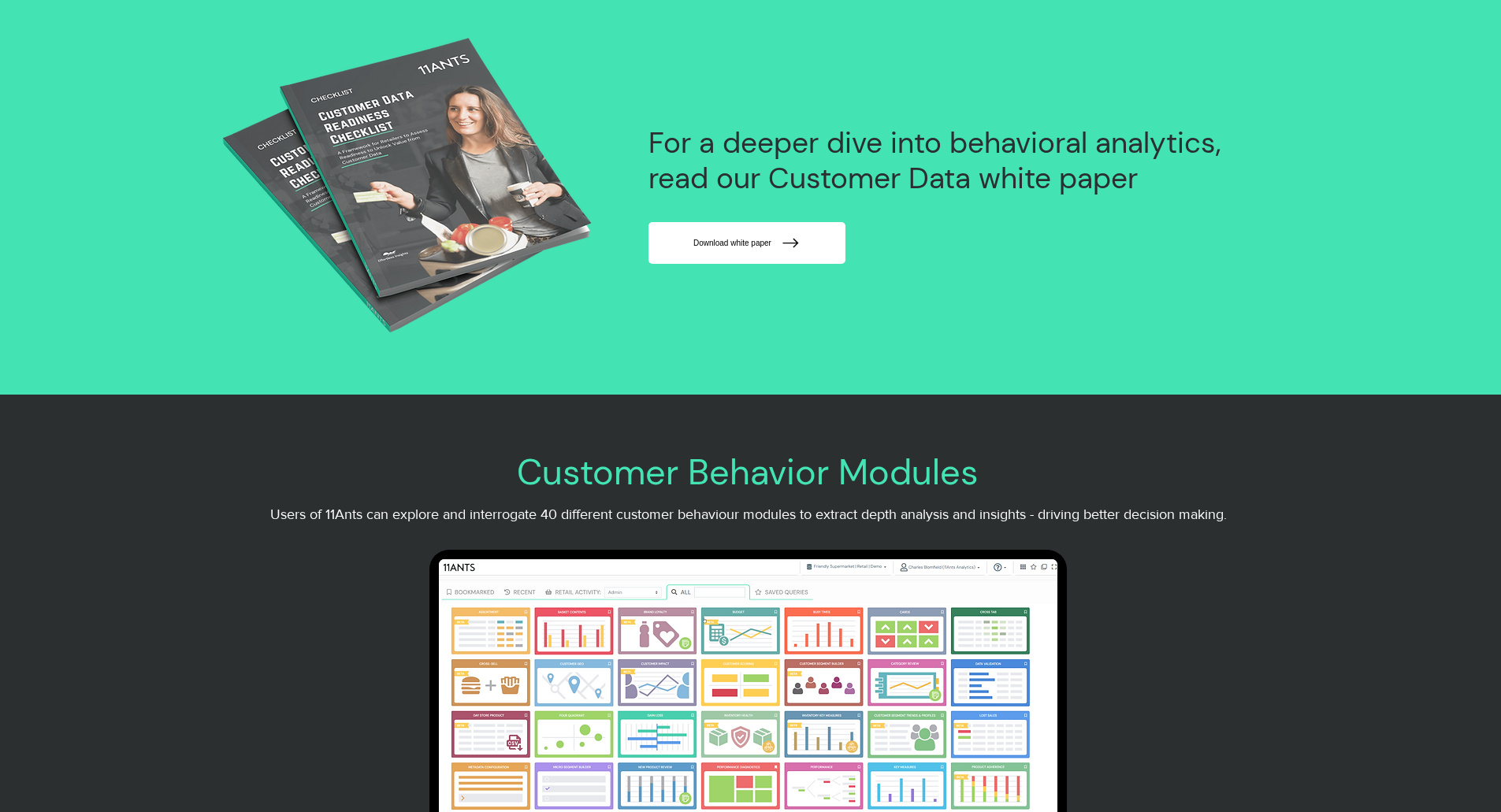
click at [739, 247] on span "Download white paper" at bounding box center [731, 243] width 78 height 8
